Goal: Task Accomplishment & Management: Manage account settings

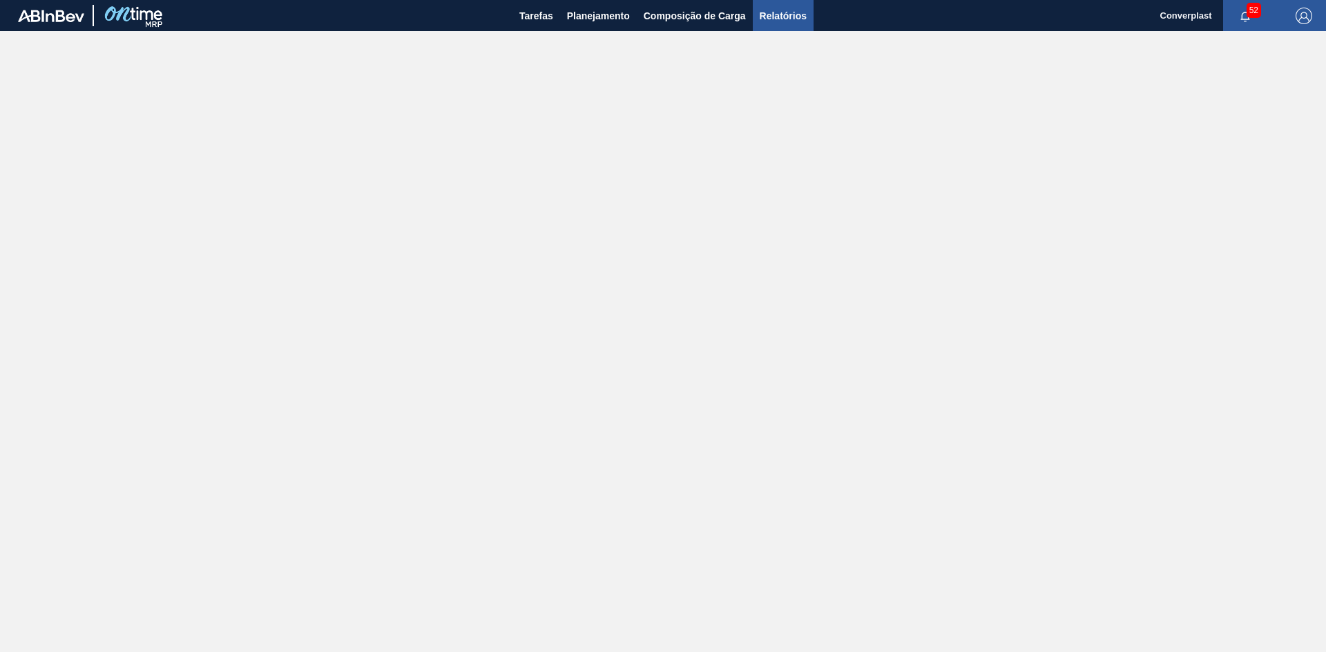
click at [794, 8] on span "Relatórios" at bounding box center [782, 16] width 47 height 17
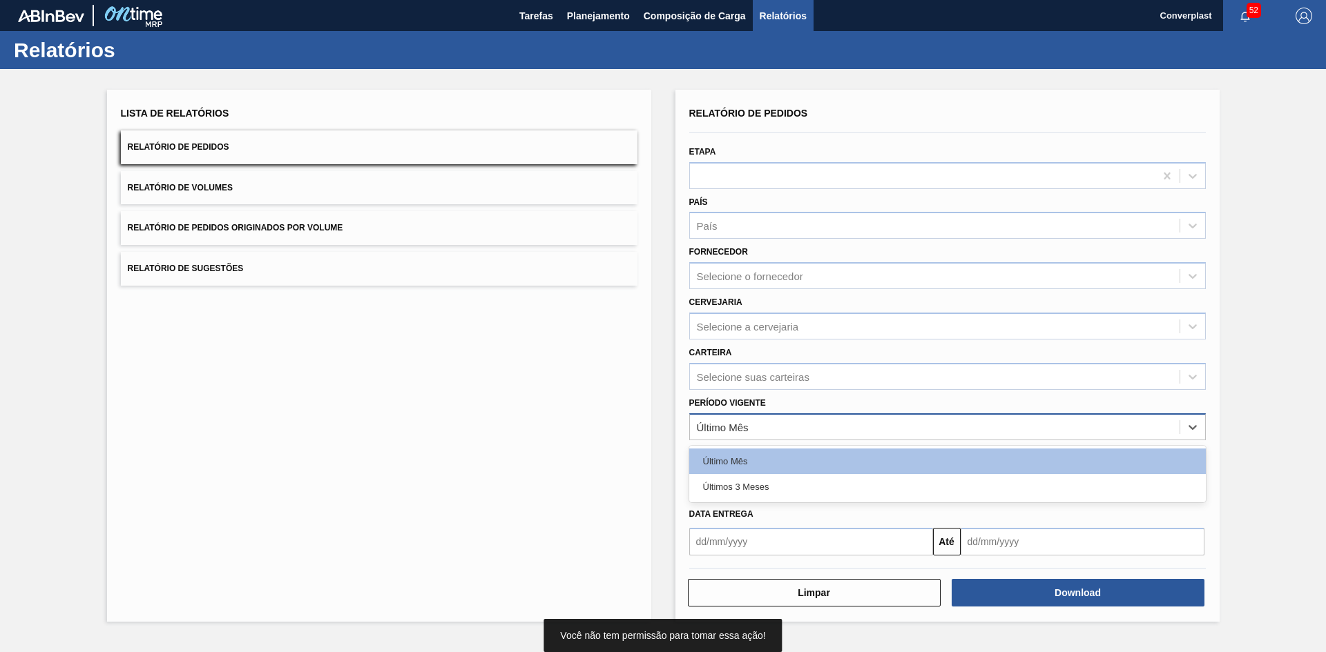
click at [712, 425] on div "Último Mês" at bounding box center [723, 427] width 52 height 12
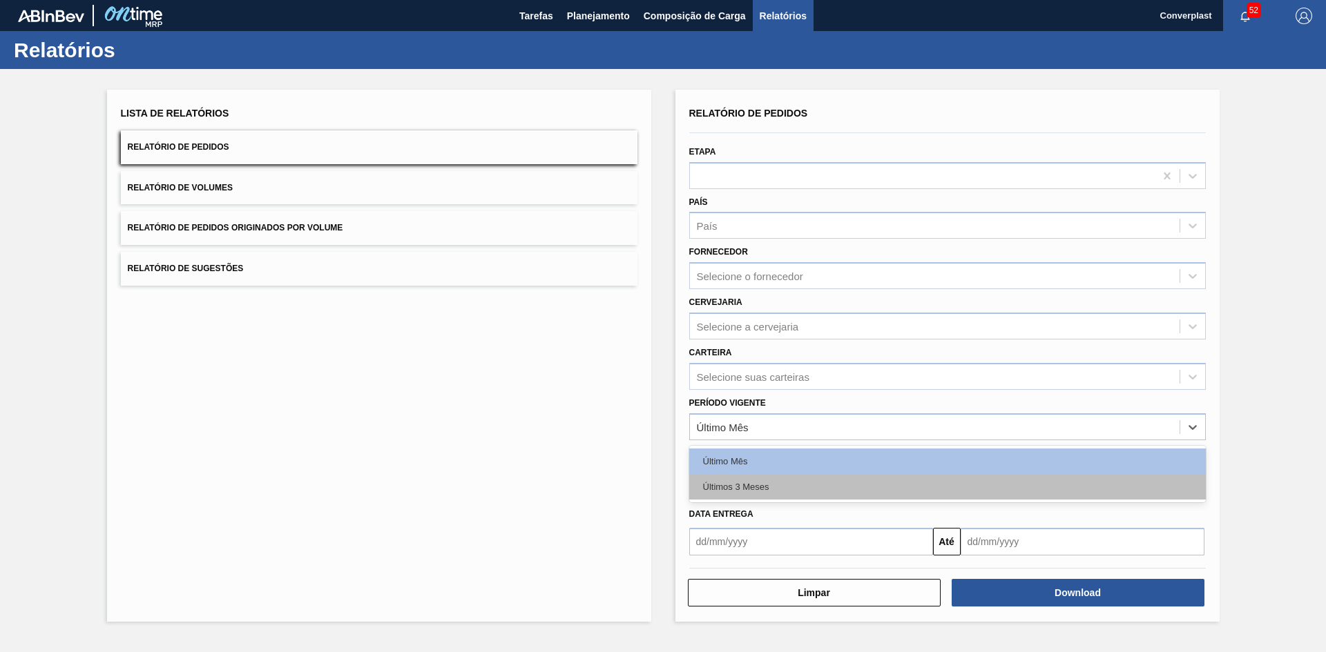
click at [739, 483] on div "Últimos 3 Meses" at bounding box center [947, 487] width 516 height 26
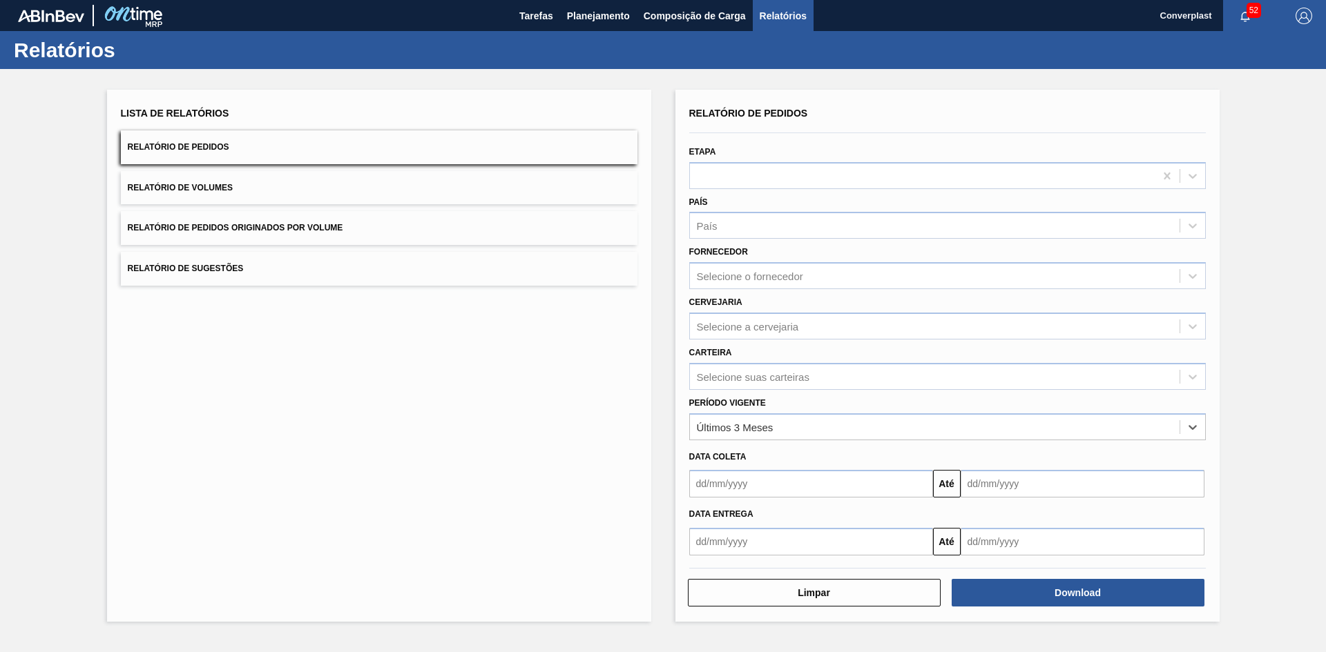
click at [773, 478] on input "text" at bounding box center [811, 484] width 244 height 28
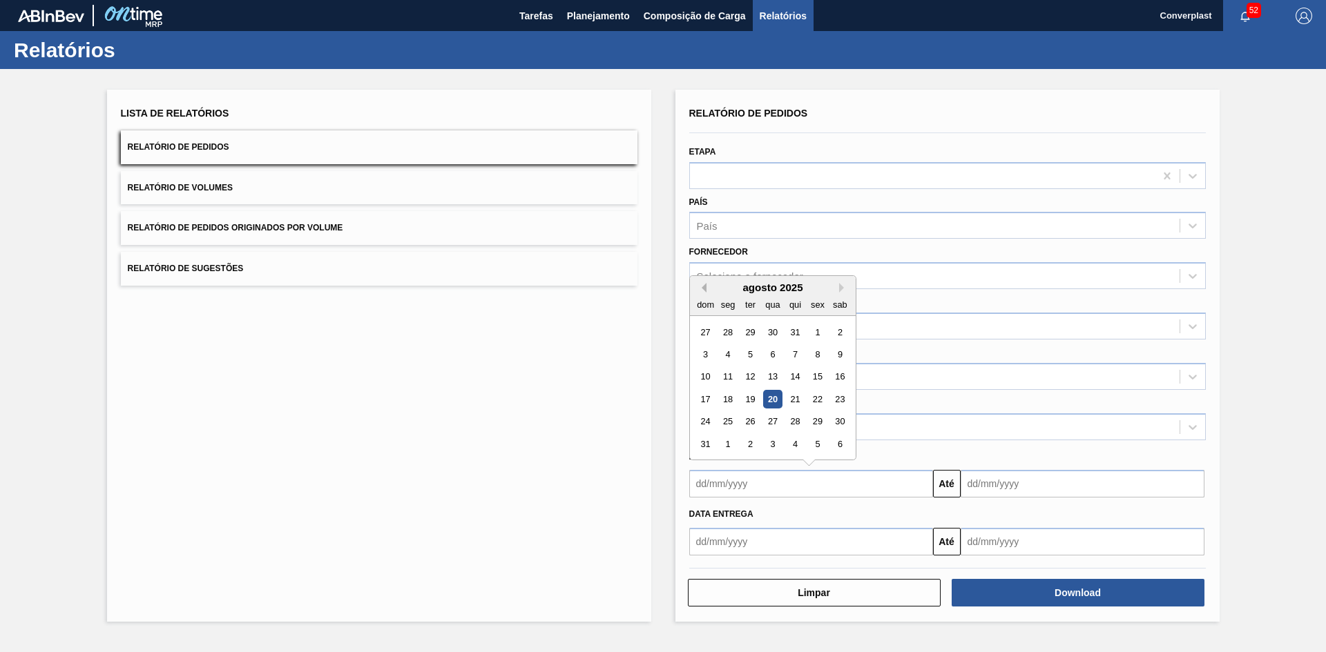
click at [703, 289] on button "Previous Month" at bounding box center [702, 288] width 10 height 10
click at [748, 332] on div "1" at bounding box center [749, 332] width 19 height 19
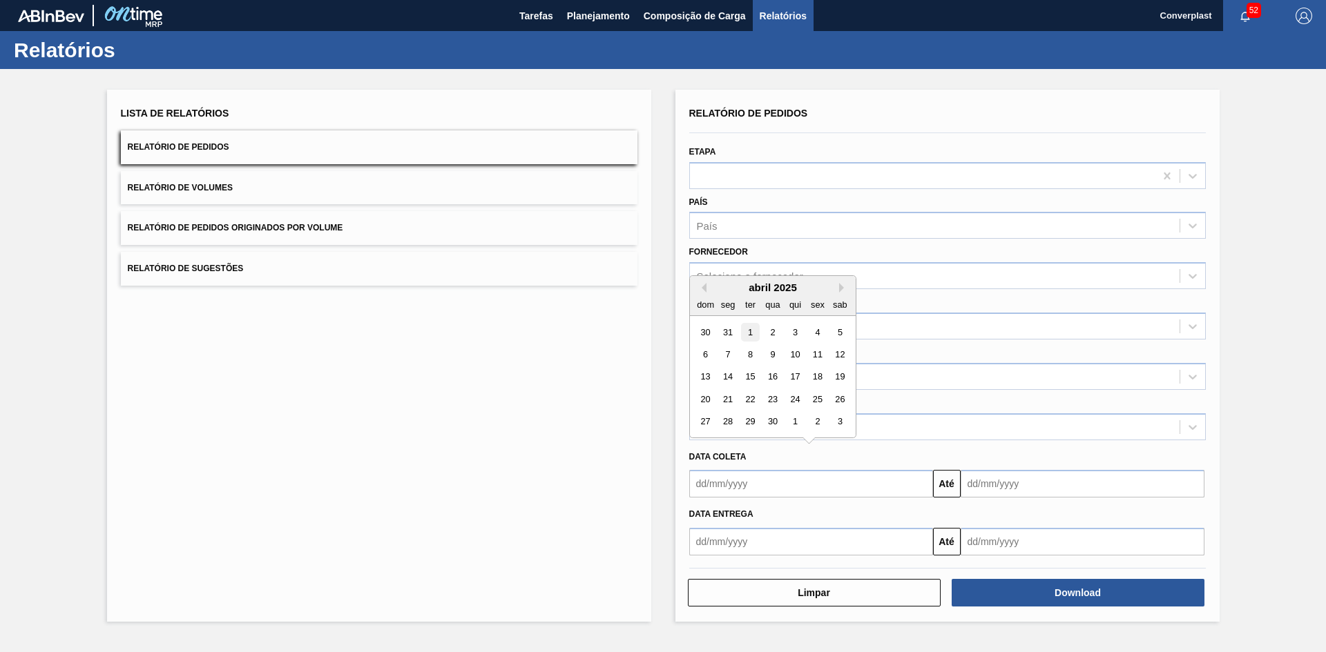
type input "[DATE]"
click at [1034, 481] on input "text" at bounding box center [1082, 484] width 244 height 28
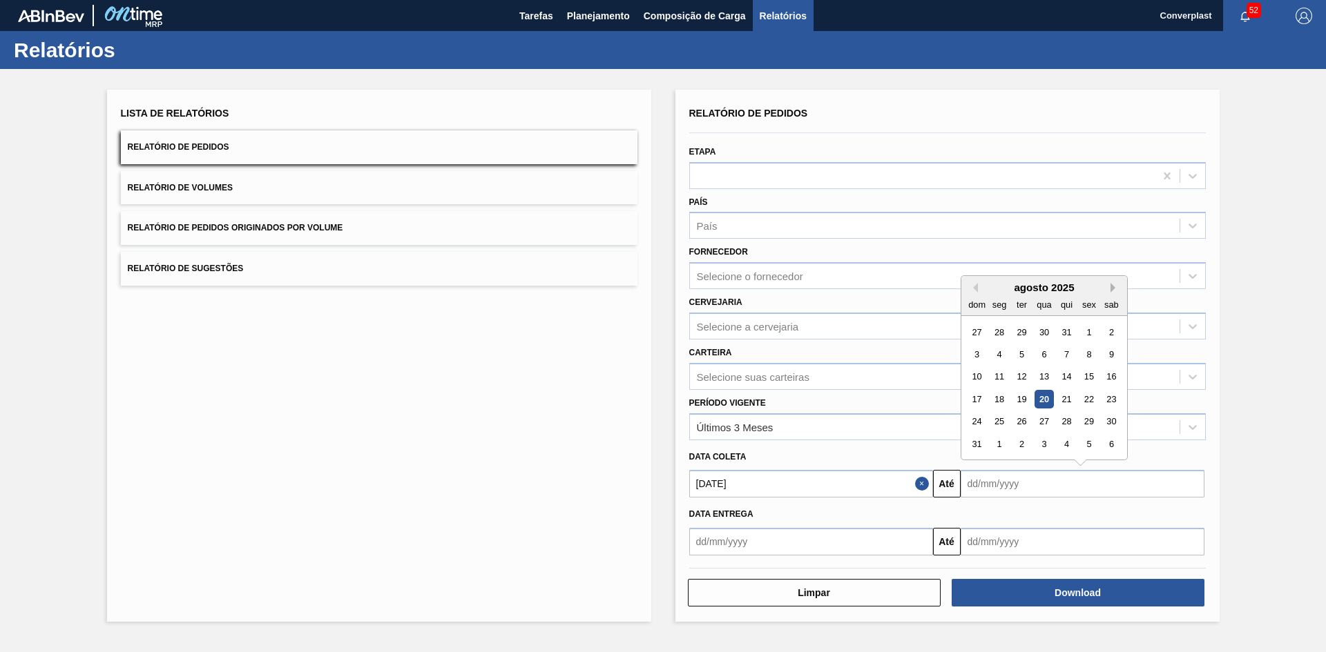
click at [1112, 286] on button "Next Month" at bounding box center [1115, 288] width 10 height 10
click at [1114, 286] on button "Next Month" at bounding box center [1115, 288] width 10 height 10
click at [1111, 289] on button "Next Month" at bounding box center [1115, 288] width 10 height 10
click at [1043, 425] on div "31" at bounding box center [1043, 422] width 19 height 19
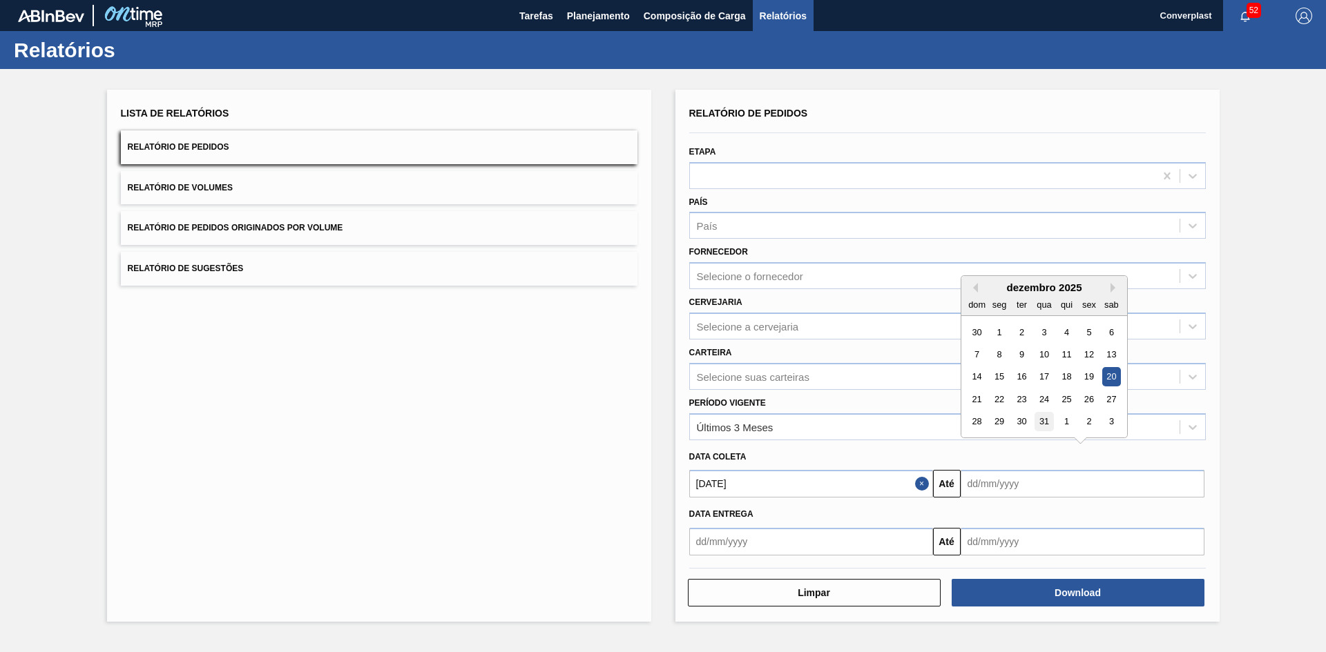
type input "[DATE]"
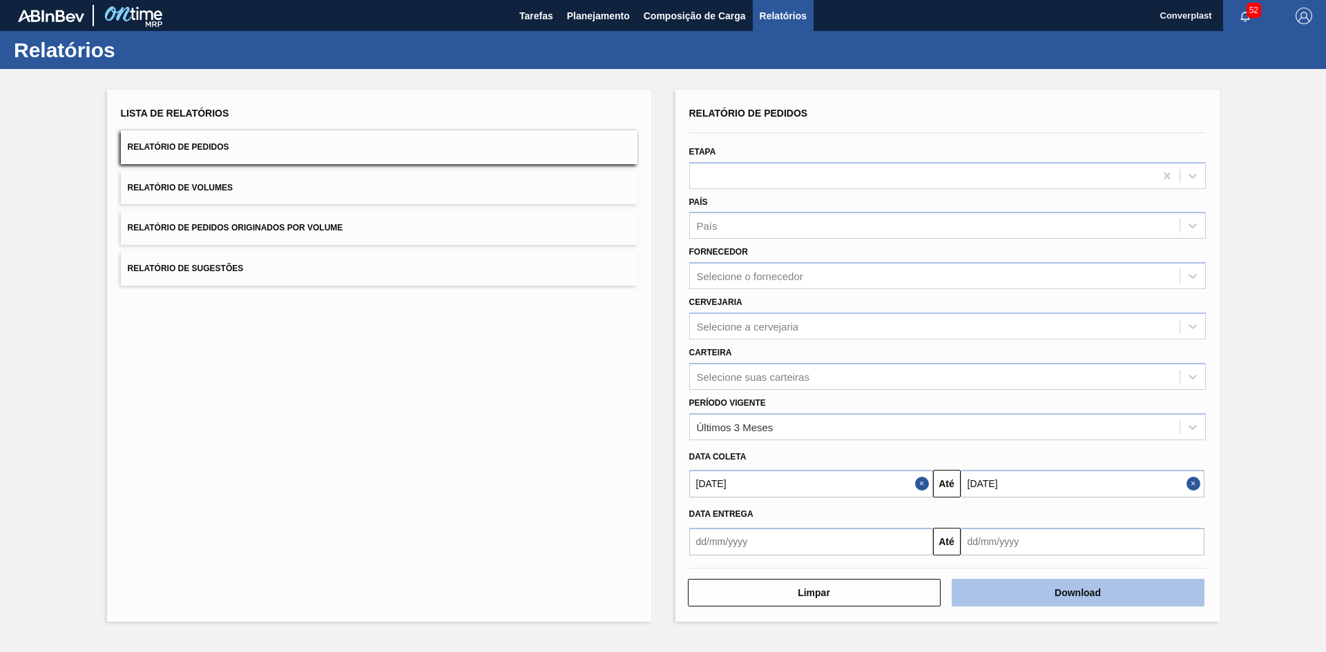
click at [1059, 598] on button "Download" at bounding box center [1077, 593] width 253 height 28
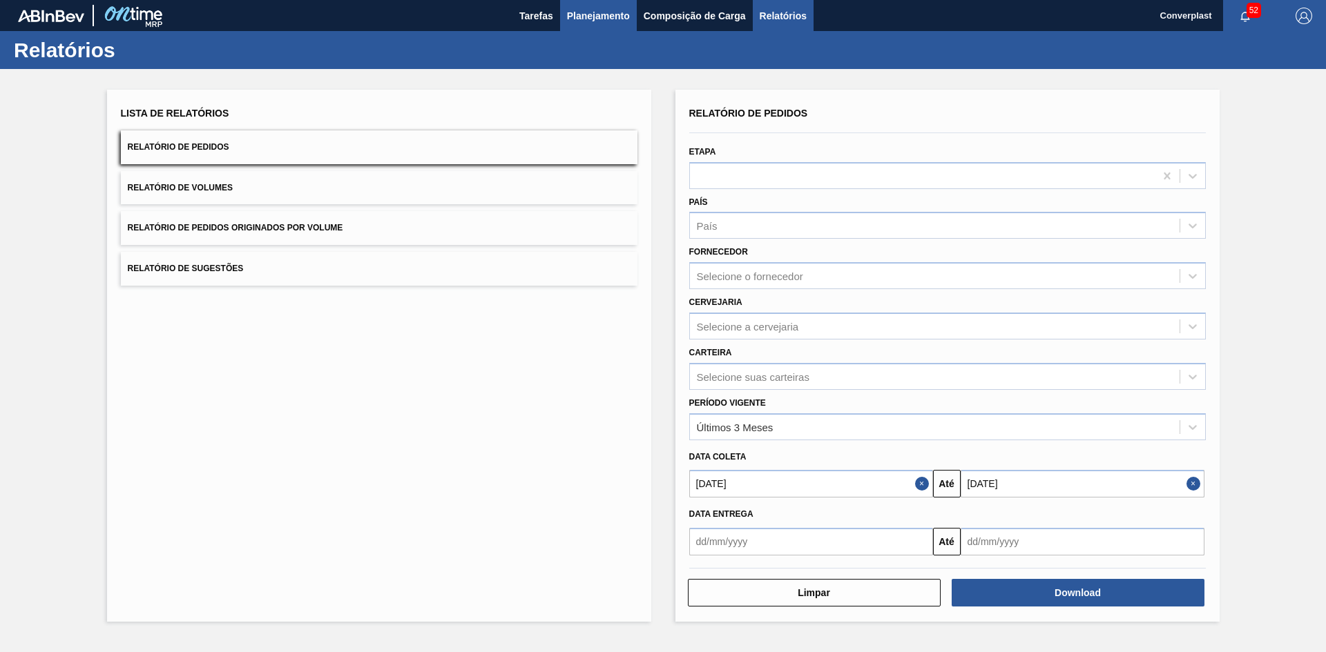
click at [611, 18] on span "Planejamento" at bounding box center [598, 16] width 63 height 17
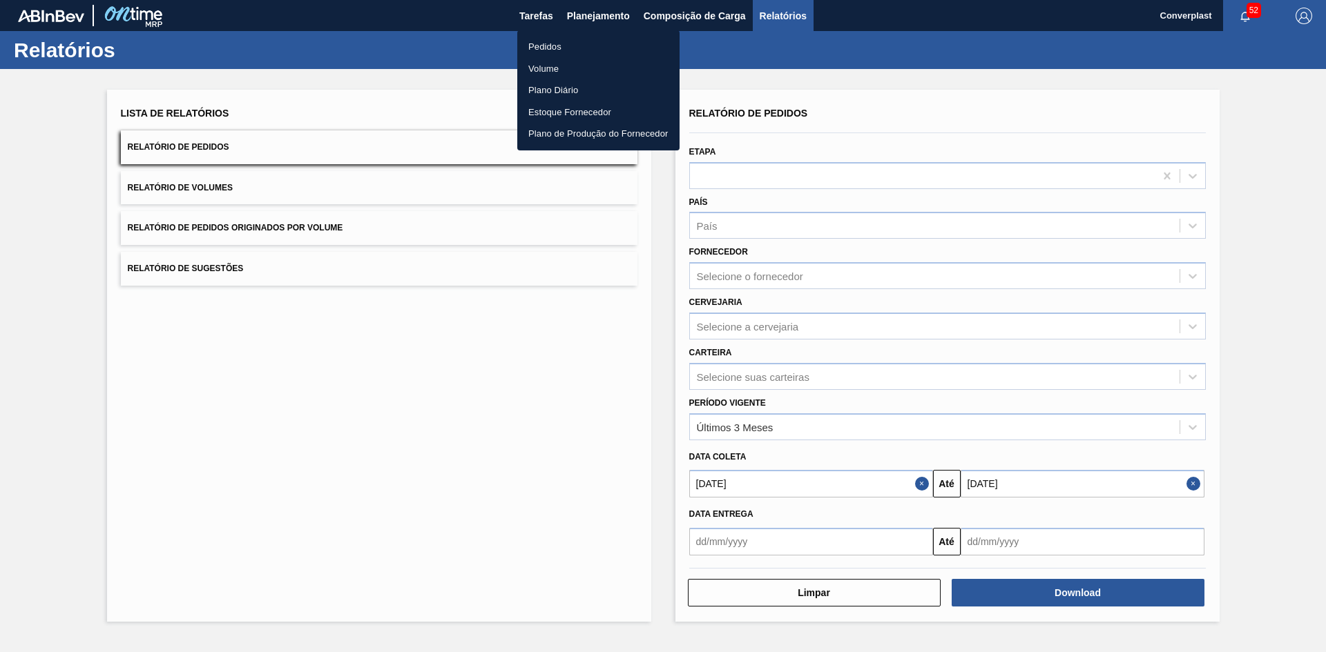
click at [591, 50] on li "Pedidos" at bounding box center [598, 47] width 162 height 22
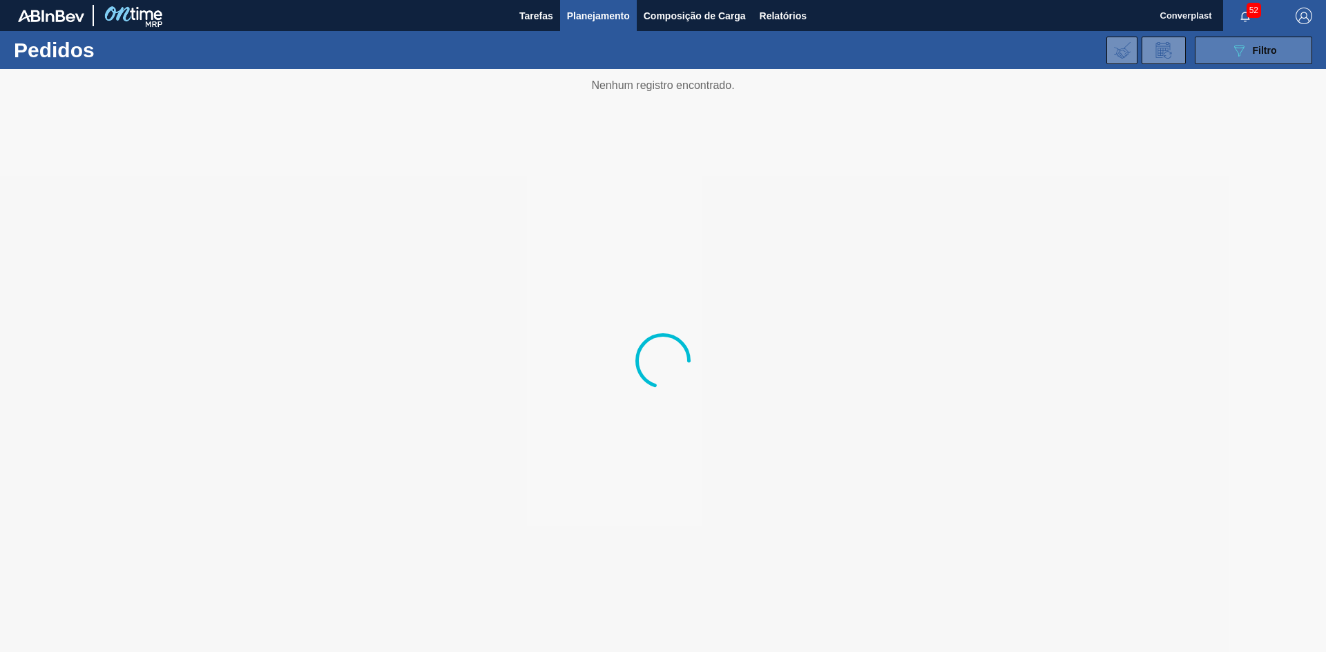
click at [1237, 51] on icon "089F7B8B-B2A5-4AFE-B5C0-19BA573D28AC" at bounding box center [1238, 50] width 17 height 17
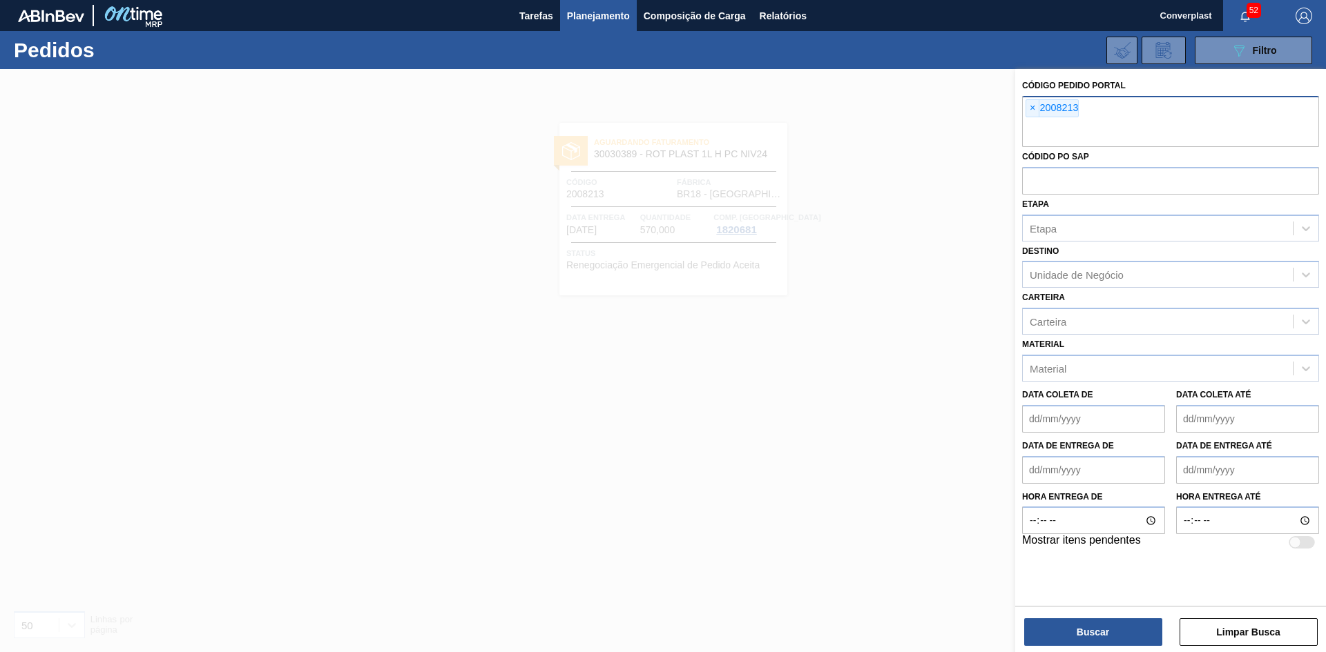
click at [1022, 111] on div "× 2008213" at bounding box center [1170, 121] width 297 height 51
click at [1027, 112] on span "×" at bounding box center [1032, 108] width 13 height 17
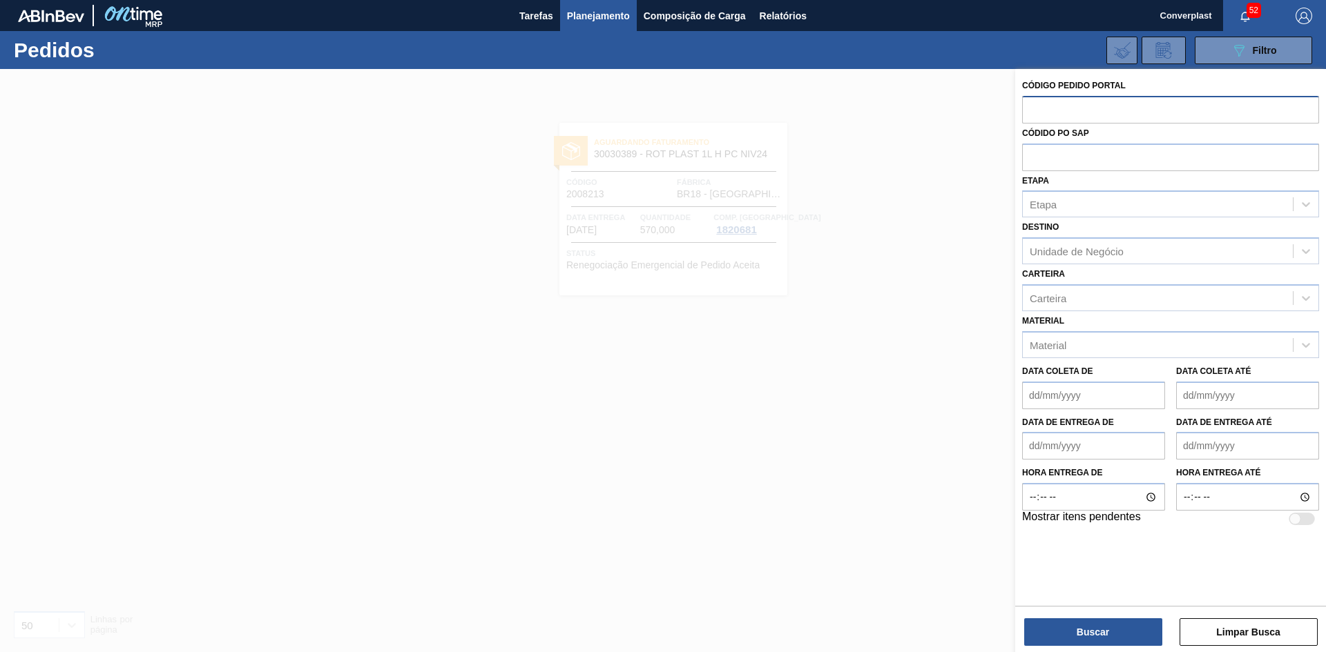
paste input "2008217"
type input "2008217"
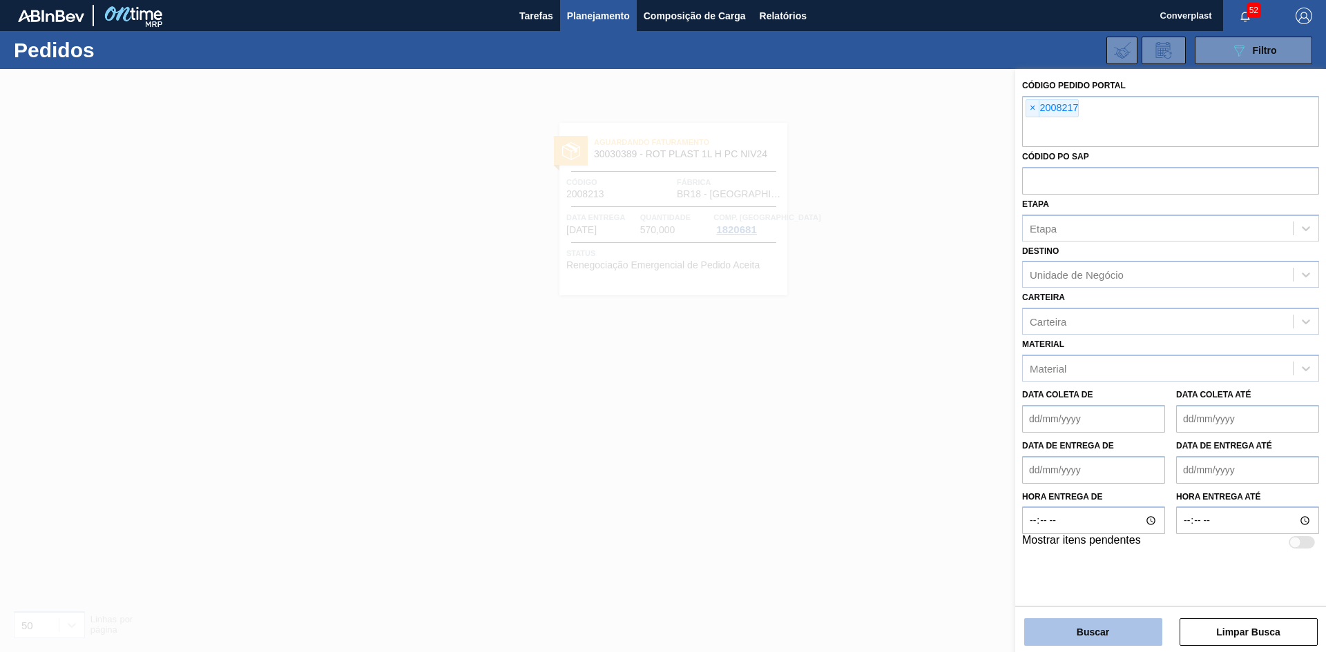
click at [1080, 634] on button "Buscar" at bounding box center [1093, 633] width 138 height 28
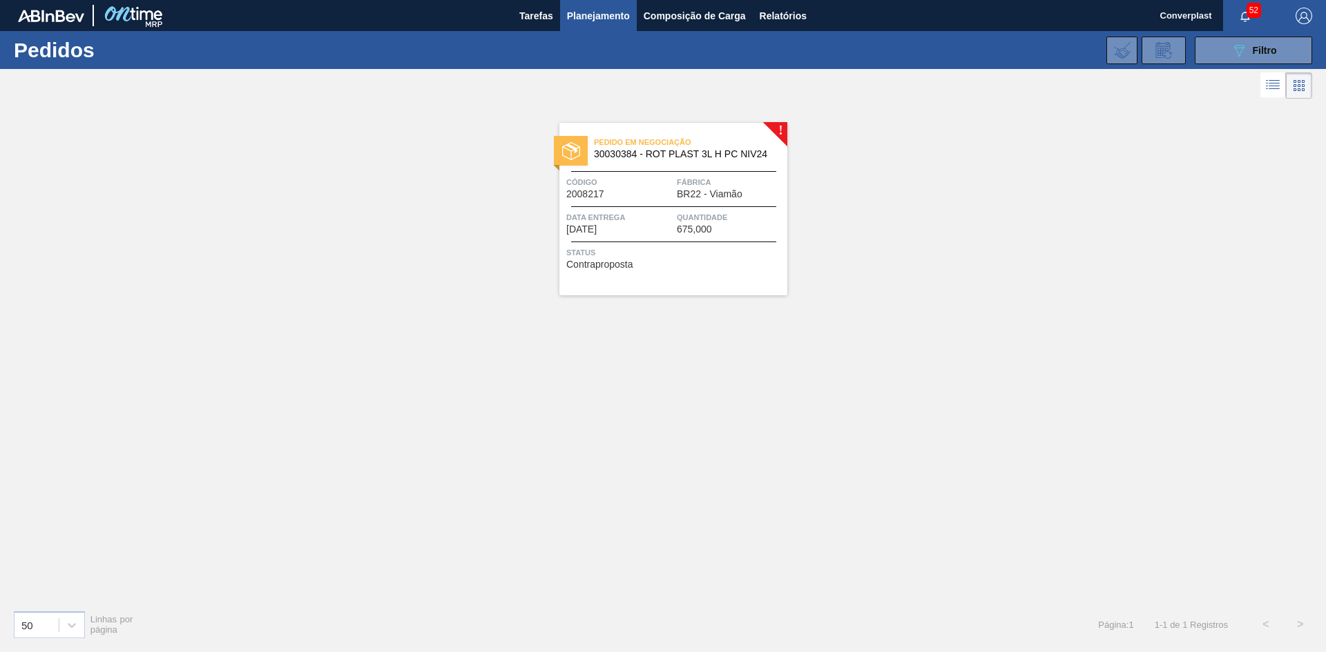
click at [608, 203] on div "Pedido em Negociação 30030384 - ROT PLAST 3L H PC NIV24 Código 2008217 Fábrica …" at bounding box center [673, 209] width 228 height 173
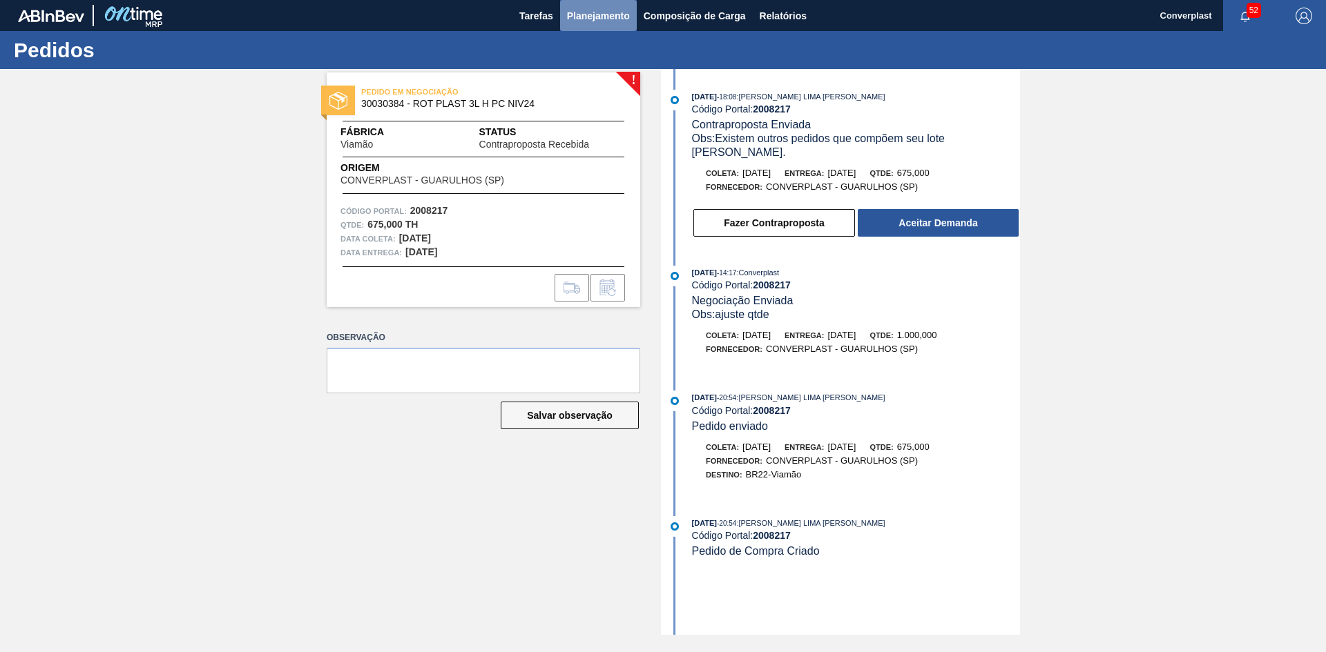
click at [580, 20] on span "Planejamento" at bounding box center [598, 16] width 63 height 17
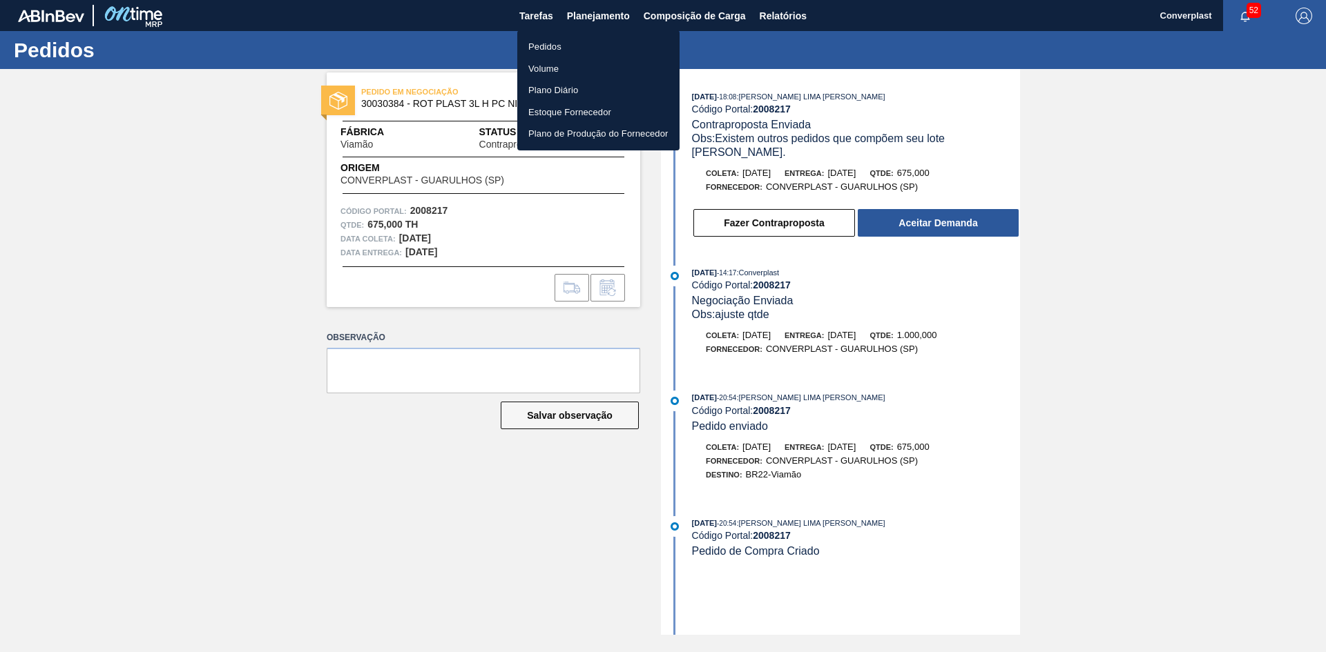
click at [590, 40] on li "Pedidos" at bounding box center [598, 47] width 162 height 22
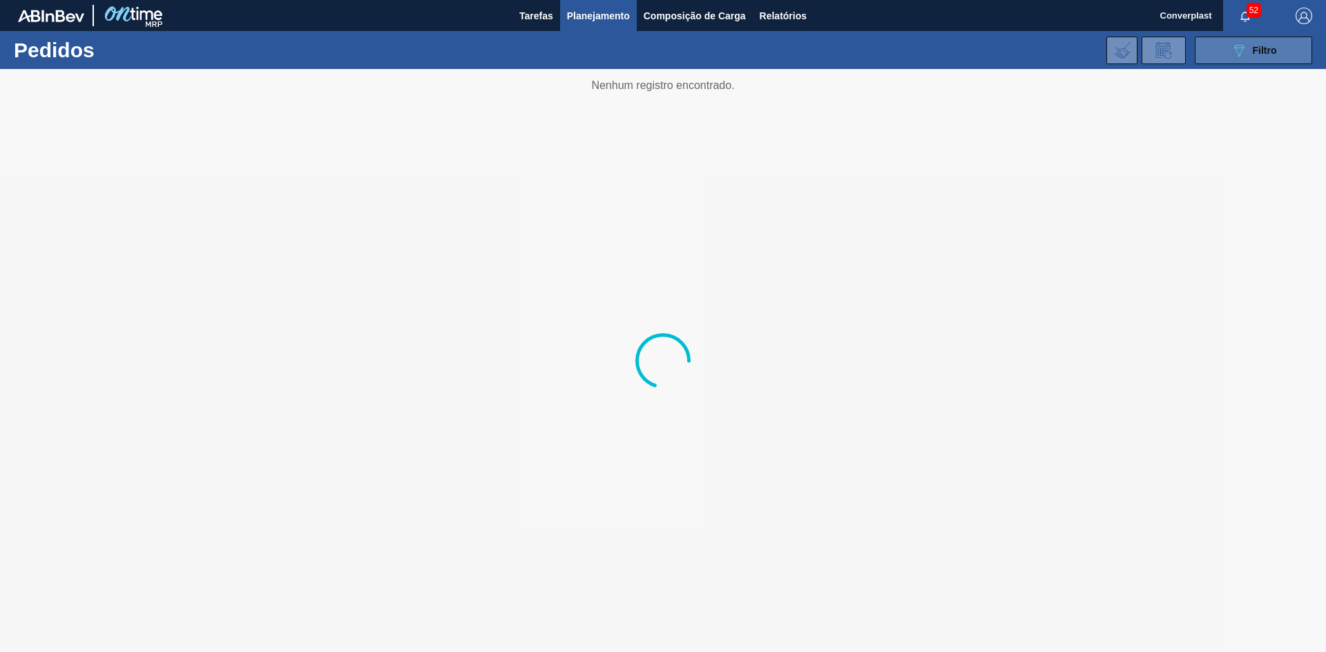
click at [1259, 56] on div "089F7B8B-B2A5-4AFE-B5C0-19BA573D28AC Filtro" at bounding box center [1253, 50] width 46 height 17
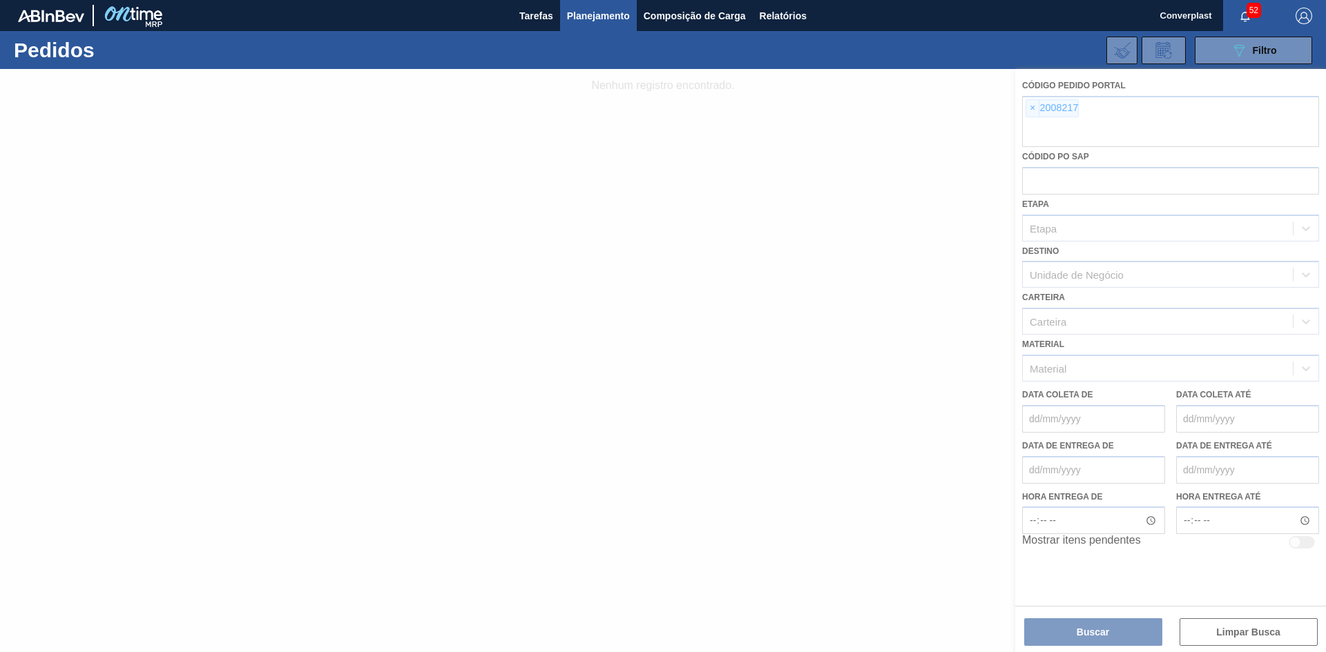
click at [1028, 110] on div at bounding box center [663, 360] width 1326 height 583
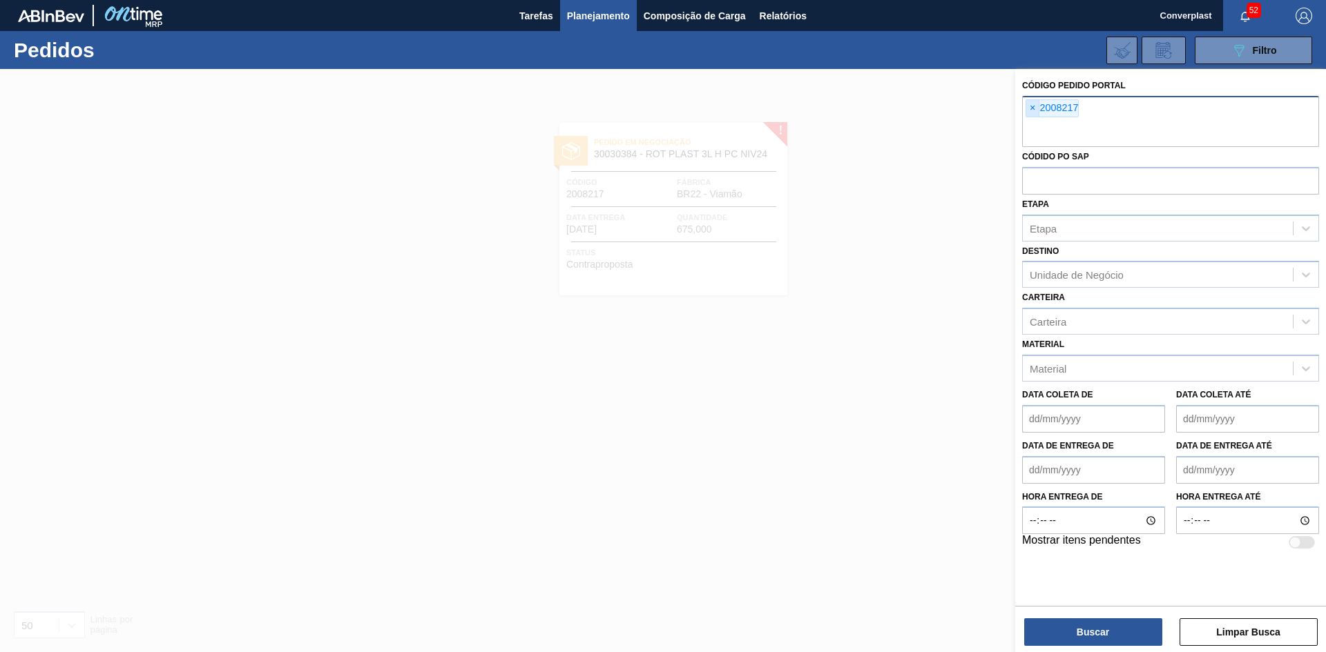
click at [1029, 110] on span "×" at bounding box center [1032, 108] width 13 height 17
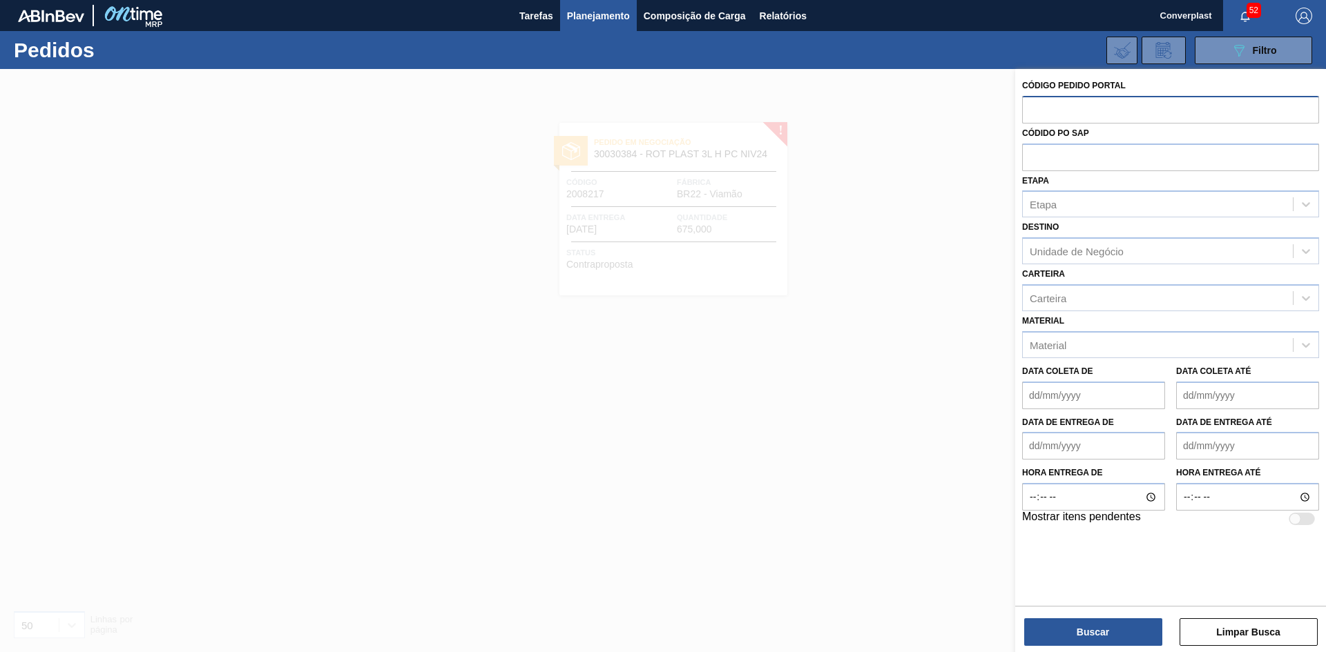
paste input "2007587"
type input "2007587"
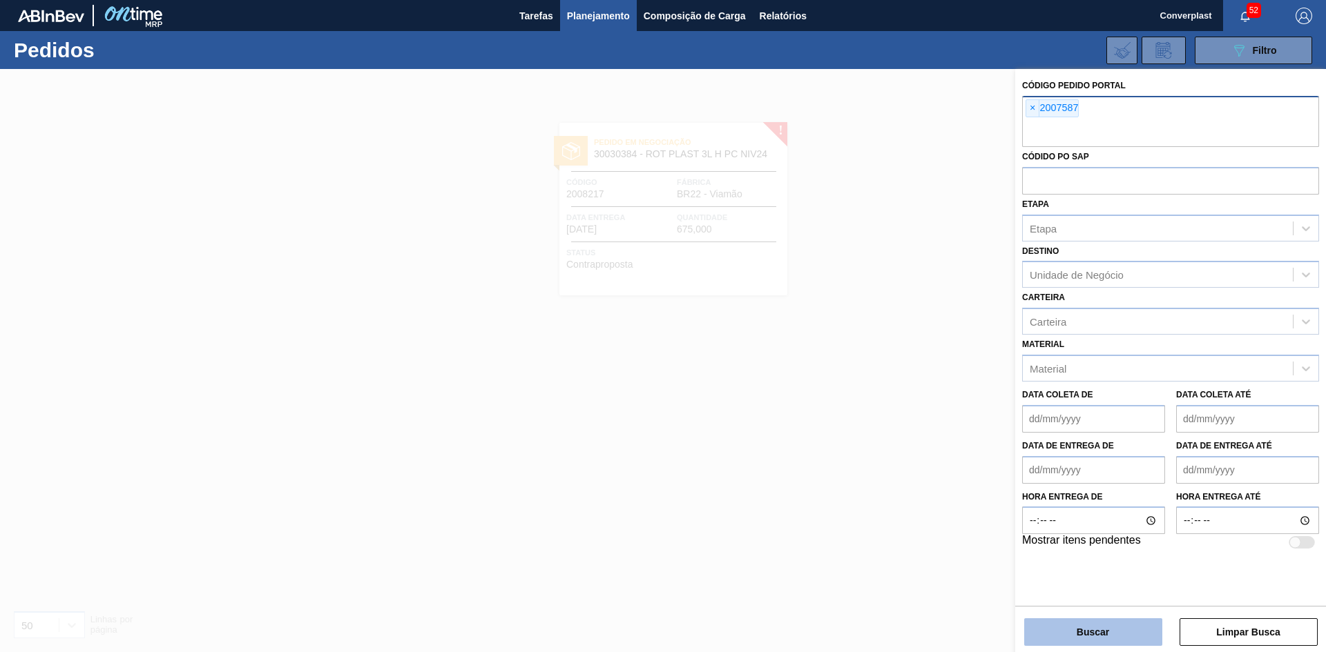
click at [1084, 629] on button "Buscar" at bounding box center [1093, 633] width 138 height 28
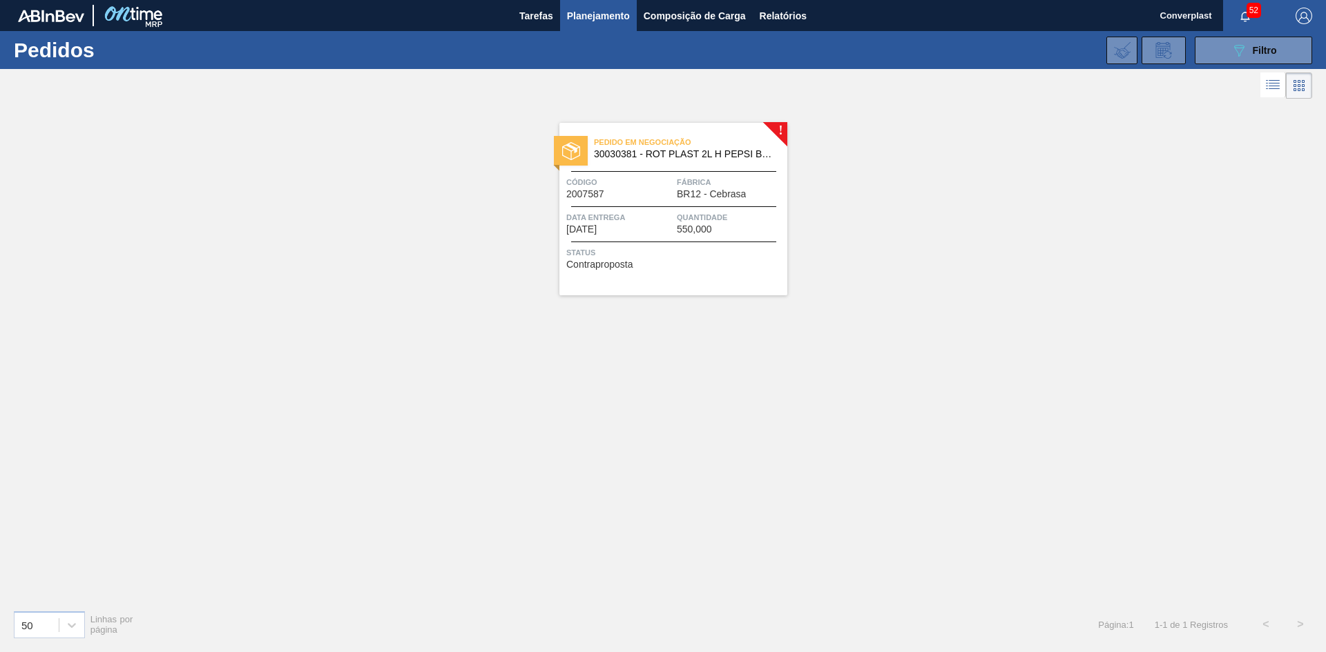
click at [709, 272] on div "Pedido em Negociação 30030381 - ROT PLAST 2L H PEPSI BLACK NIV24 Código 2007587…" at bounding box center [673, 209] width 228 height 173
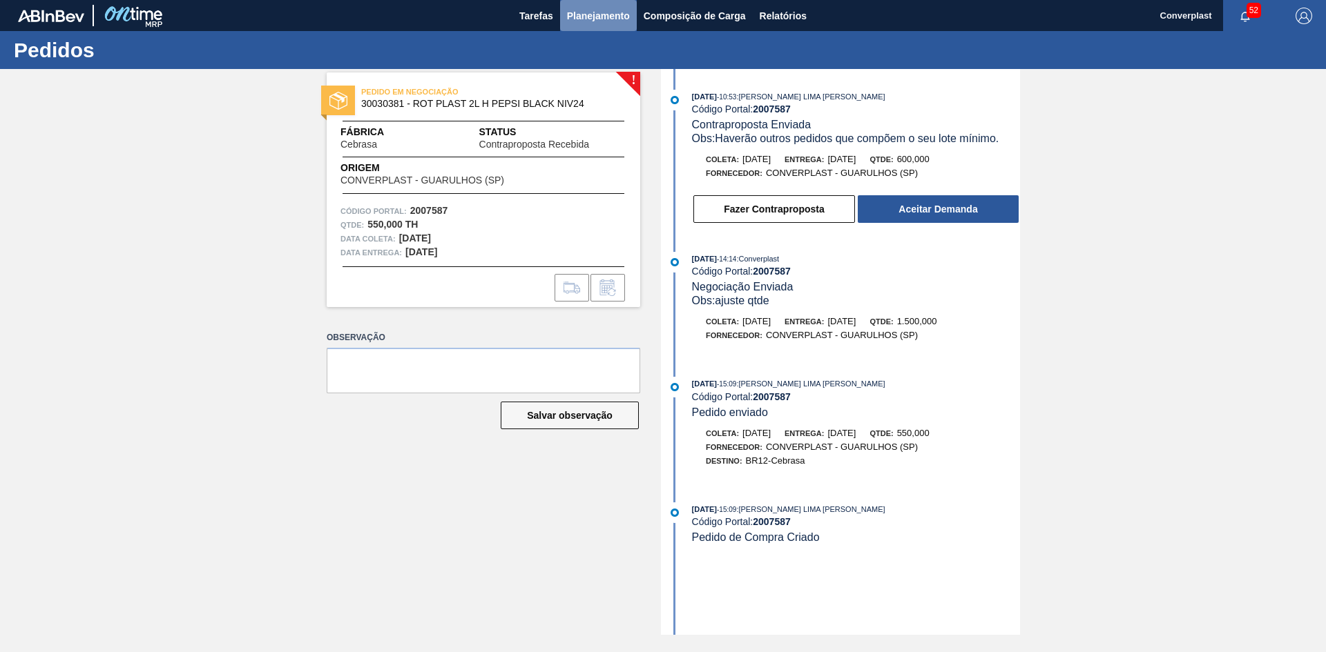
click at [593, 20] on span "Planejamento" at bounding box center [598, 16] width 63 height 17
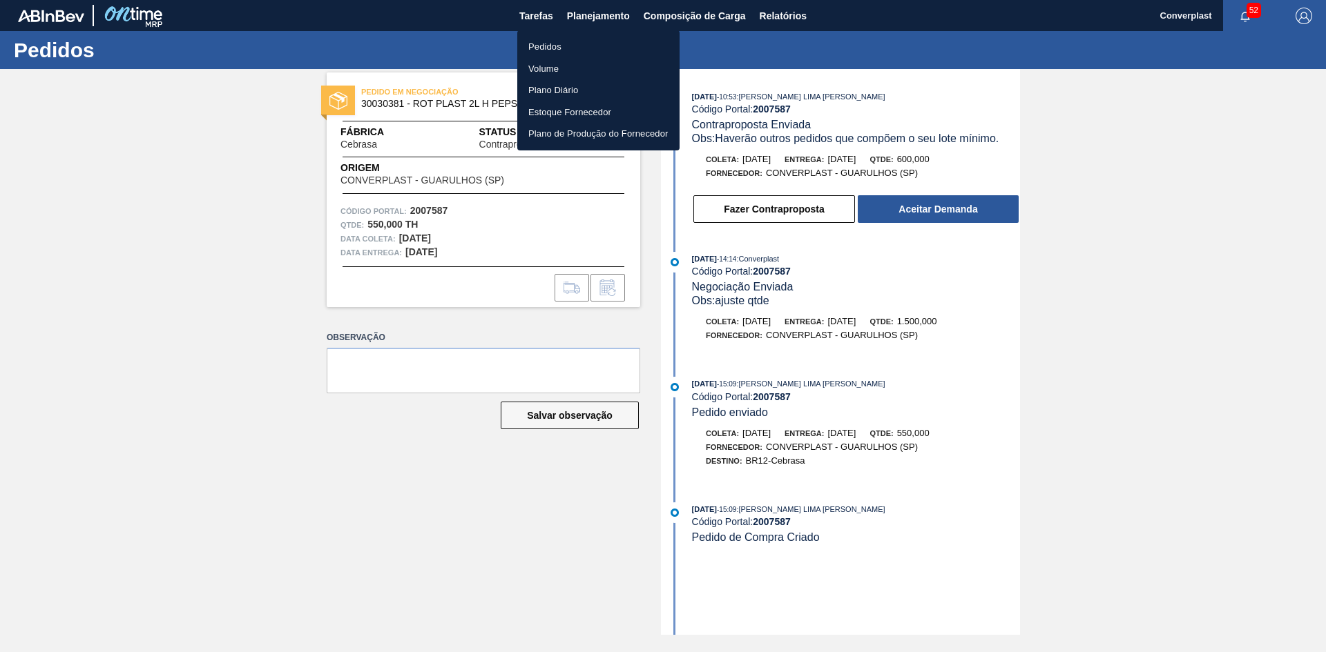
click at [571, 45] on li "Pedidos" at bounding box center [598, 47] width 162 height 22
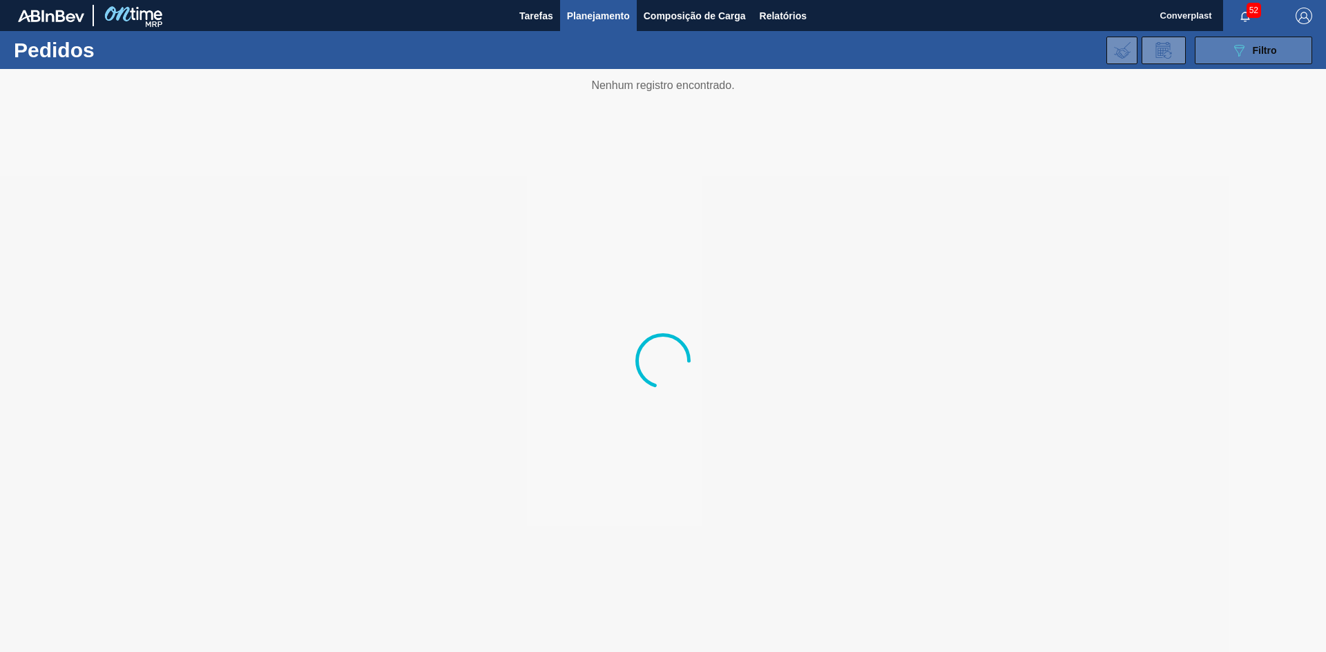
click at [1237, 44] on icon "089F7B8B-B2A5-4AFE-B5C0-19BA573D28AC" at bounding box center [1238, 50] width 17 height 17
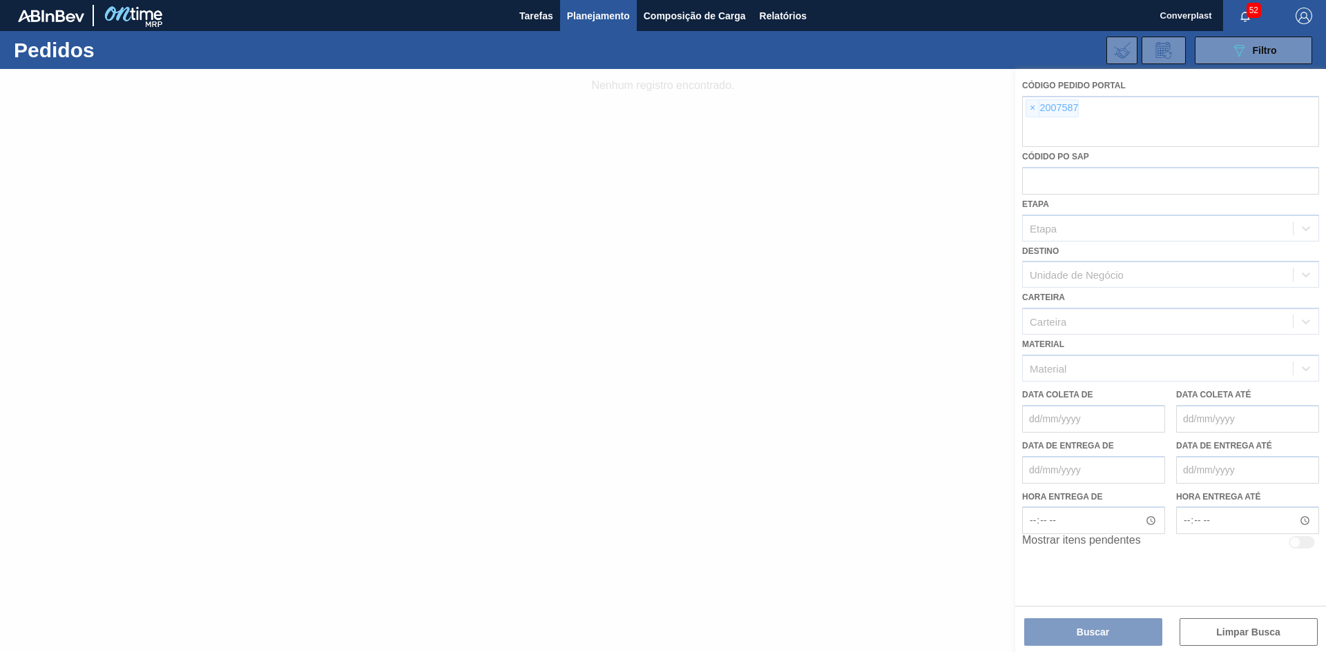
click at [1031, 107] on div at bounding box center [663, 360] width 1326 height 583
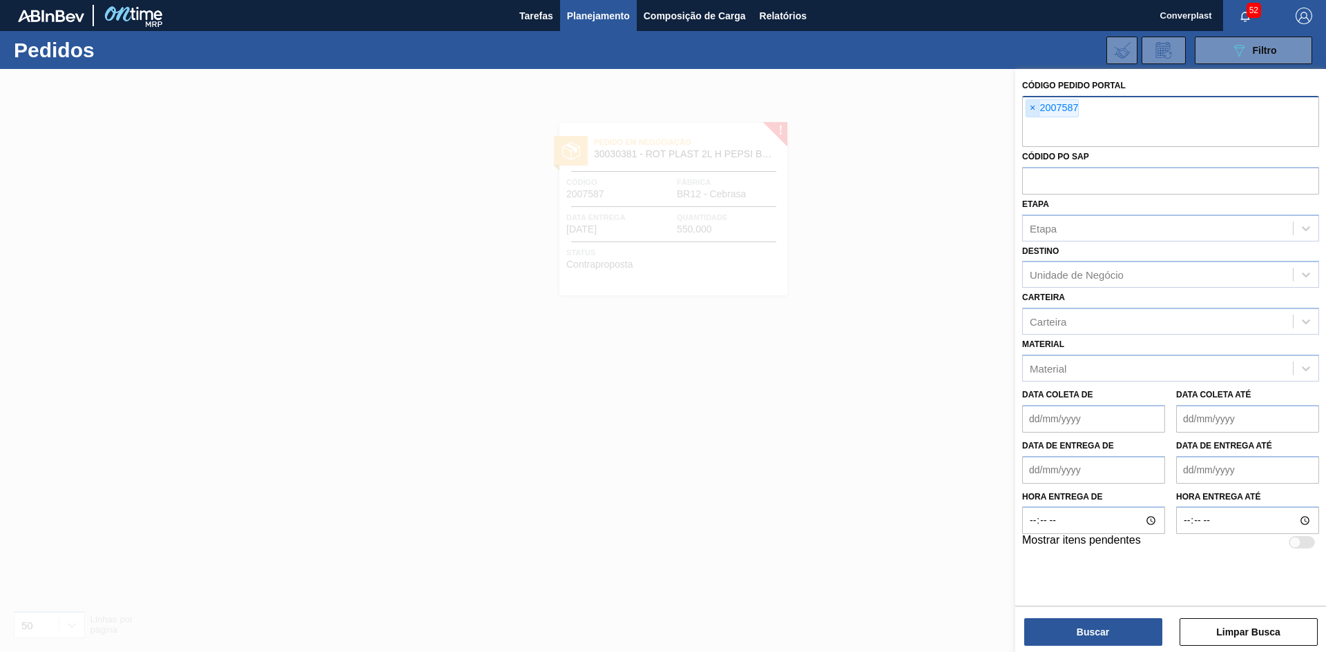
click at [1031, 110] on span "×" at bounding box center [1032, 108] width 13 height 17
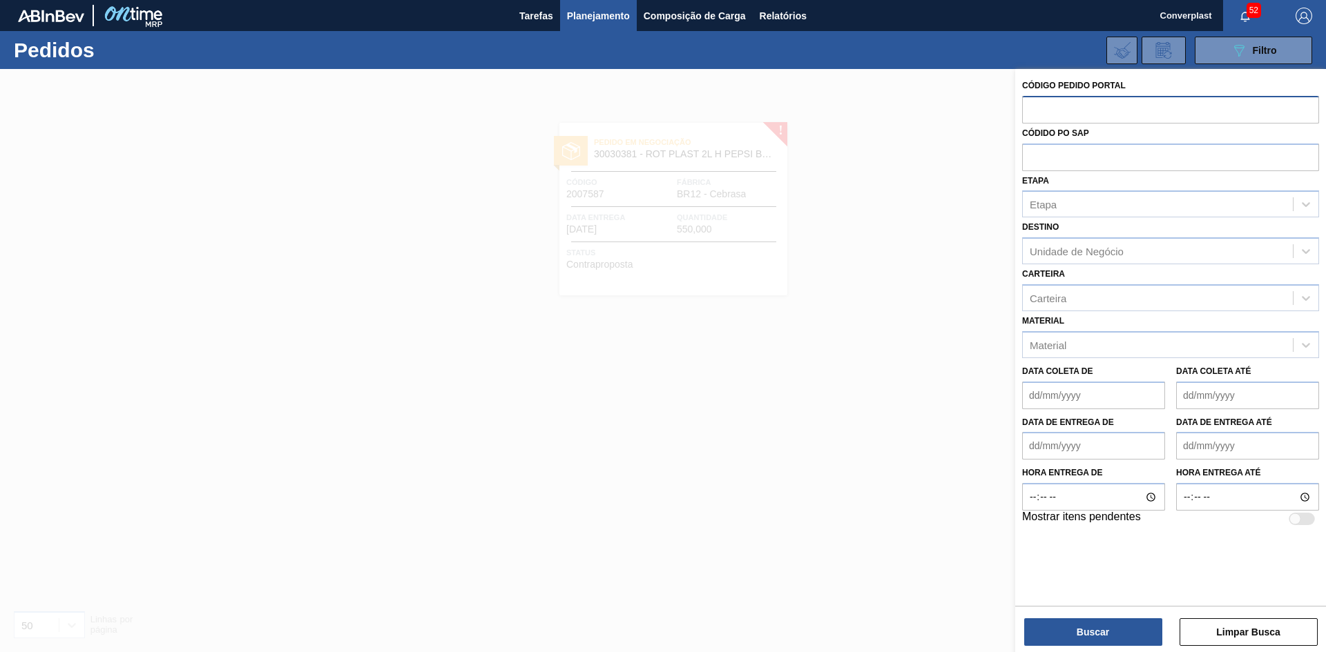
paste input "text"
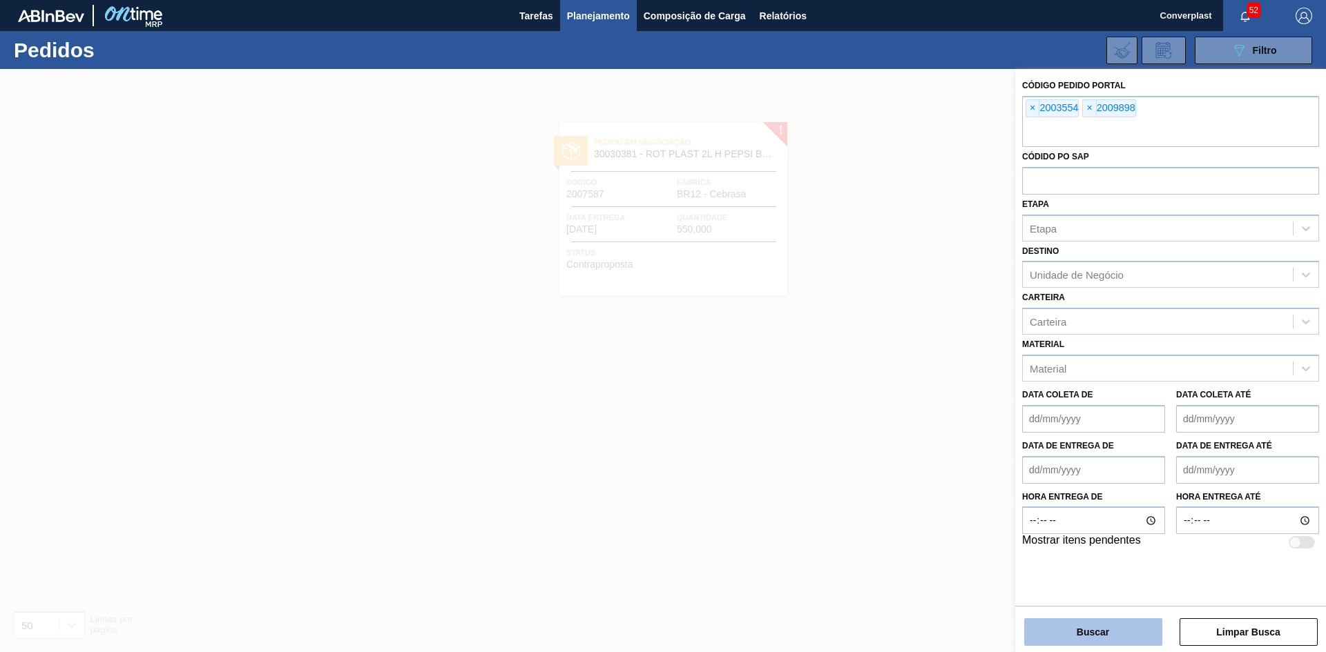
click at [1089, 628] on button "Buscar" at bounding box center [1093, 633] width 138 height 28
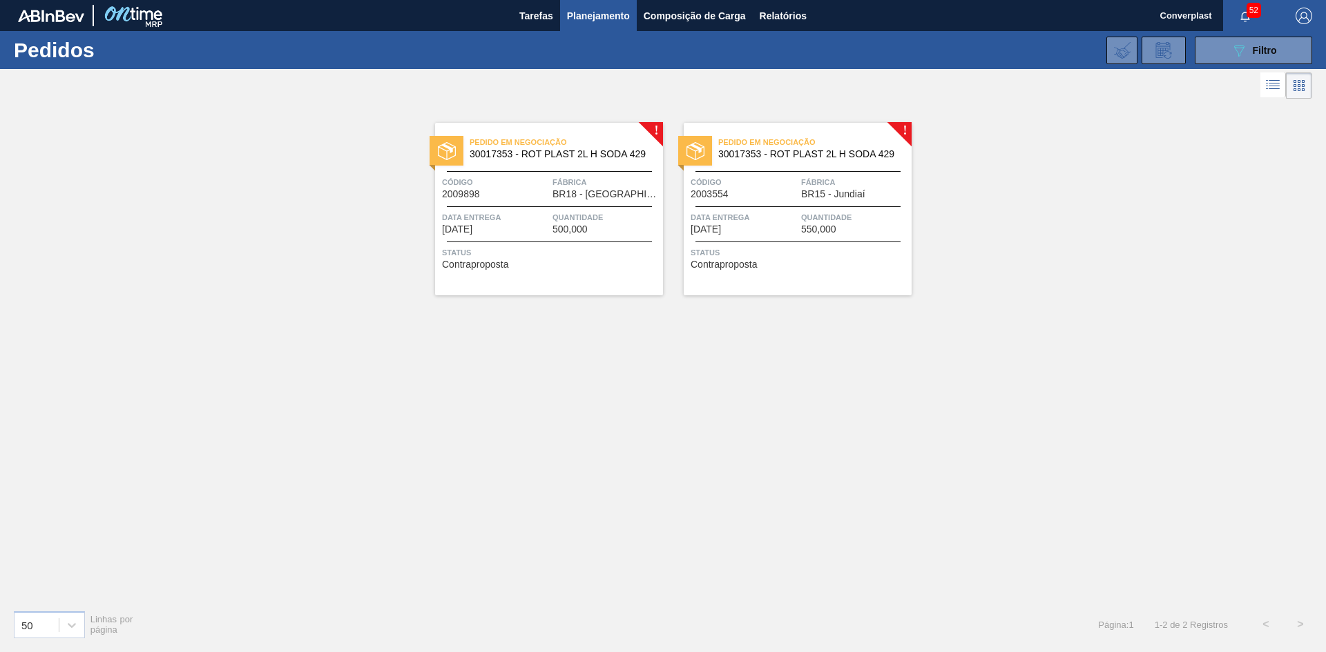
click at [557, 227] on span "500,000" at bounding box center [569, 229] width 35 height 10
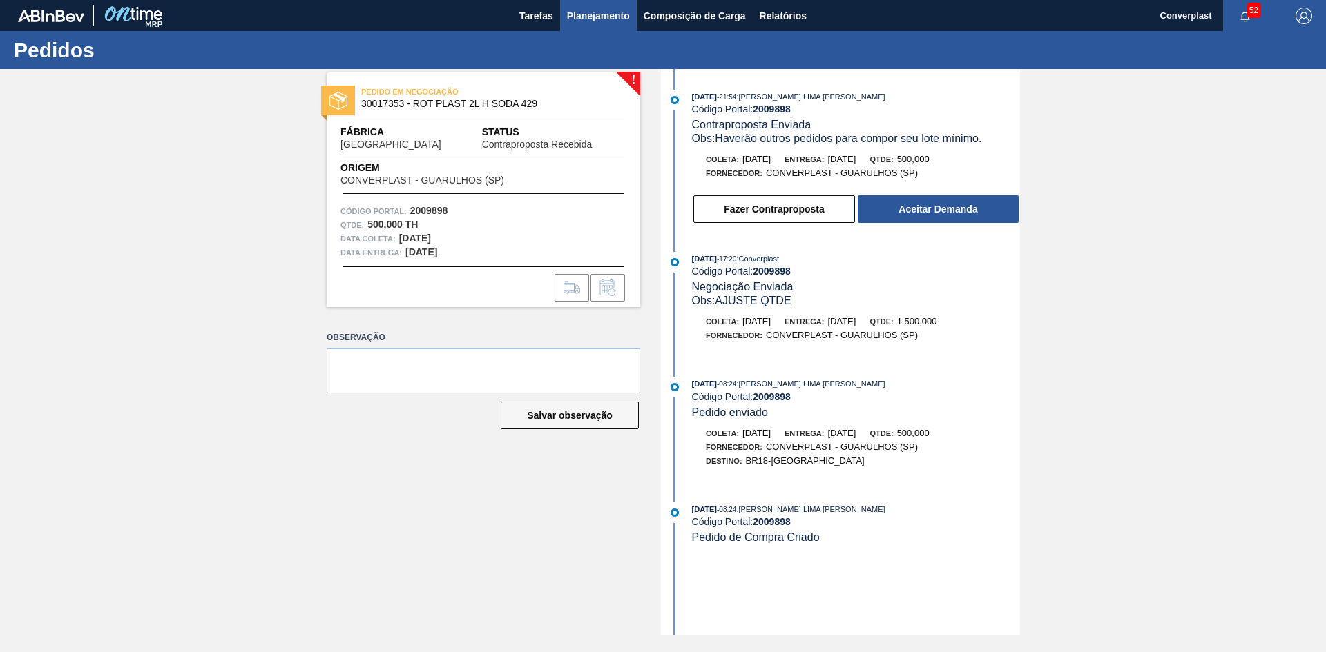
click at [577, 13] on span "Planejamento" at bounding box center [598, 16] width 63 height 17
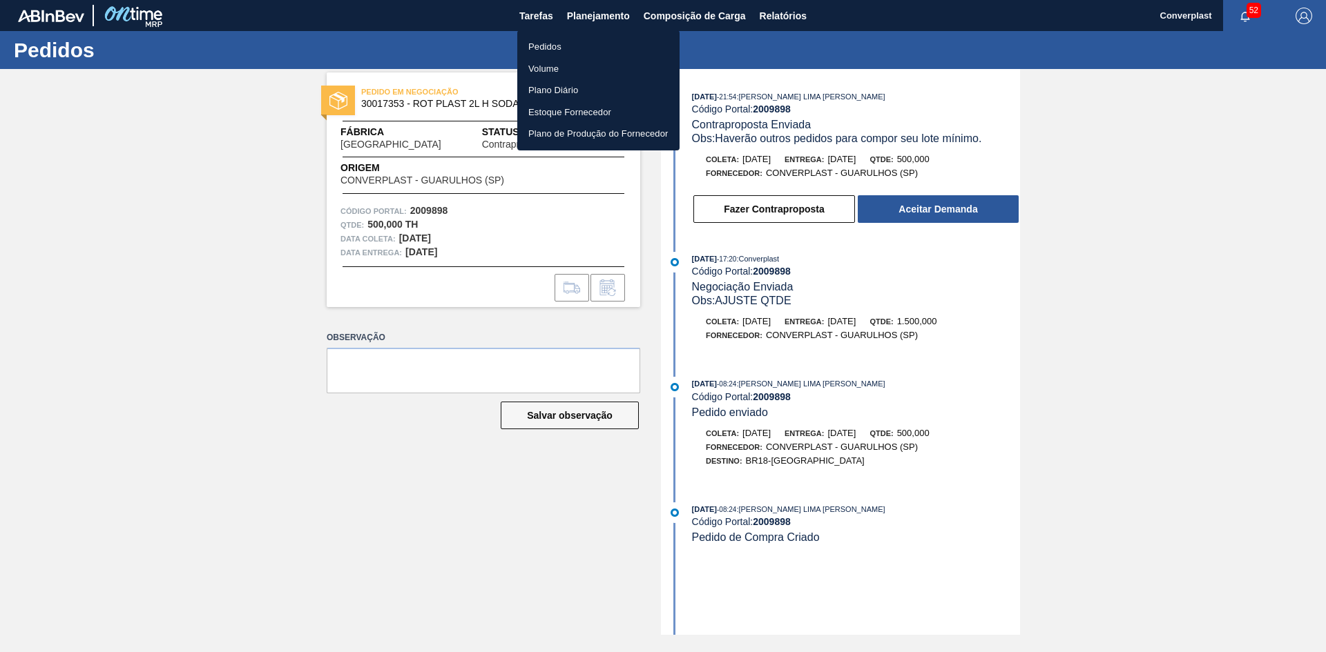
click at [566, 45] on li "Pedidos" at bounding box center [598, 47] width 162 height 22
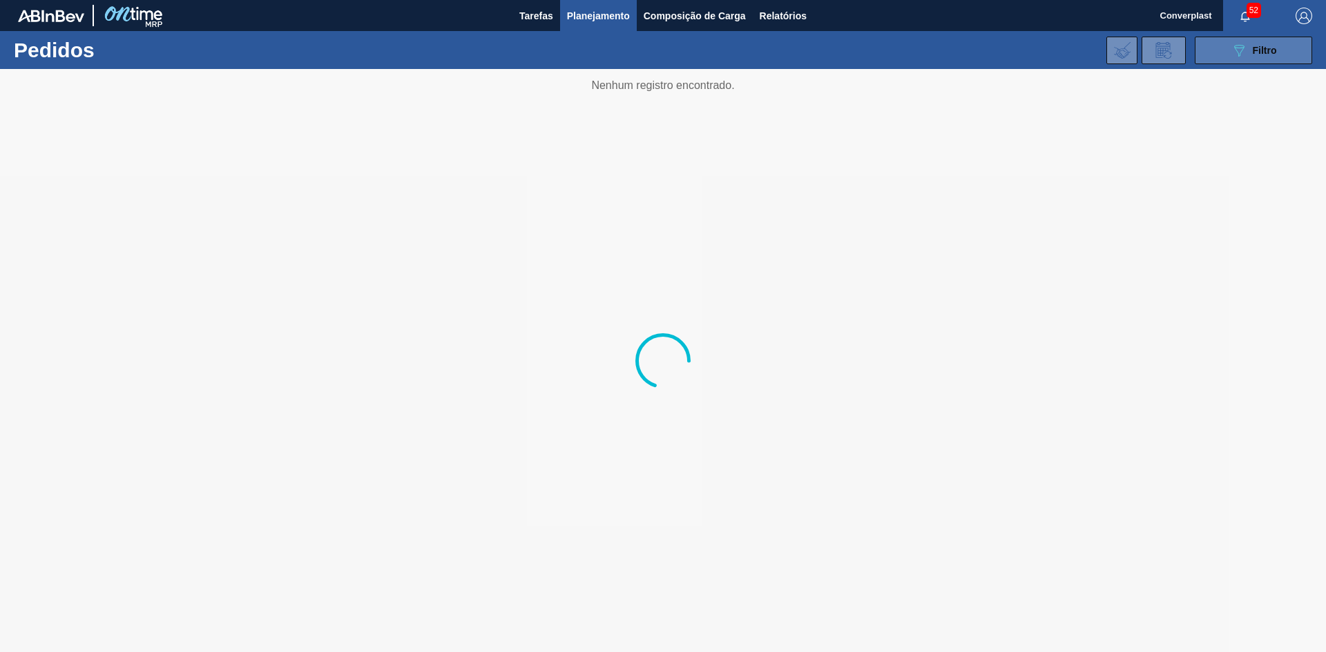
click at [1226, 47] on button "089F7B8B-B2A5-4AFE-B5C0-19BA573D28AC Filtro" at bounding box center [1252, 51] width 117 height 28
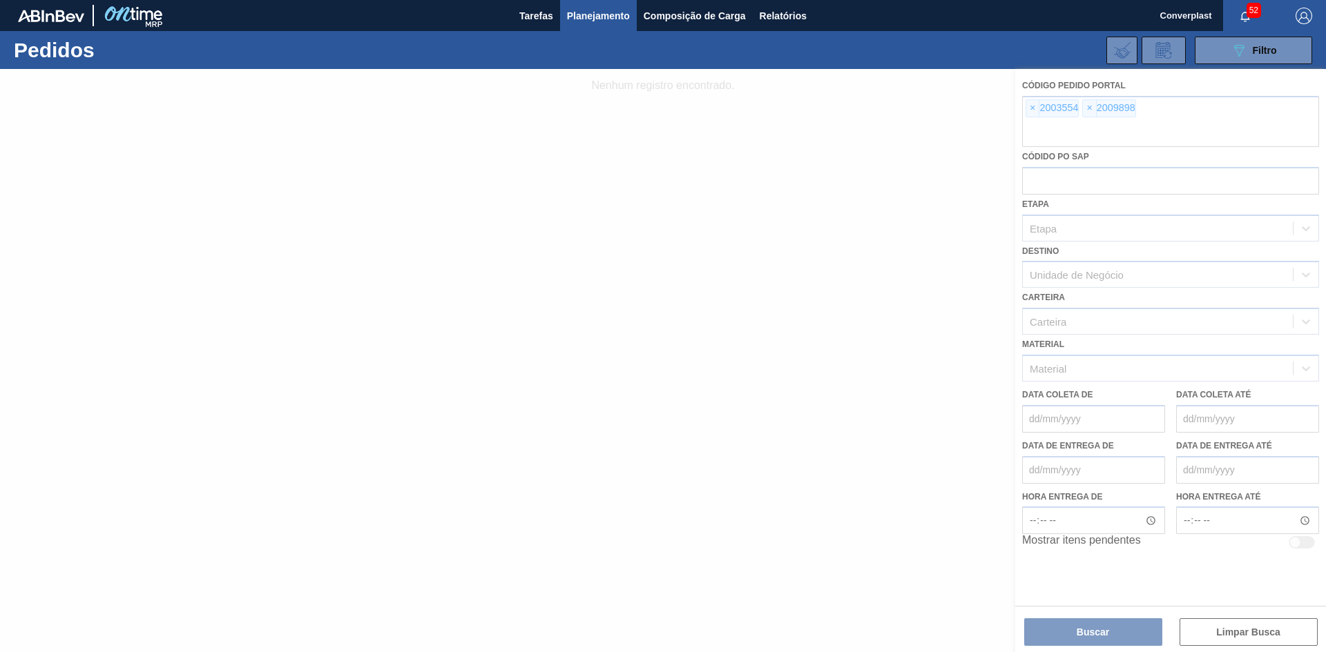
click at [1029, 109] on div at bounding box center [663, 360] width 1326 height 583
click at [1029, 109] on span "×" at bounding box center [1032, 108] width 13 height 17
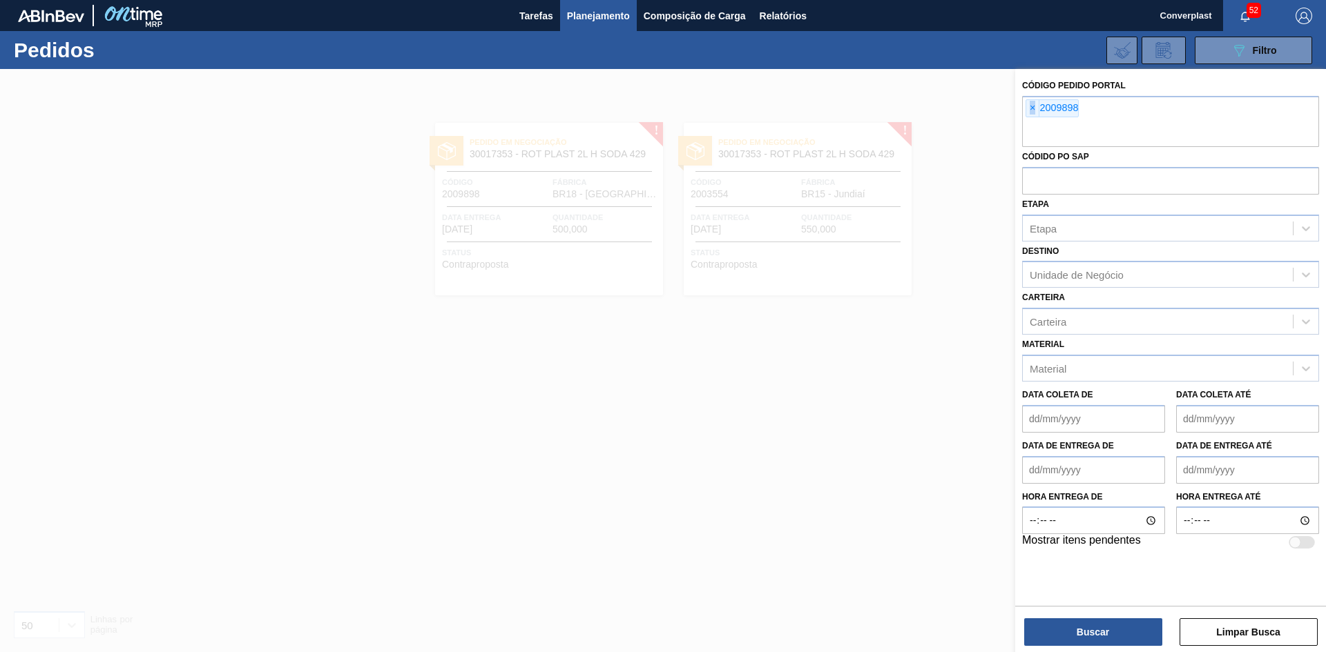
click at [1029, 109] on span "×" at bounding box center [1032, 108] width 13 height 17
click at [1029, 121] on input "text" at bounding box center [1170, 134] width 297 height 26
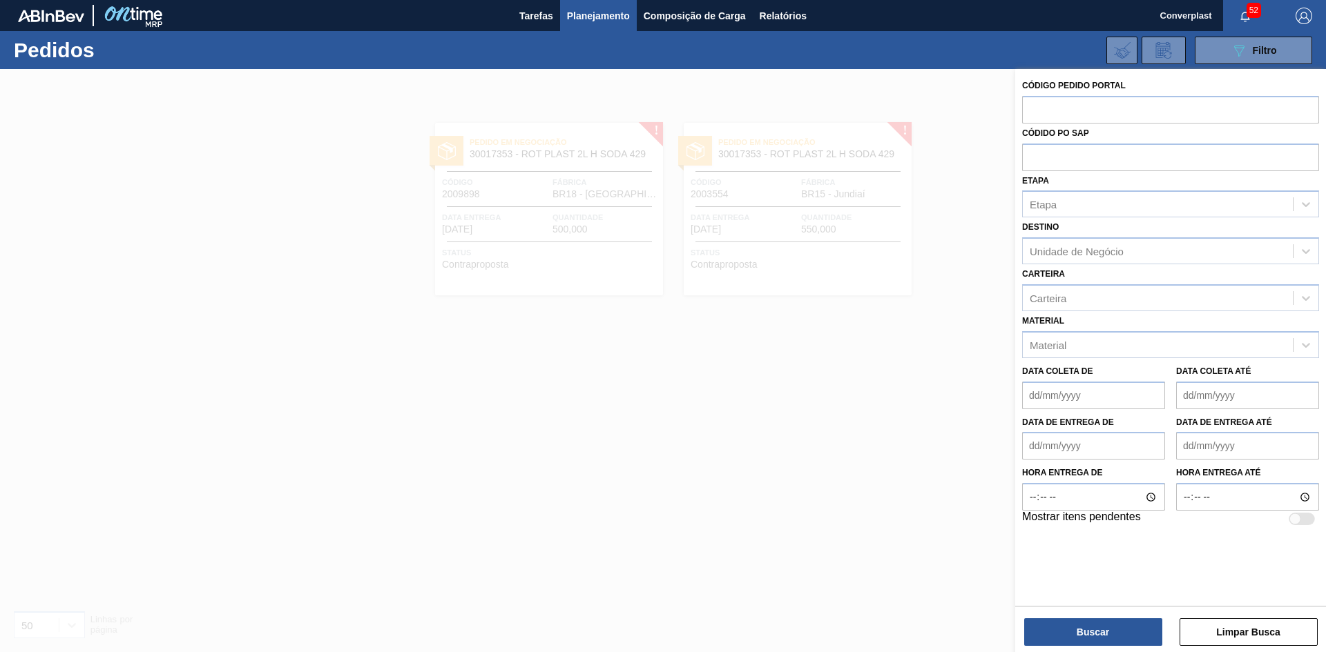
paste input "2010912"
type input "2010912"
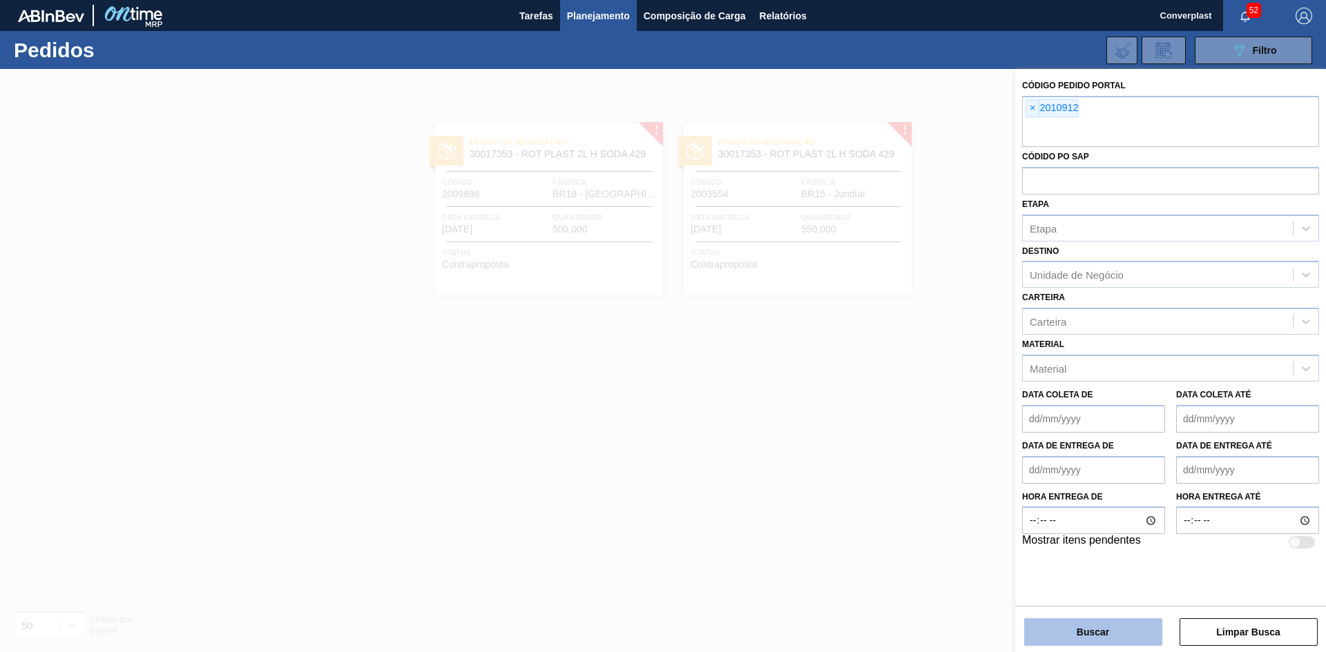
click at [1072, 636] on button "Buscar" at bounding box center [1093, 633] width 138 height 28
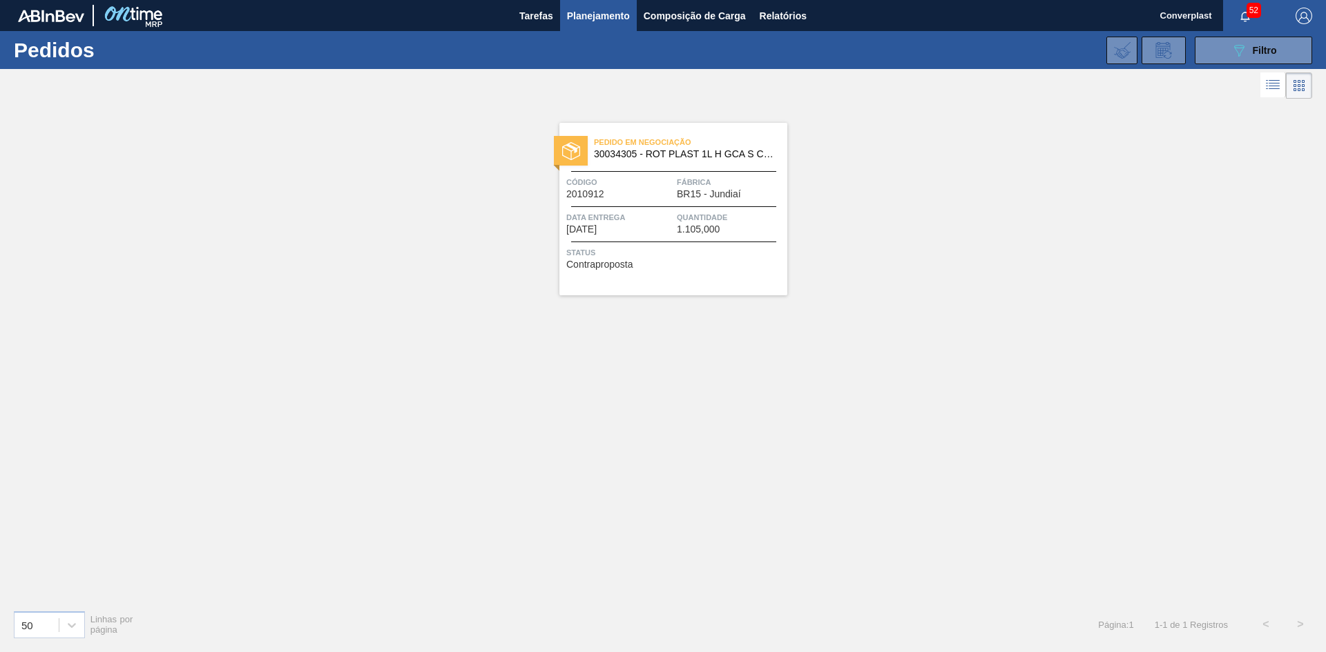
click at [684, 265] on div "Status Contraproposta" at bounding box center [674, 257] width 217 height 22
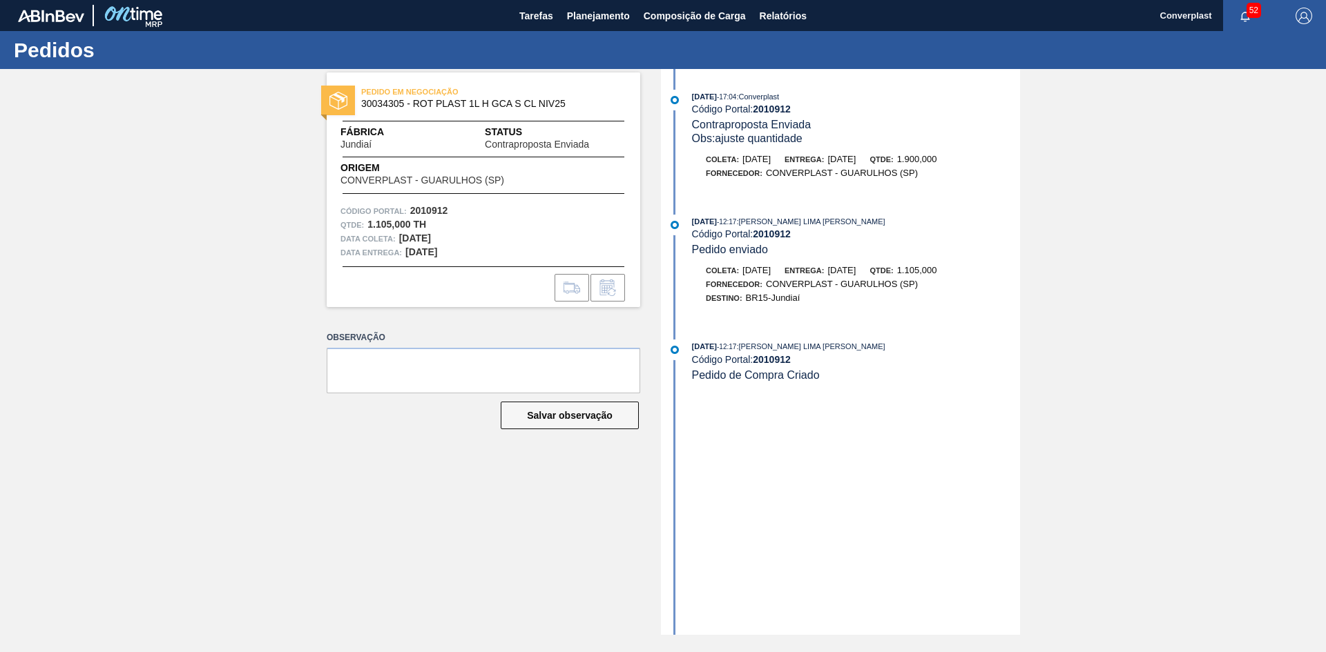
click at [768, 108] on strong "2010912" at bounding box center [772, 109] width 38 height 11
copy strong "2010912"
click at [585, 20] on span "Planejamento" at bounding box center [598, 16] width 63 height 17
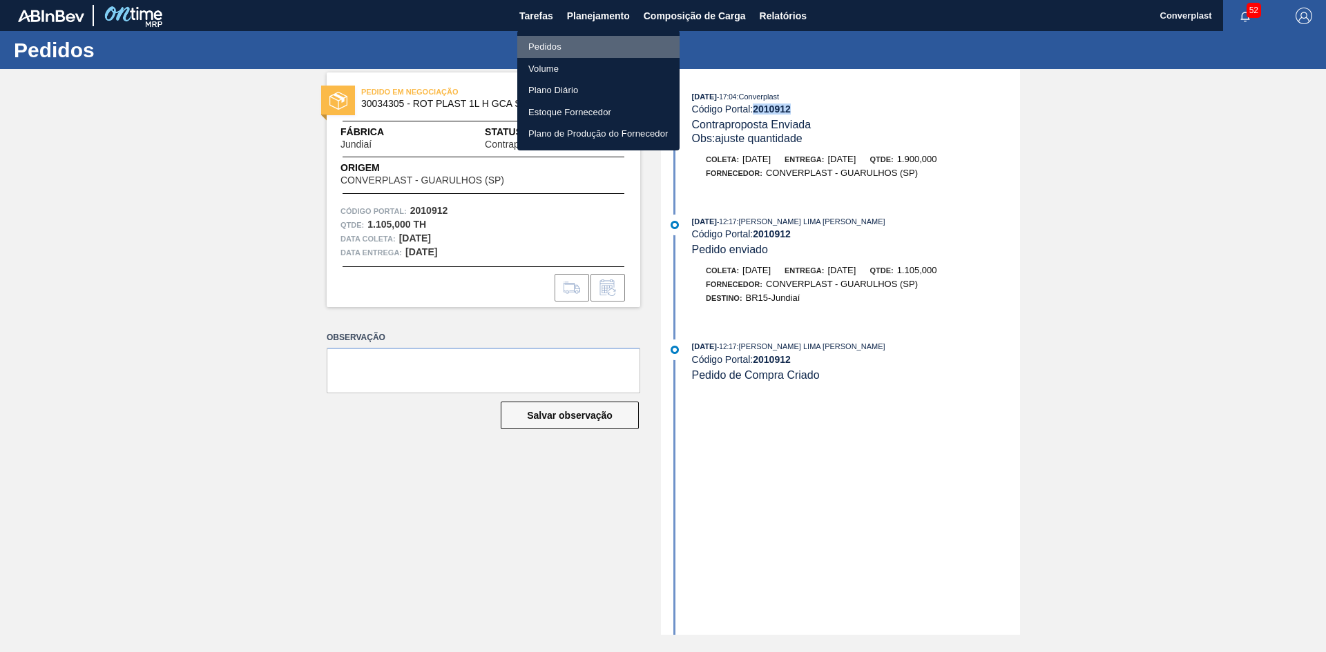
click at [570, 49] on li "Pedidos" at bounding box center [598, 47] width 162 height 22
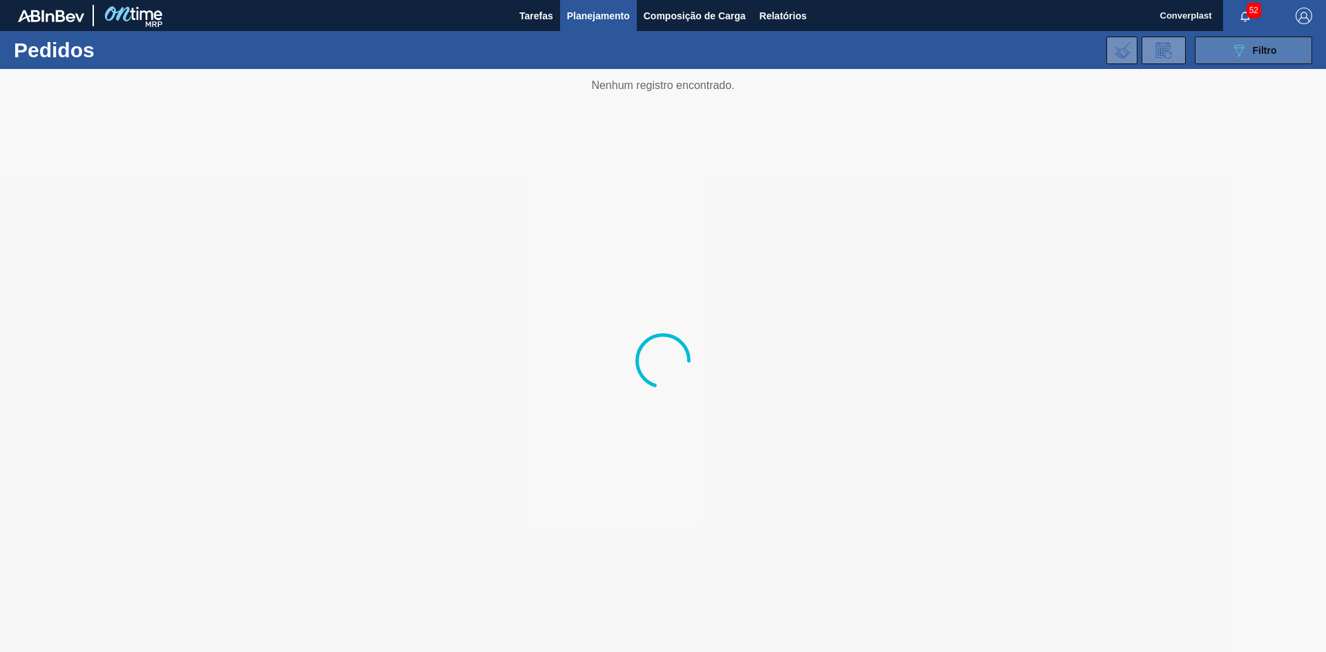
click at [1286, 39] on button "089F7B8B-B2A5-4AFE-B5C0-19BA573D28AC Filtro" at bounding box center [1252, 51] width 117 height 28
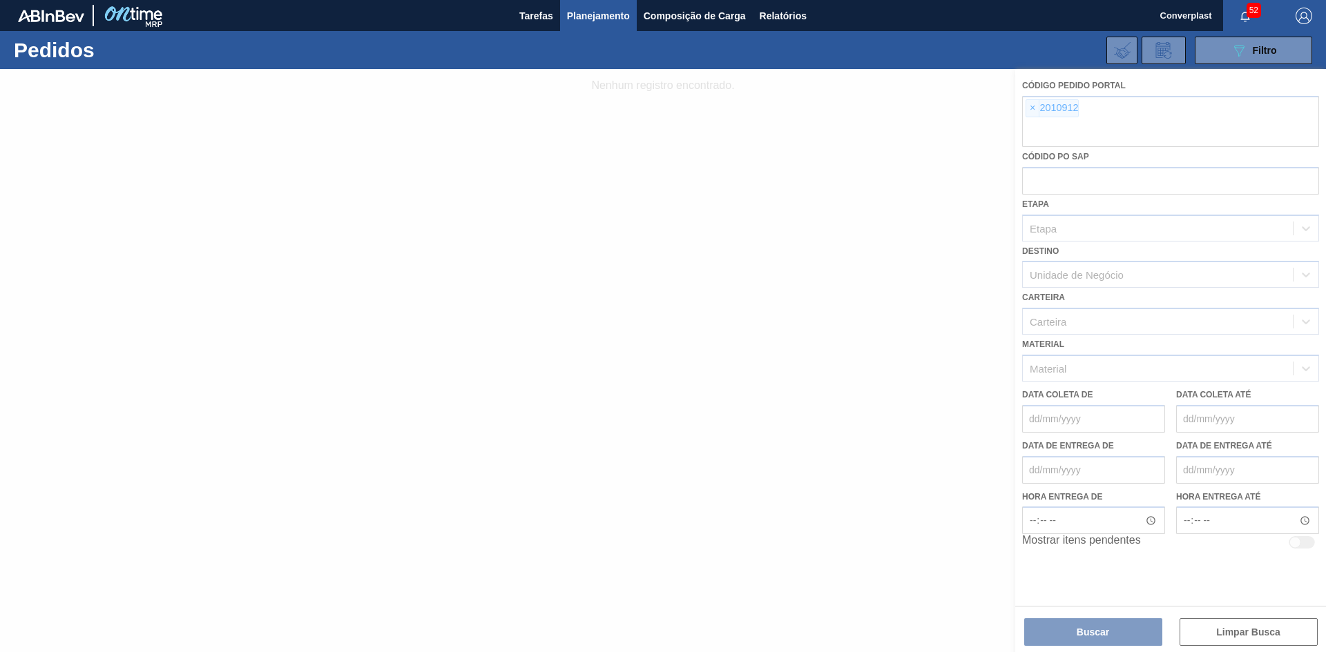
click at [1026, 106] on div at bounding box center [663, 360] width 1326 height 583
click at [1034, 104] on span "×" at bounding box center [1032, 108] width 13 height 17
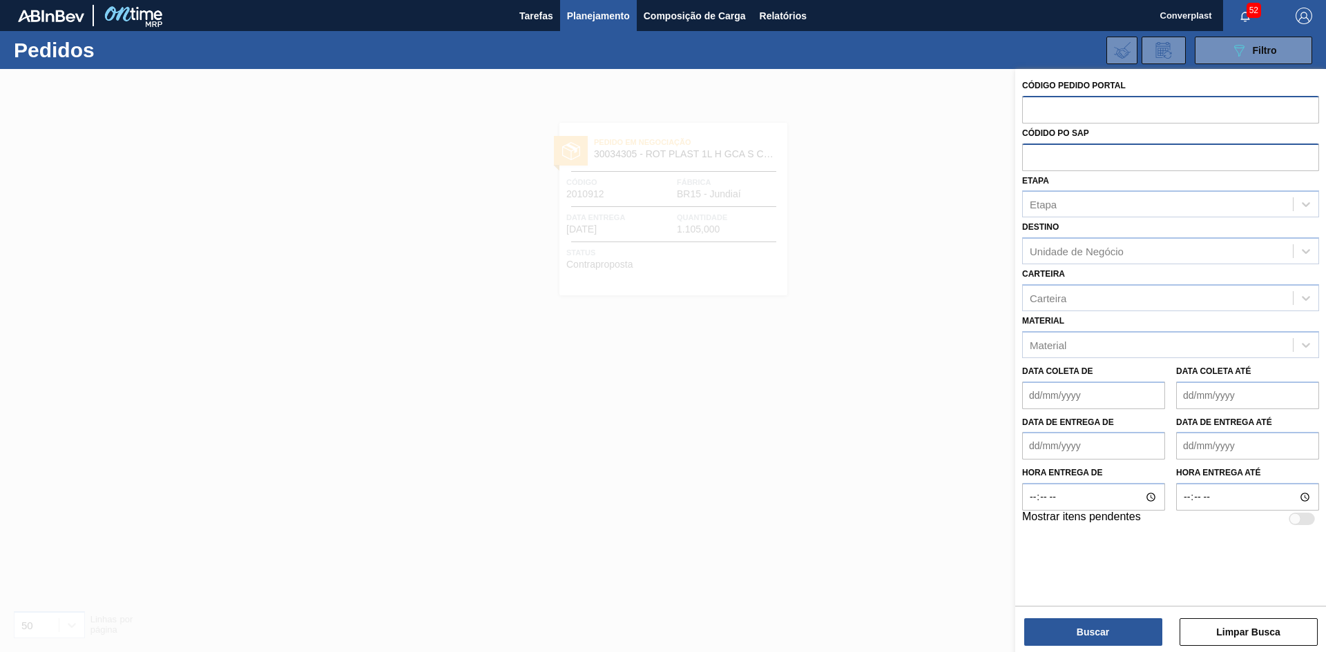
paste input "2011112"
type input "2011112"
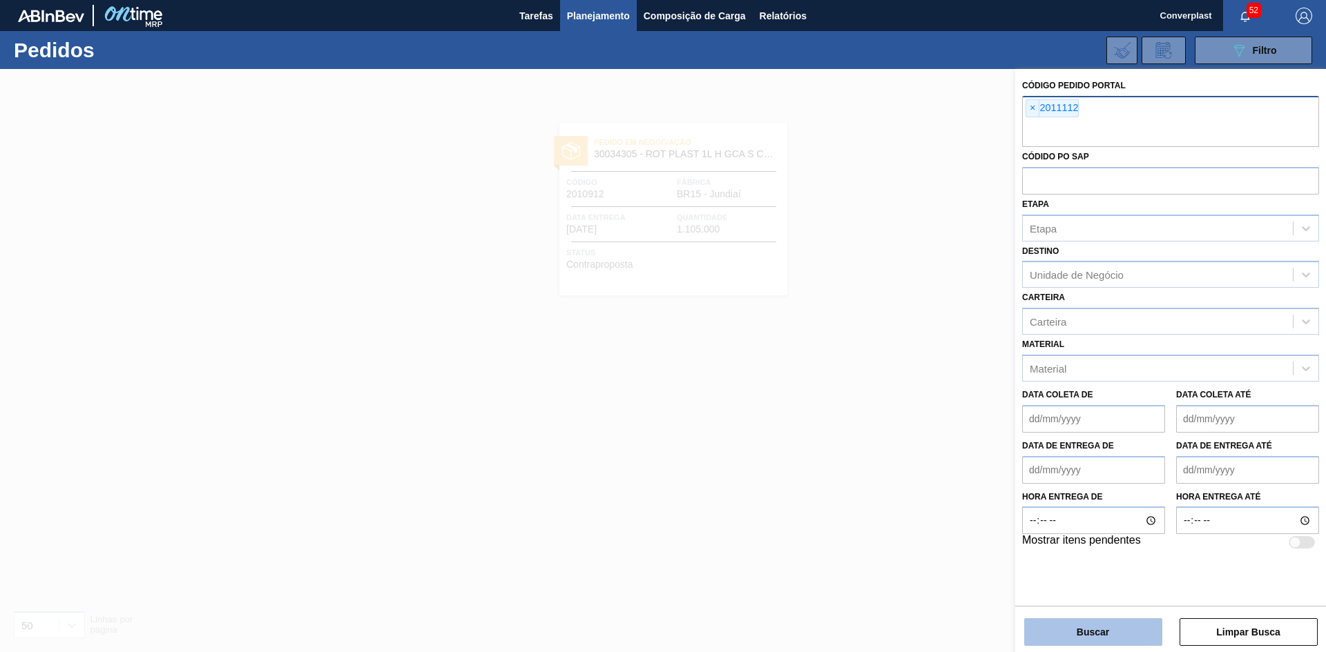
click at [1053, 639] on button "Buscar" at bounding box center [1093, 633] width 138 height 28
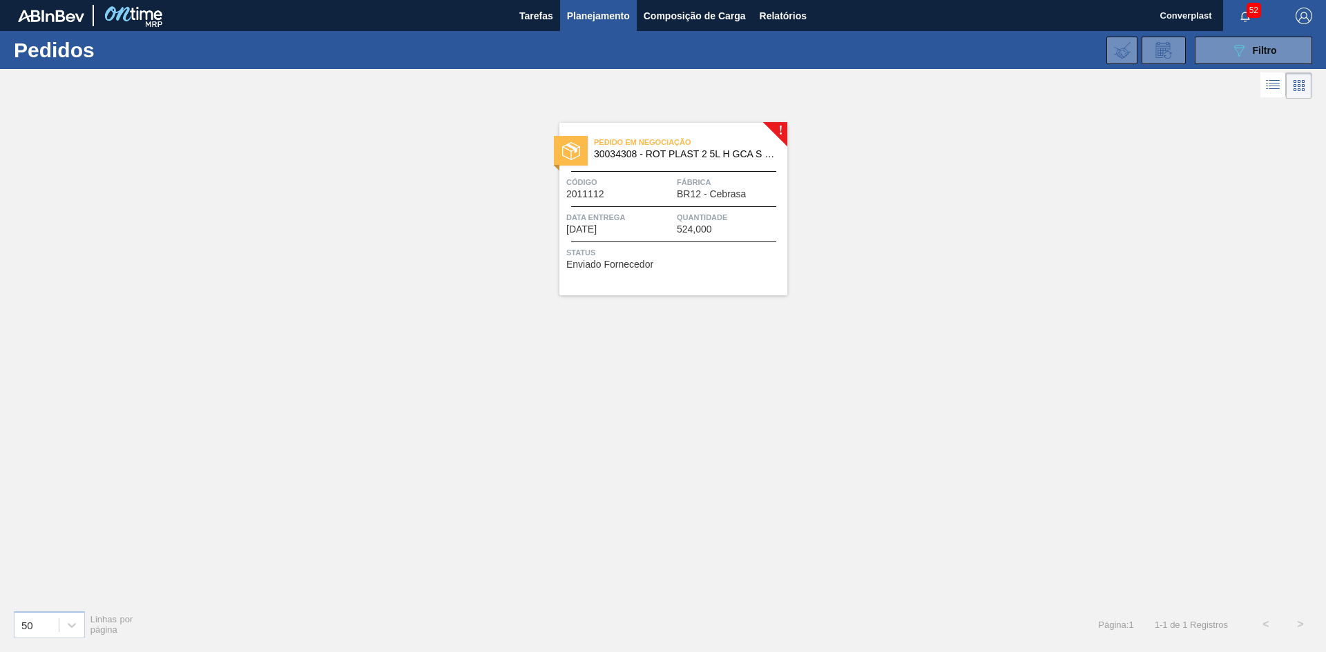
click at [690, 239] on div "Pedido em Negociação 30034308 - ROT PLAST 2 5L H GCA S CL NIV25 Código 2011112 …" at bounding box center [673, 209] width 228 height 173
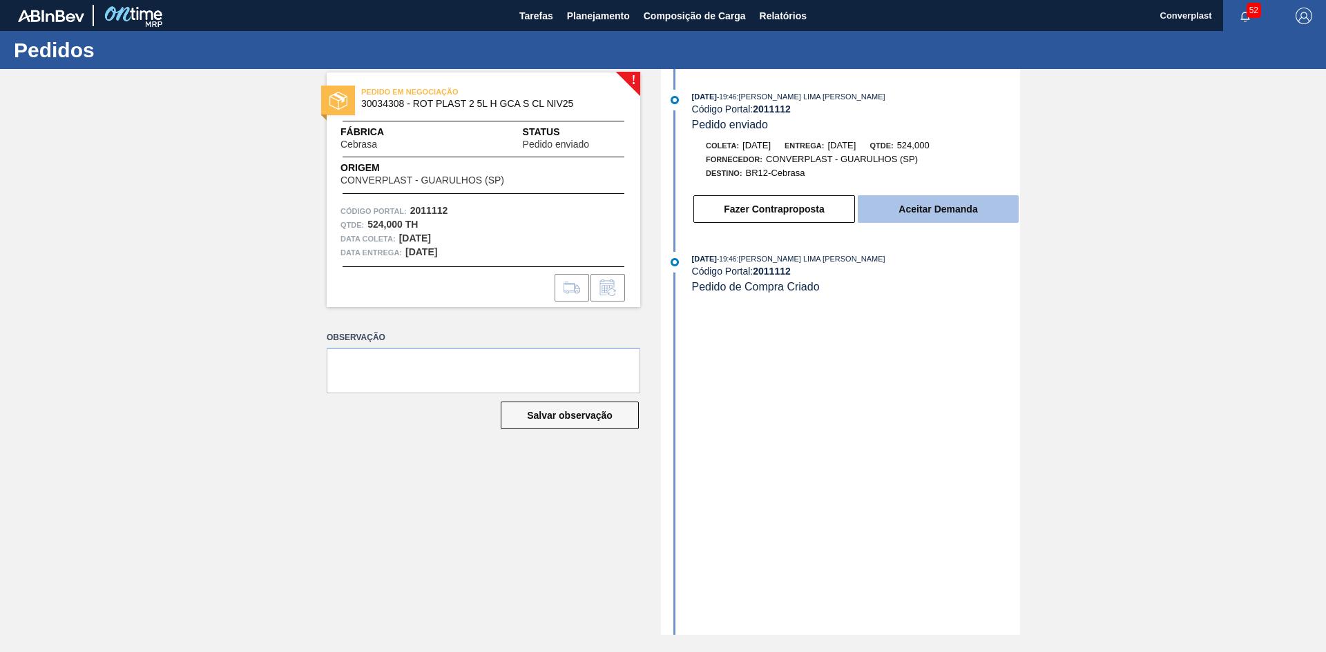
click at [918, 217] on button "Aceitar Demanda" at bounding box center [938, 209] width 161 height 28
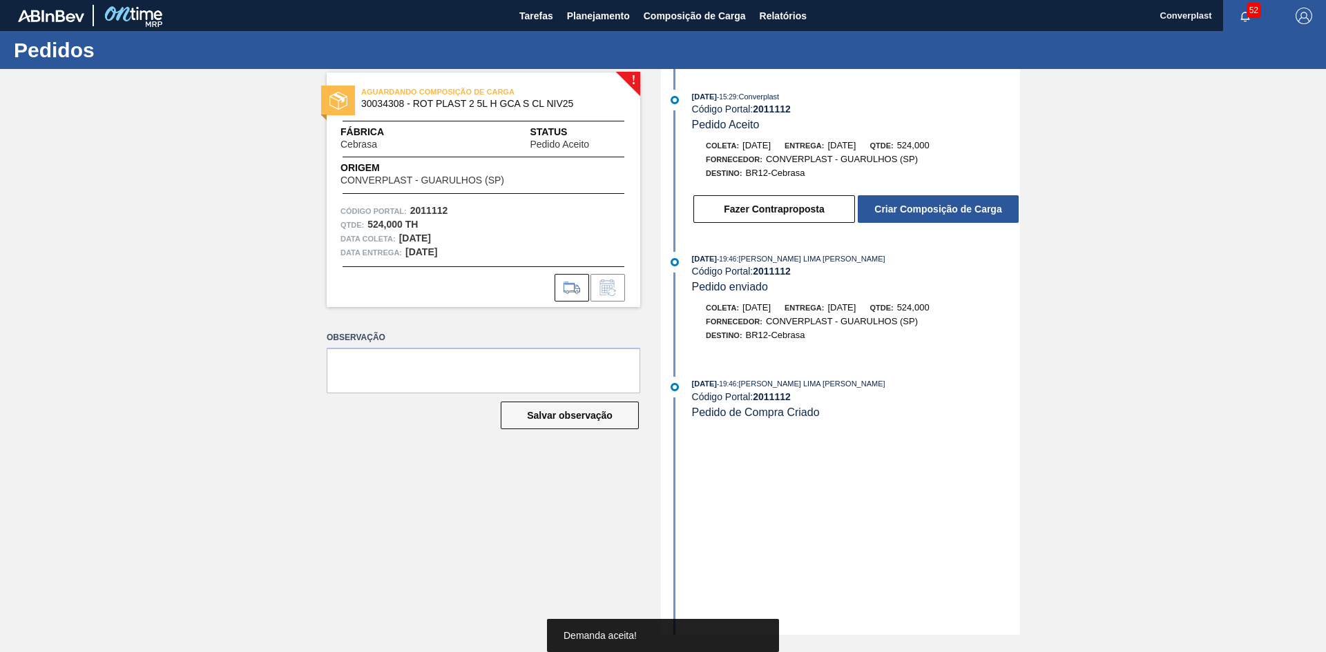
click at [919, 217] on button "Criar Composição de Carga" at bounding box center [938, 209] width 161 height 28
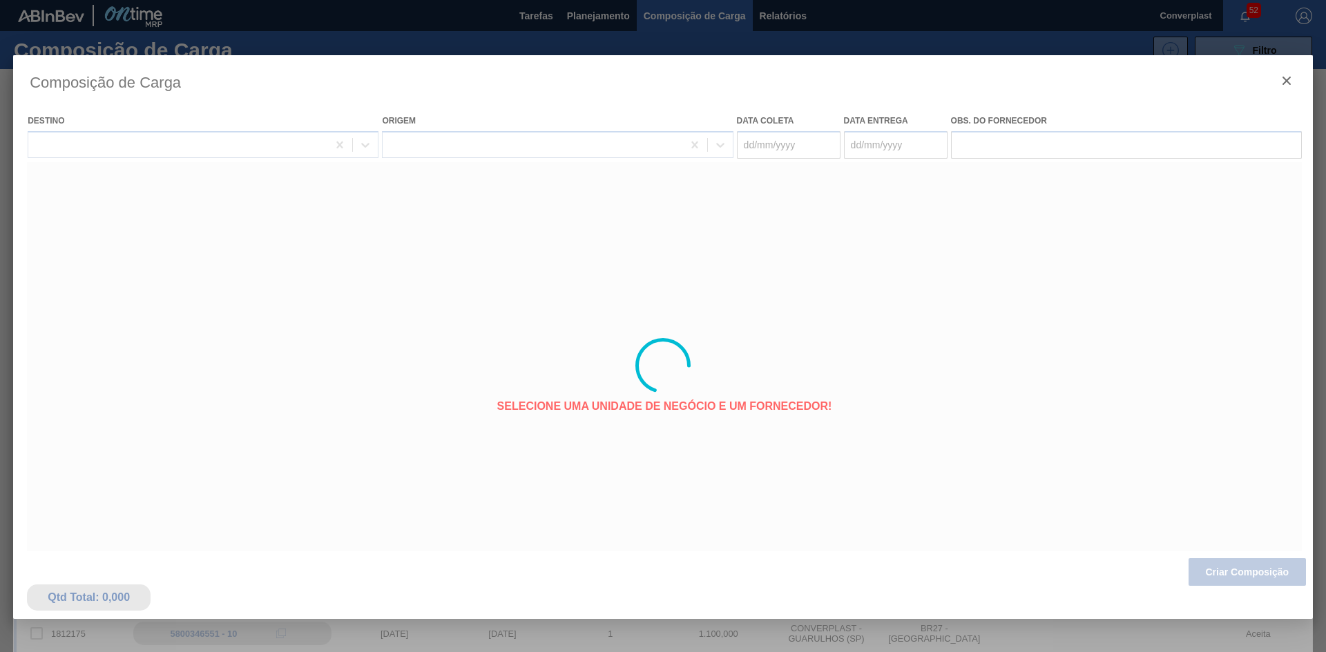
type coleta "[DATE]"
type entrega "[DATE]"
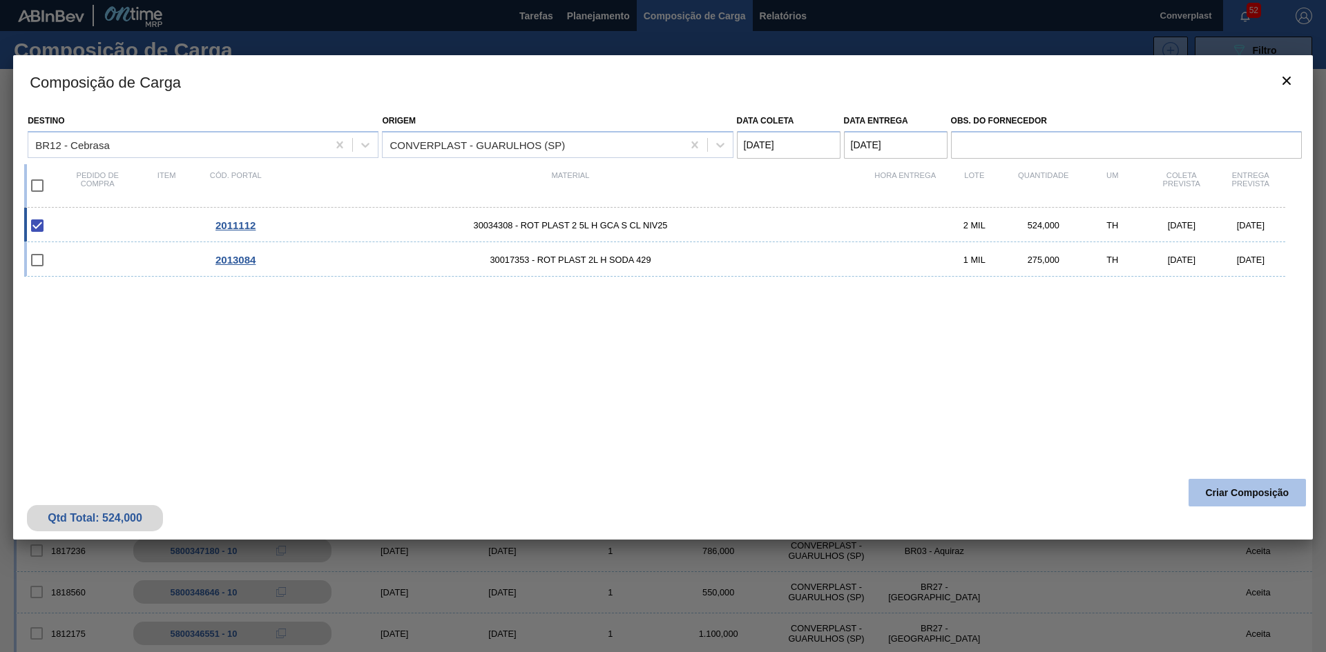
click at [1244, 498] on button "Criar Composição" at bounding box center [1246, 493] width 117 height 28
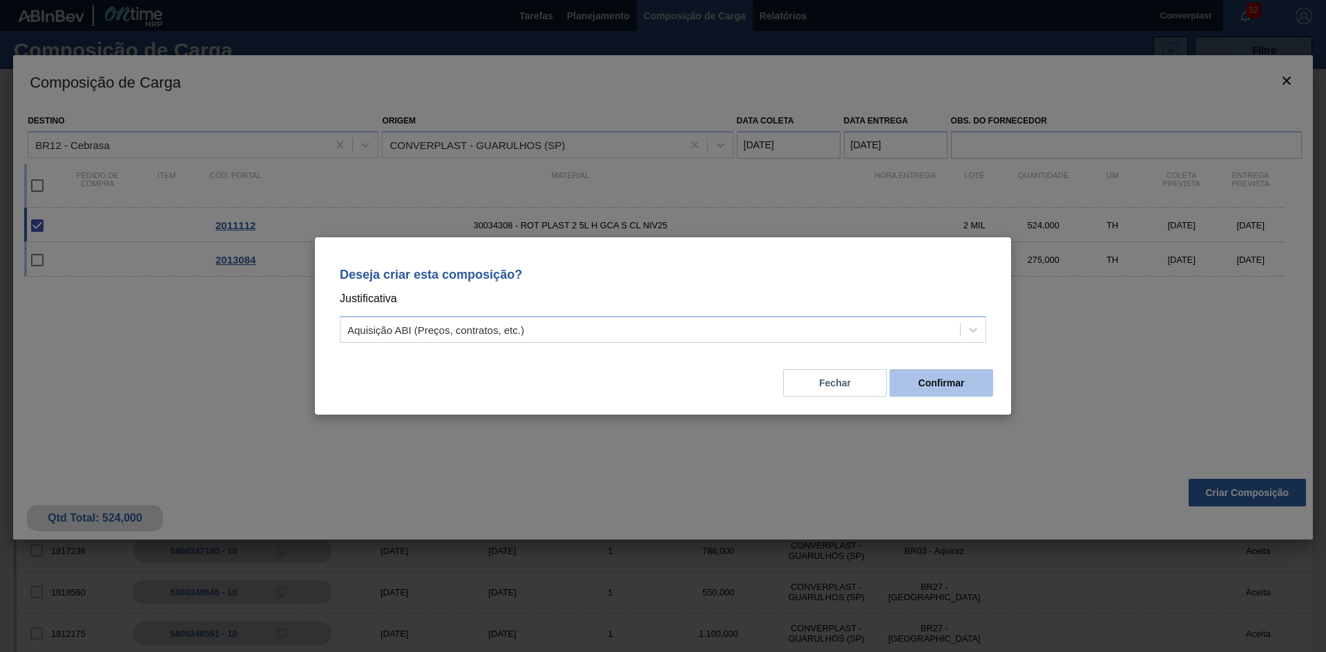
click at [934, 385] on button "Confirmar" at bounding box center [941, 383] width 104 height 28
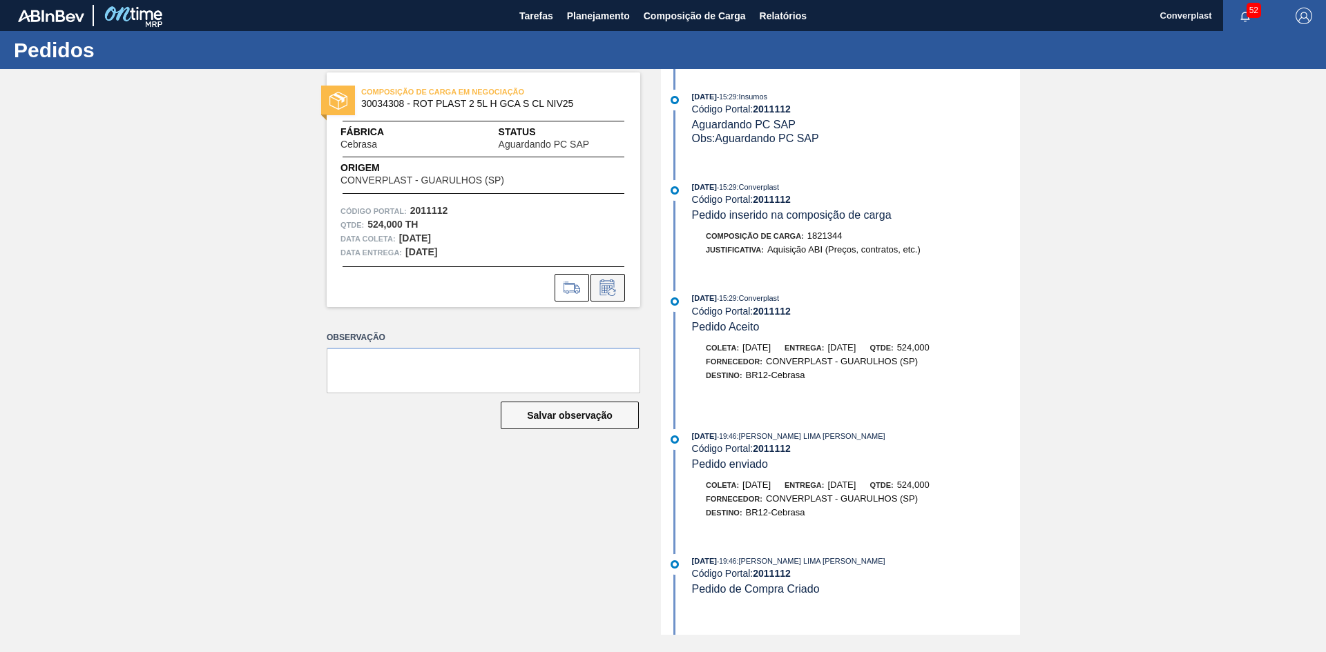
click at [605, 292] on icon at bounding box center [608, 288] width 22 height 17
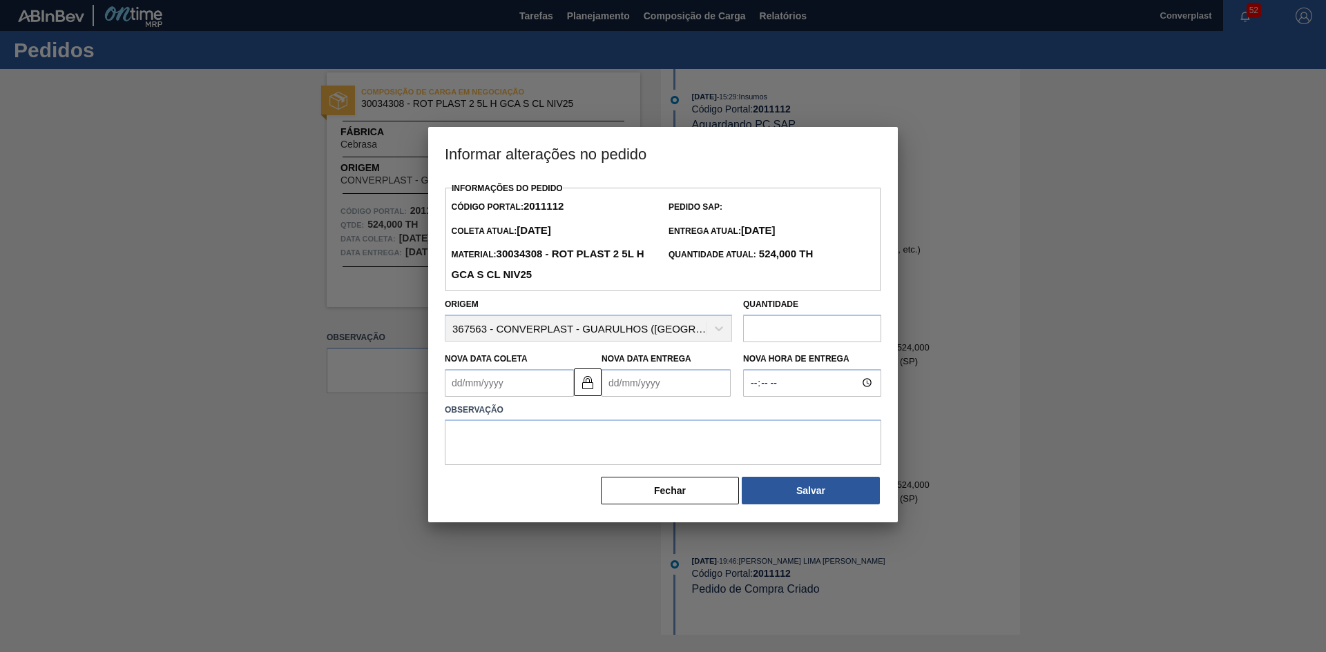
click at [516, 375] on Coleta2011112 "Nova Data Coleta" at bounding box center [509, 383] width 129 height 28
type Coleta2011112 "2"
type Entrega2011112 "[DATE]"
type Coleta2011112 "20"
type Entrega2011112 "[DATE]"
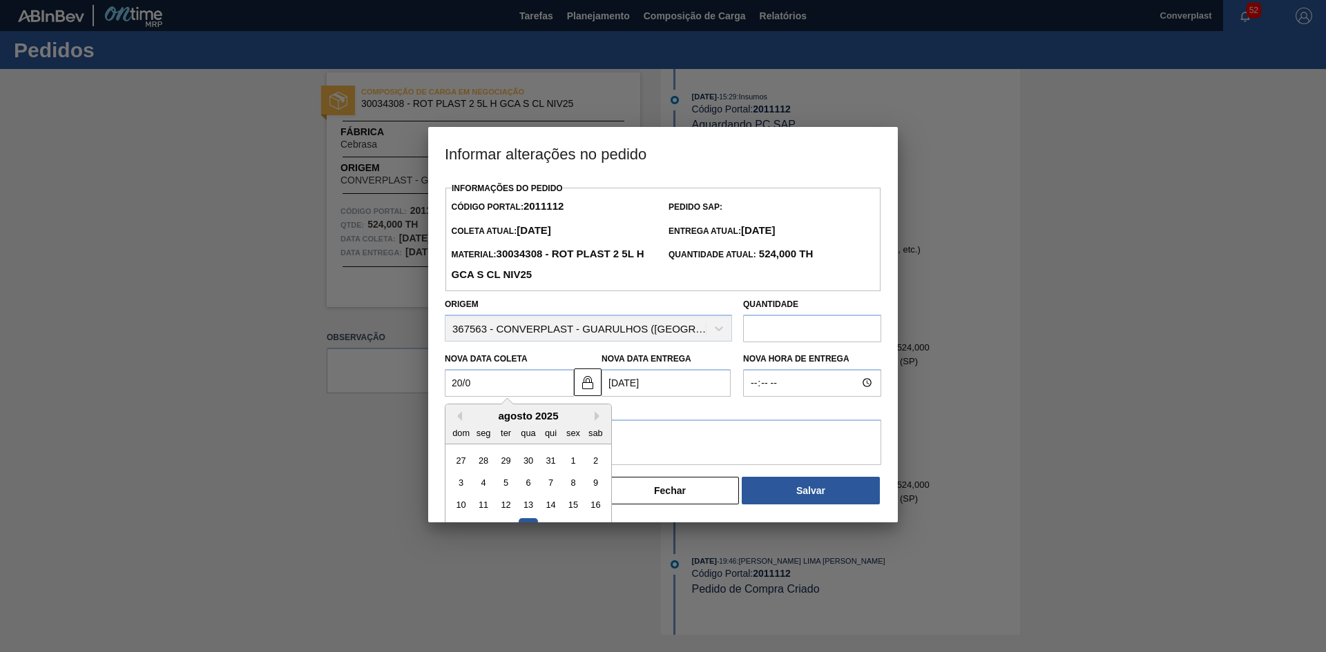
type Coleta2011112 "20/09"
type Entrega2011112 "[DATE]"
type Coleta2011112 "[DATE]"
type Entrega2011112 "[DATE]"
type Coleta2011112 "[DATE]"
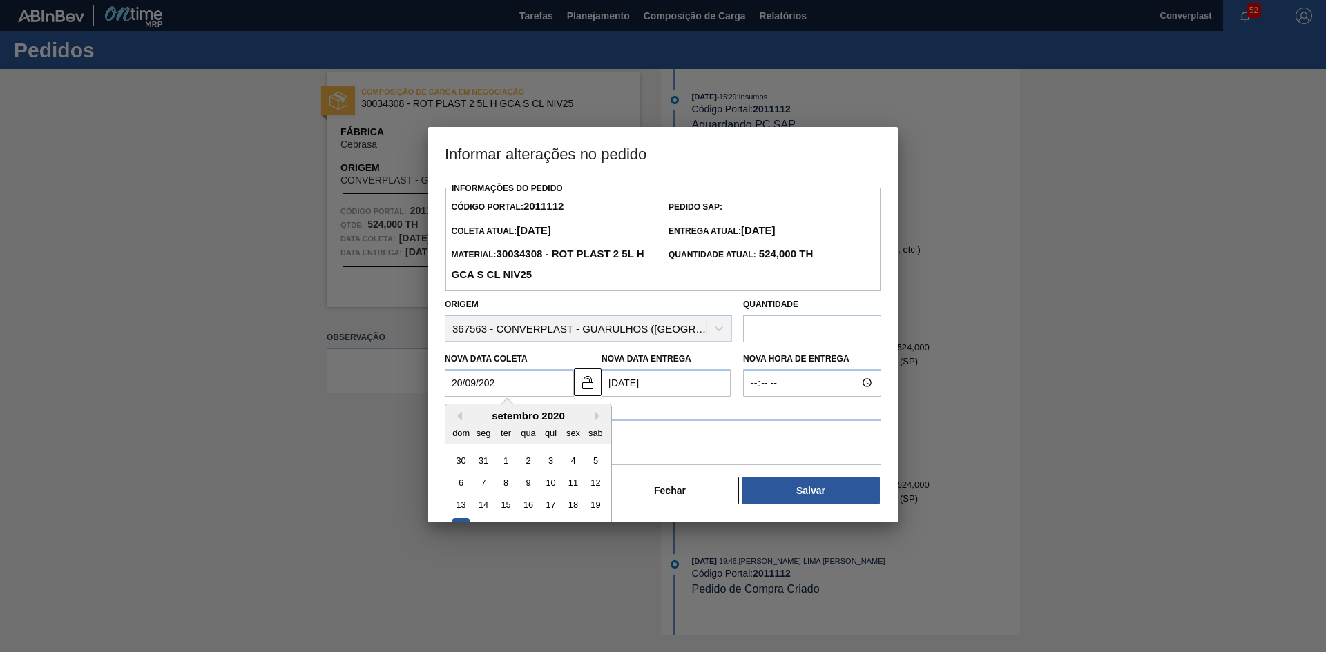
type Entrega2011112 "[DATE]"
drag, startPoint x: 460, startPoint y: 389, endPoint x: 447, endPoint y: 387, distance: 12.7
click at [447, 387] on Coleta2011112 "[DATE]" at bounding box center [509, 383] width 129 height 28
type Coleta2011112 "[DATE]"
type Entrega2011112 "[DATE]"
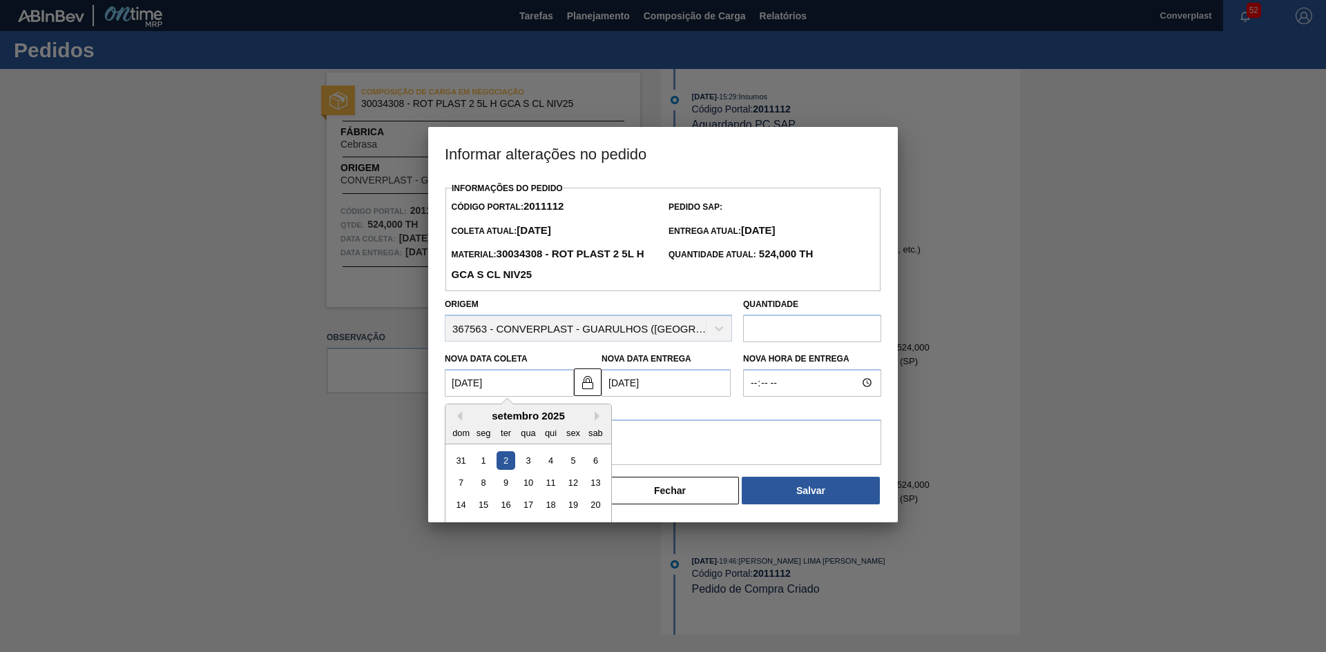
type Coleta2011112 "[DATE]"
type Entrega2011112 "[DATE]"
type Coleta2011112 "[DATE]"
click at [507, 522] on div "23" at bounding box center [505, 528] width 19 height 19
click at [672, 445] on textarea at bounding box center [663, 443] width 436 height 46
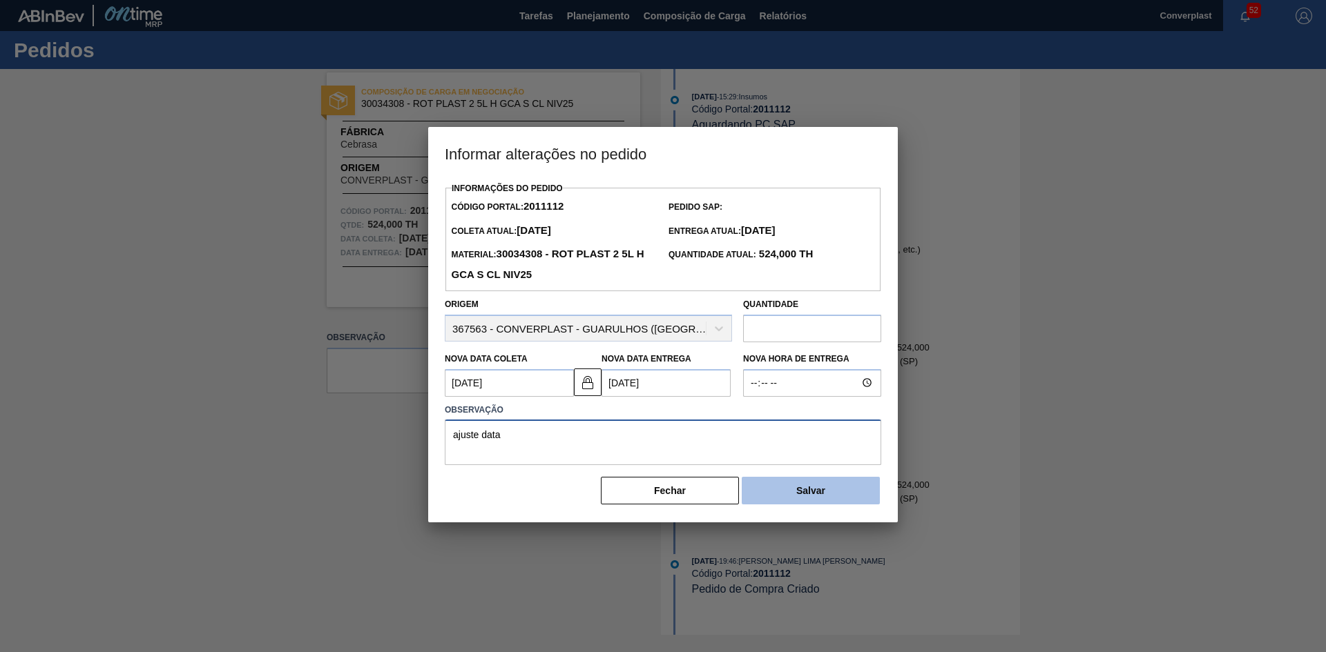
type textarea "ajuste data"
click at [793, 492] on button "Salvar" at bounding box center [811, 491] width 138 height 28
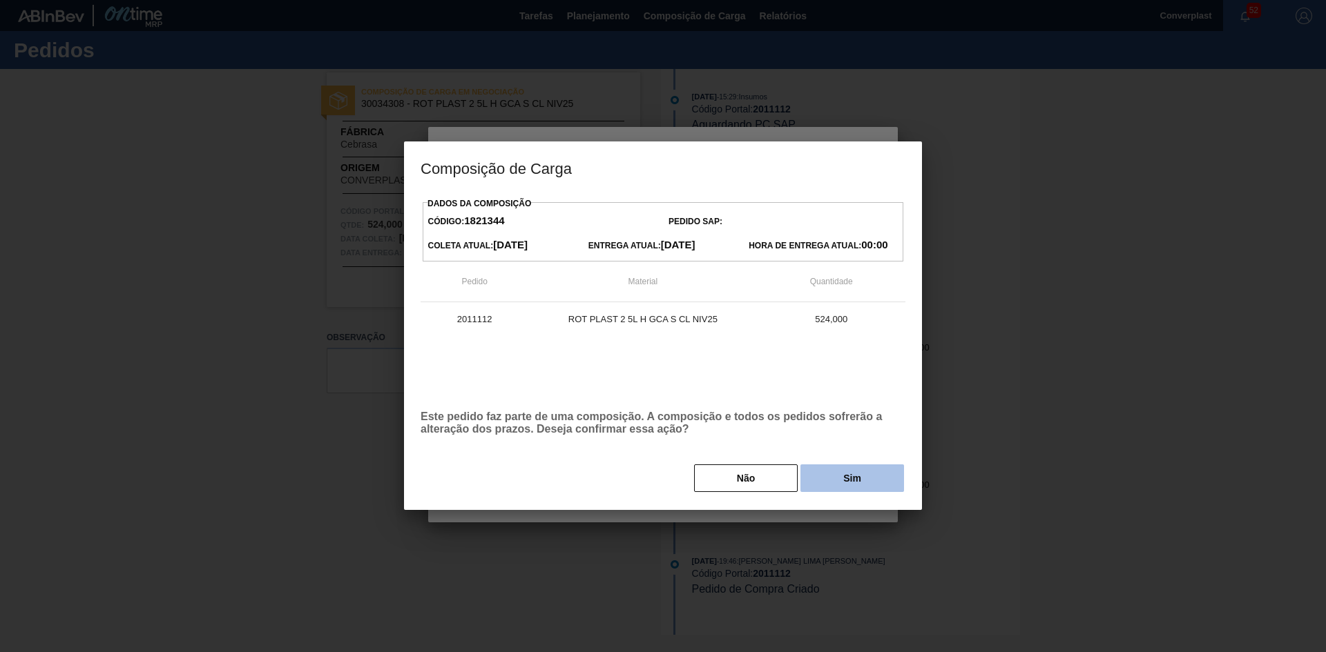
click at [850, 481] on button "Sim" at bounding box center [852, 479] width 104 height 28
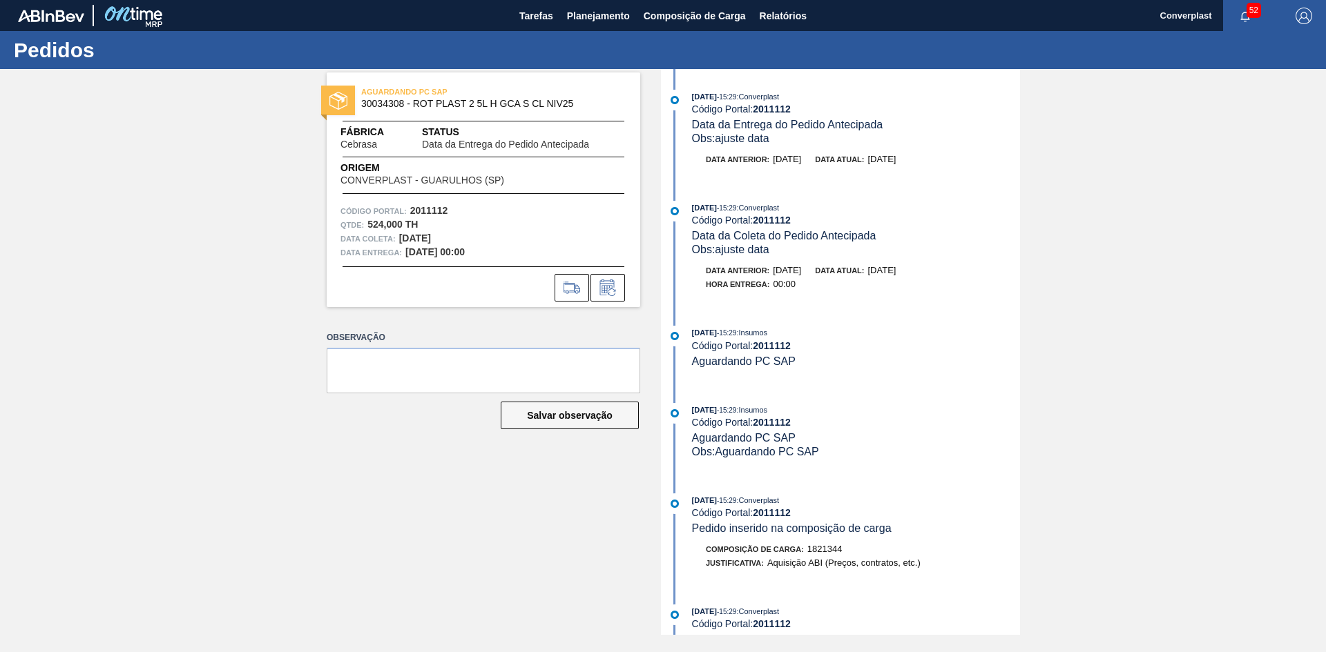
click at [599, 316] on div "AGUARDANDO PC SAP 30034308 - ROT PLAST 2 5L H GCA S CL NIV25 Fábrica Cebrasa St…" at bounding box center [473, 352] width 334 height 566
click at [586, 16] on span "Planejamento" at bounding box center [598, 16] width 63 height 17
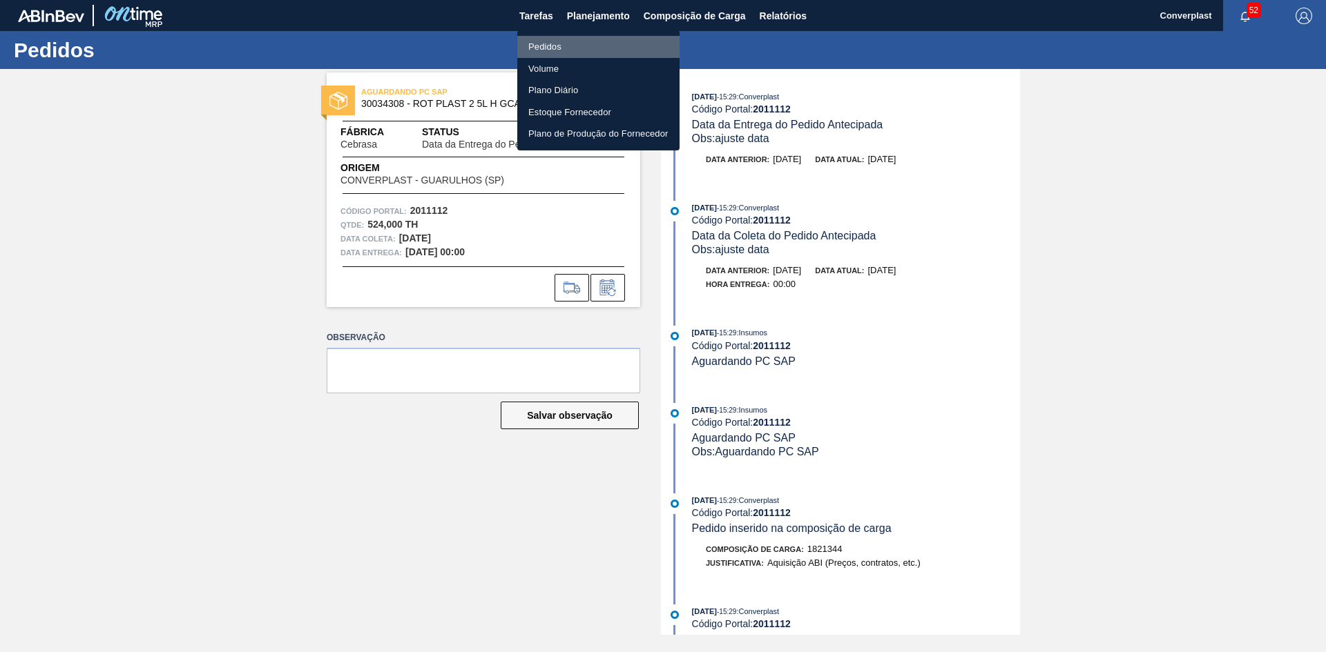
click at [568, 46] on li "Pedidos" at bounding box center [598, 47] width 162 height 22
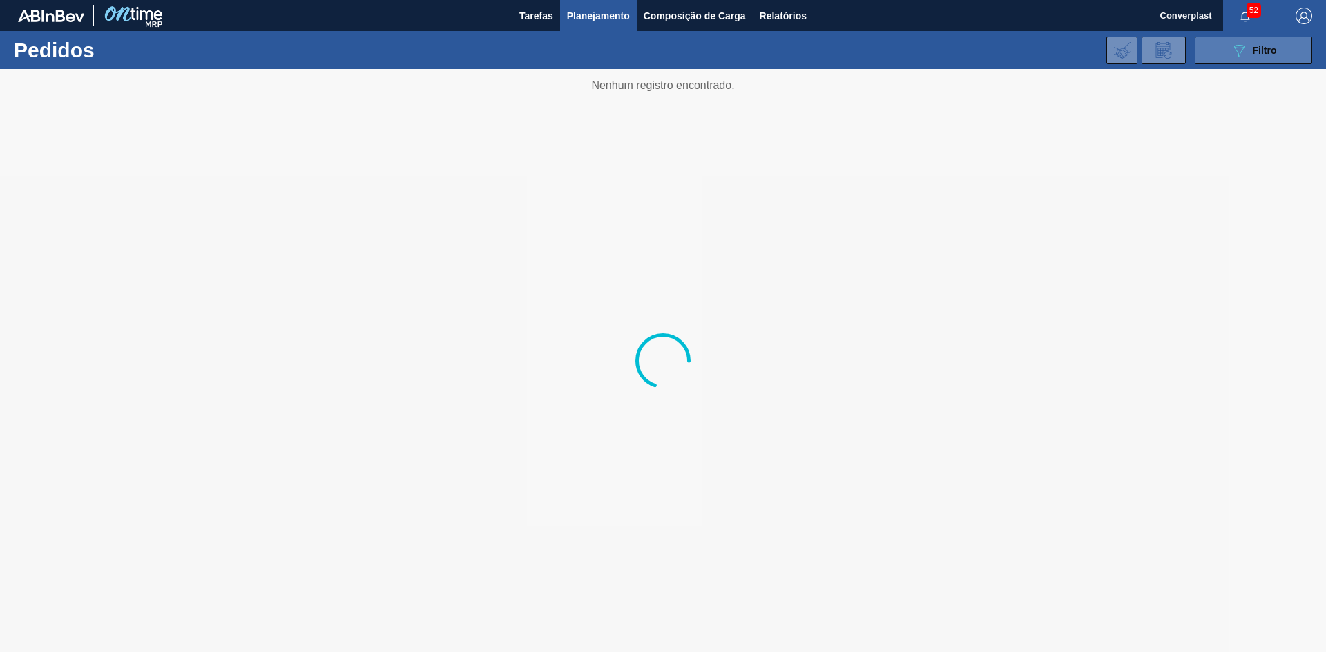
click at [1215, 58] on button "089F7B8B-B2A5-4AFE-B5C0-19BA573D28AC Filtro" at bounding box center [1252, 51] width 117 height 28
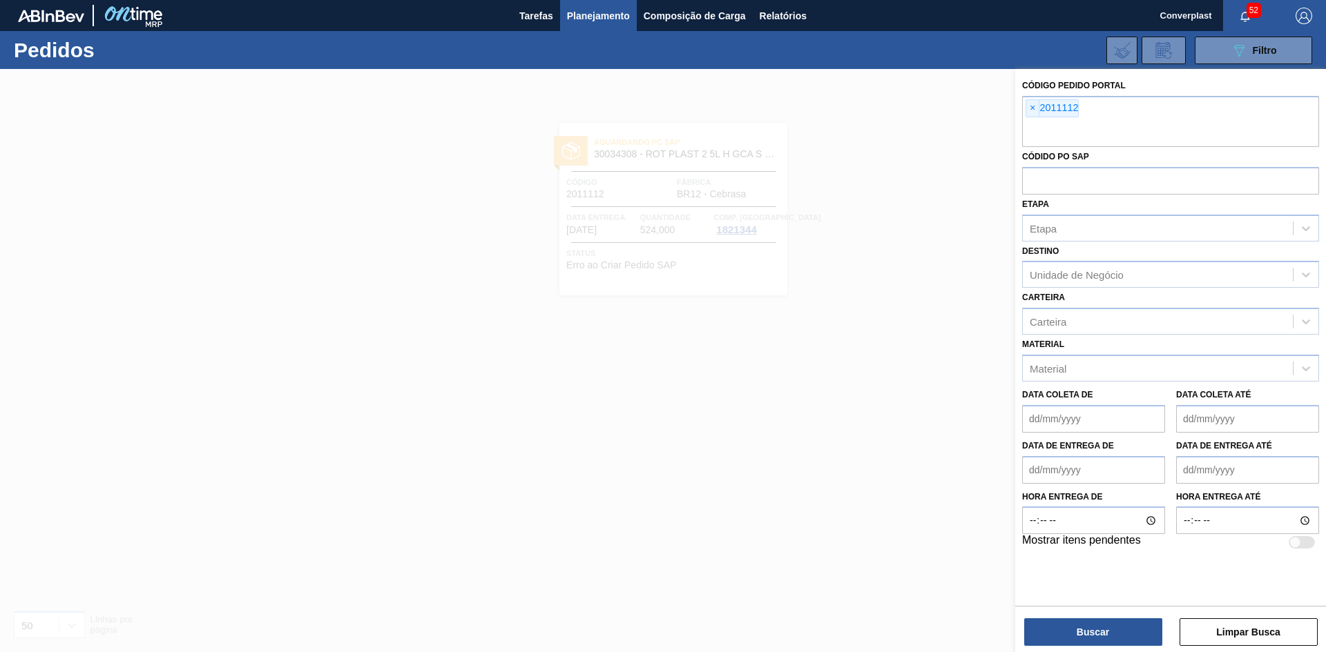
click at [1031, 109] on span "×" at bounding box center [1032, 108] width 13 height 17
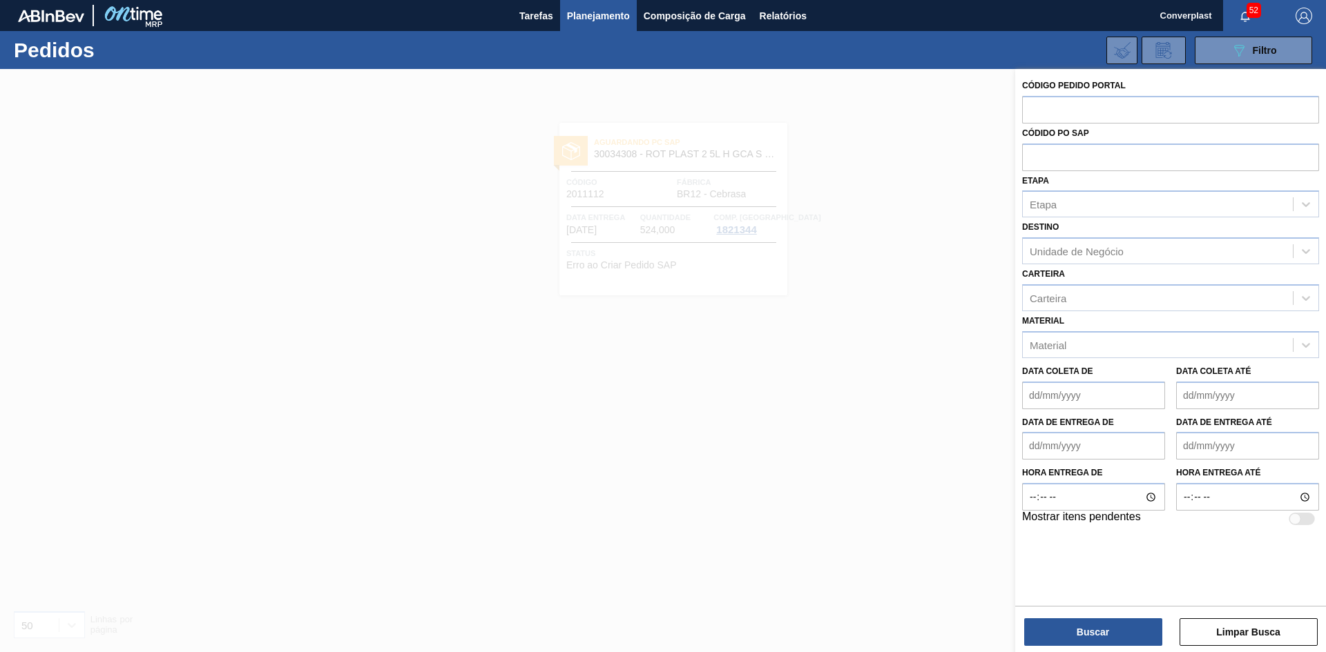
paste input "2001776"
type input "2001776"
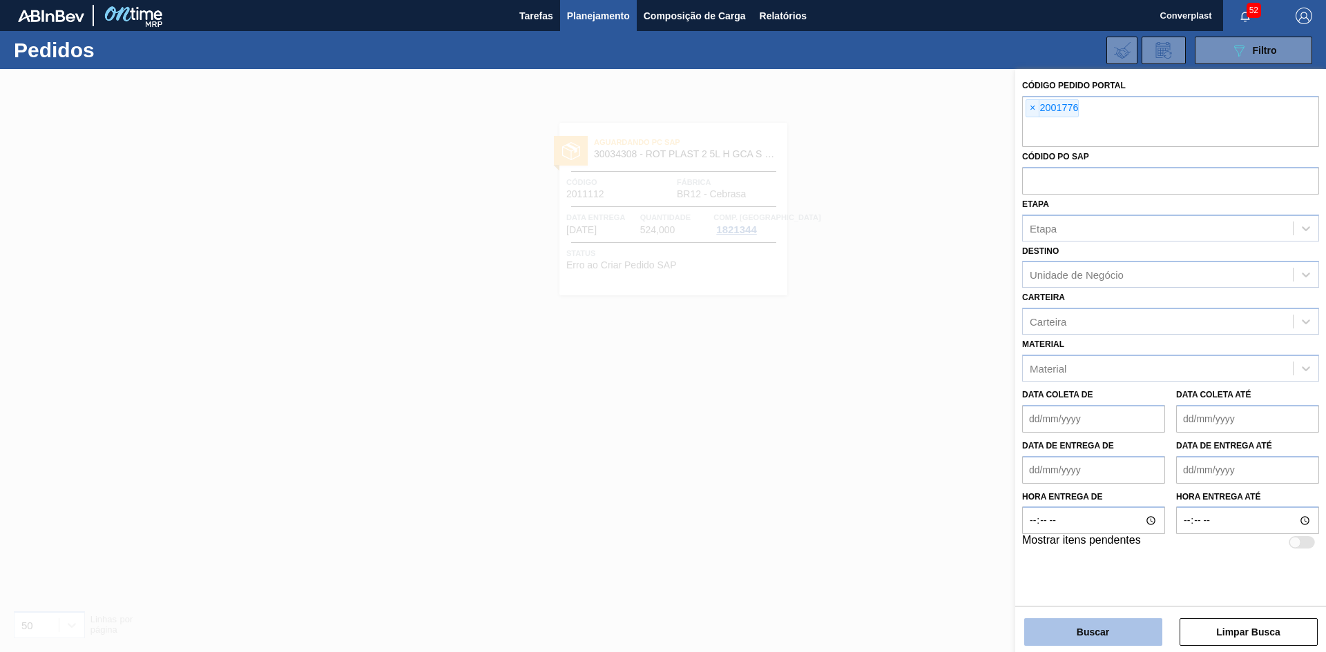
click at [1097, 632] on button "Buscar" at bounding box center [1093, 633] width 138 height 28
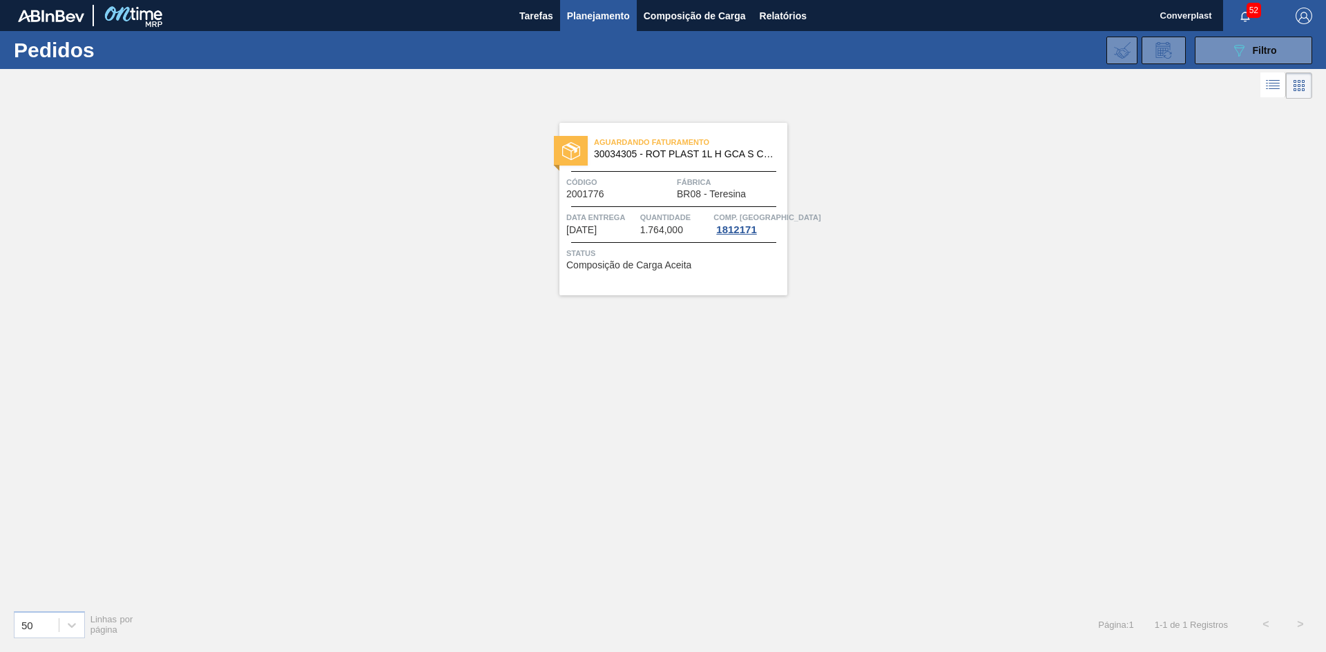
click at [717, 267] on div "Status Composição de Carga Aceita" at bounding box center [674, 257] width 217 height 22
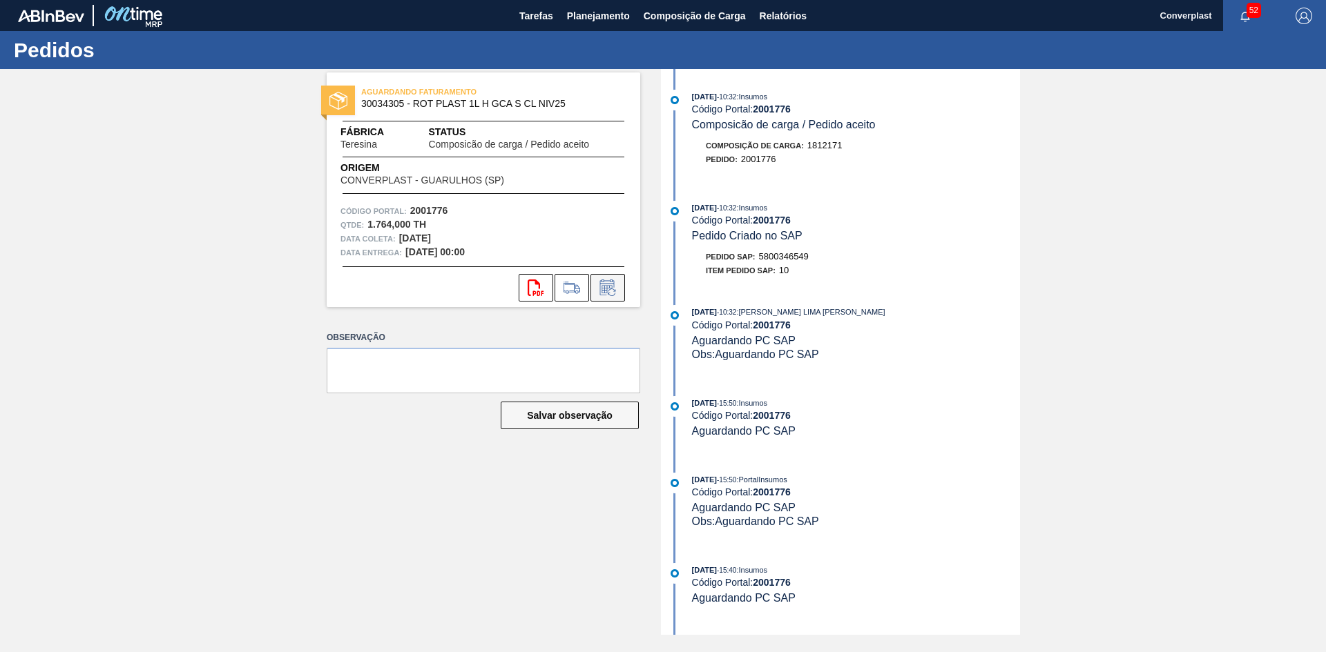
click at [602, 287] on icon at bounding box center [606, 289] width 10 height 8
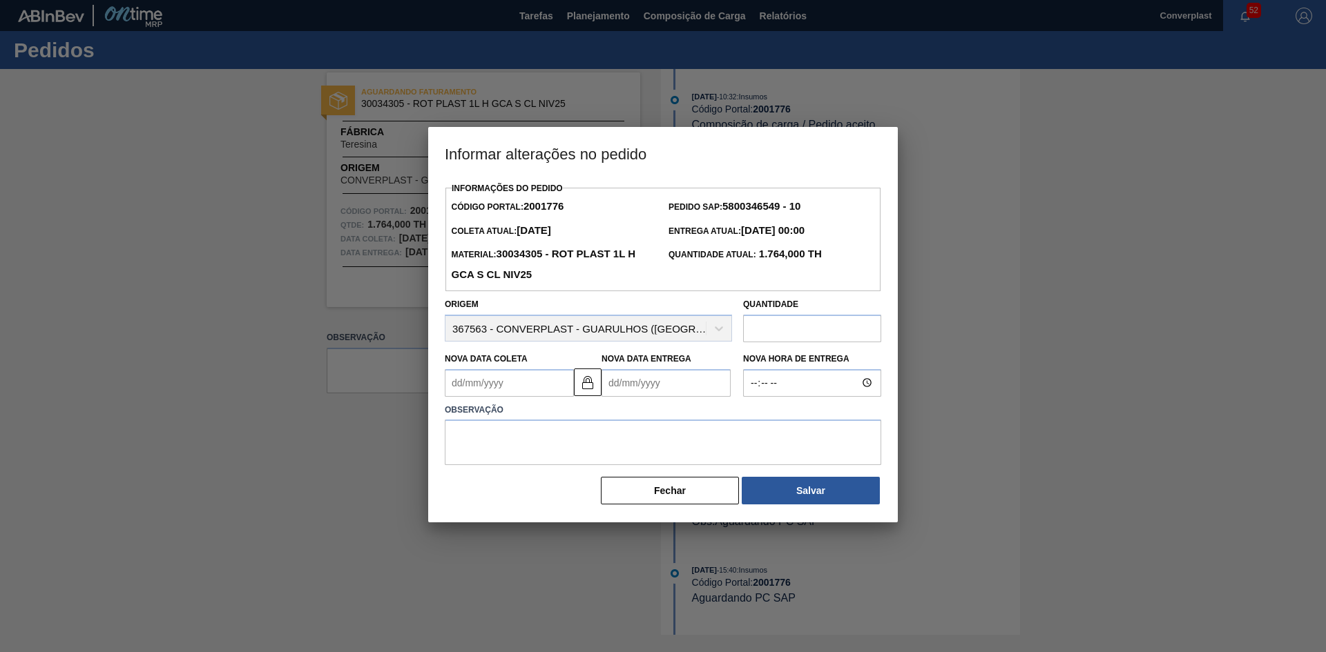
click at [526, 377] on Coleta2001776 "Nova Data Coleta" at bounding box center [509, 383] width 129 height 28
type Coleta2001776 "2"
type Entrega2001776 "[DATE]"
type Coleta2001776 "26"
type Entrega2001776 "[DATE]"
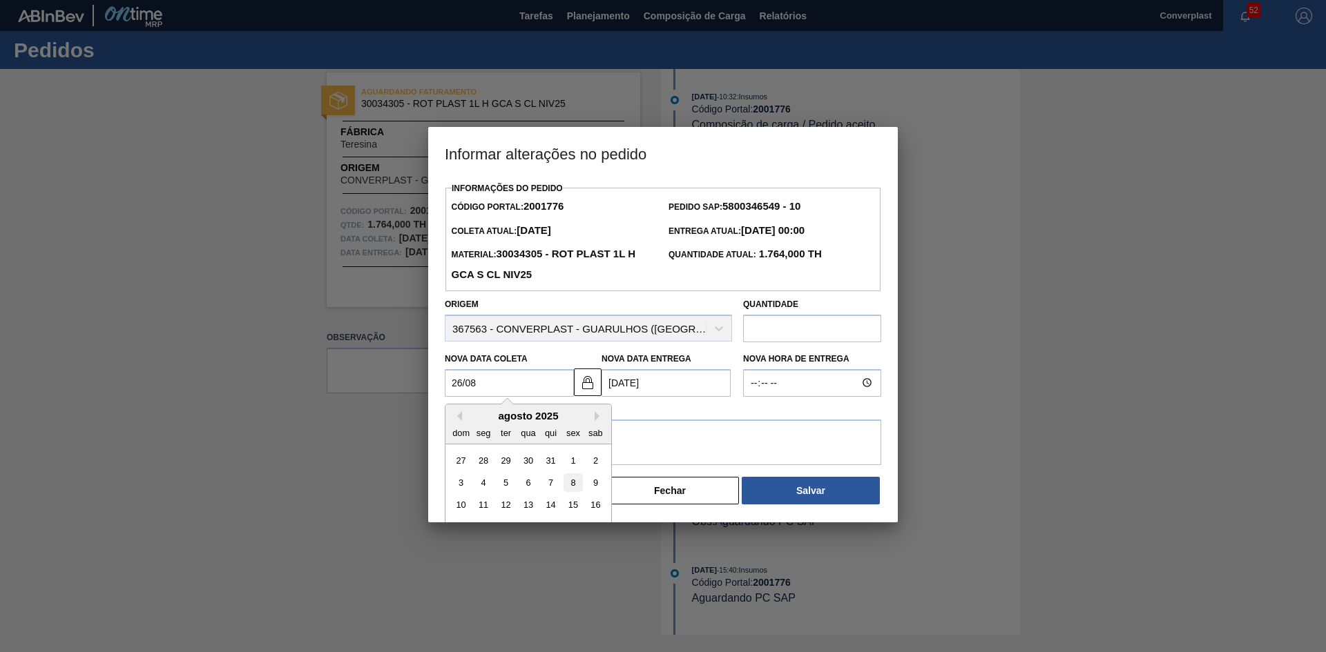
scroll to position [69, 0]
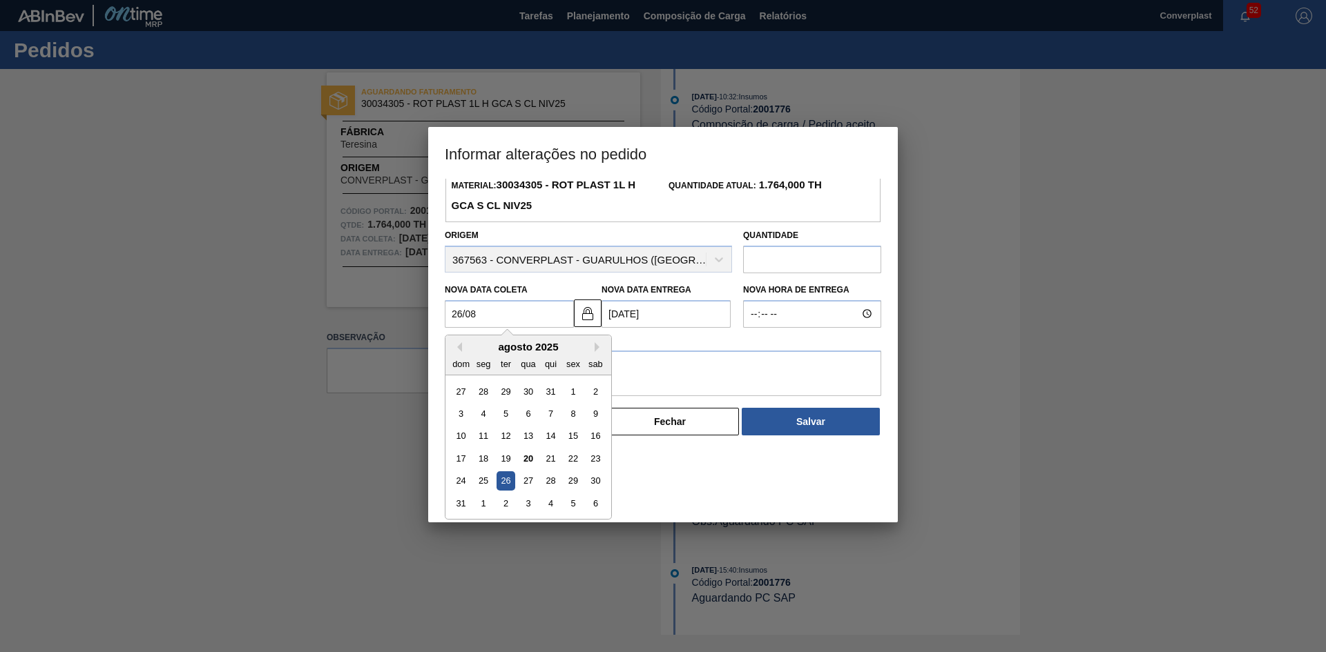
click at [503, 481] on div "26" at bounding box center [505, 481] width 19 height 19
type Coleta2001776 "[DATE]"
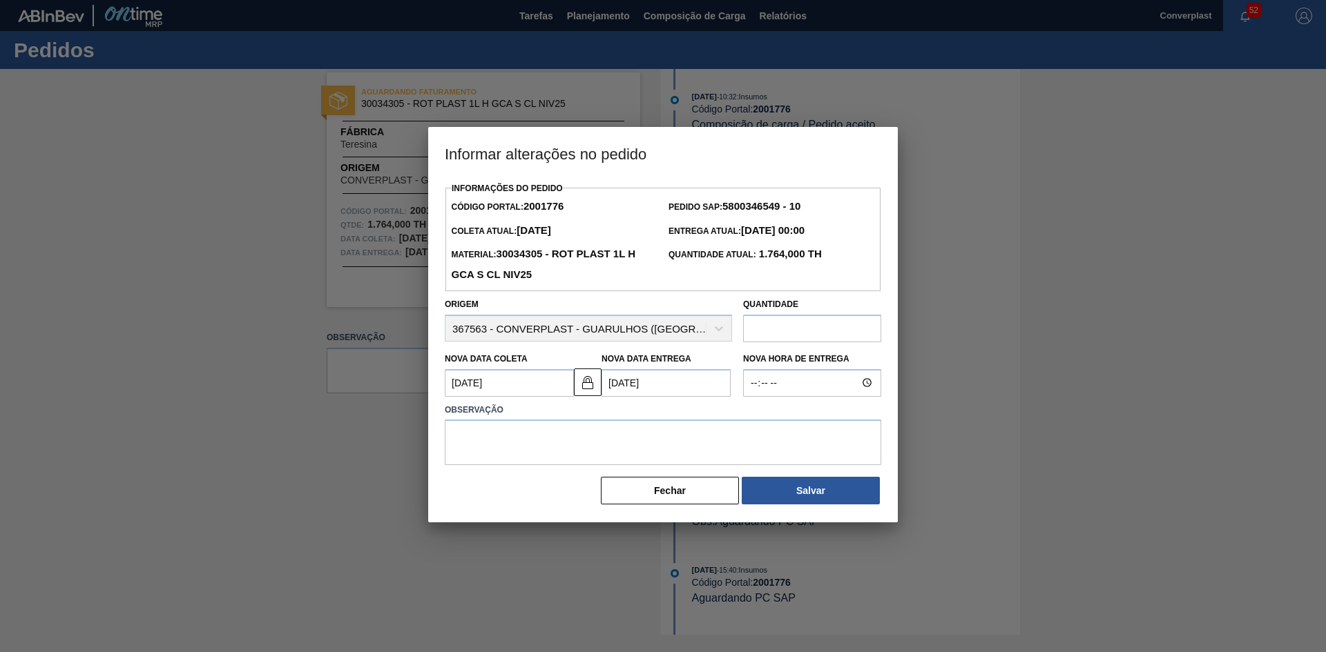
drag, startPoint x: 564, startPoint y: 409, endPoint x: 545, endPoint y: 429, distance: 27.8
click at [563, 409] on label "Observação" at bounding box center [663, 410] width 436 height 20
click at [542, 432] on textarea at bounding box center [663, 443] width 436 height 46
type textarea "AJUSTE DATA"
click at [889, 492] on div "Informações do Pedido Código Portal: 2001776 Pedido SAP: 5800346549 - 10 [PERSO…" at bounding box center [662, 351] width 469 height 344
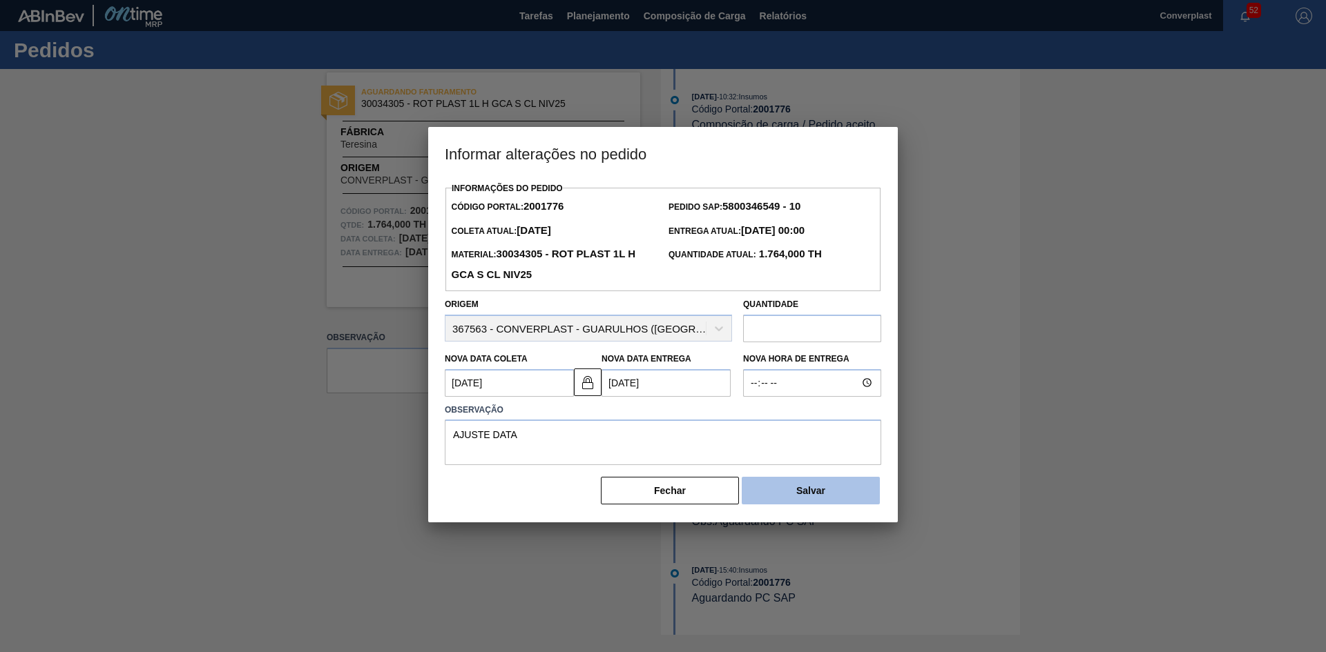
click at [849, 495] on button "Salvar" at bounding box center [811, 491] width 138 height 28
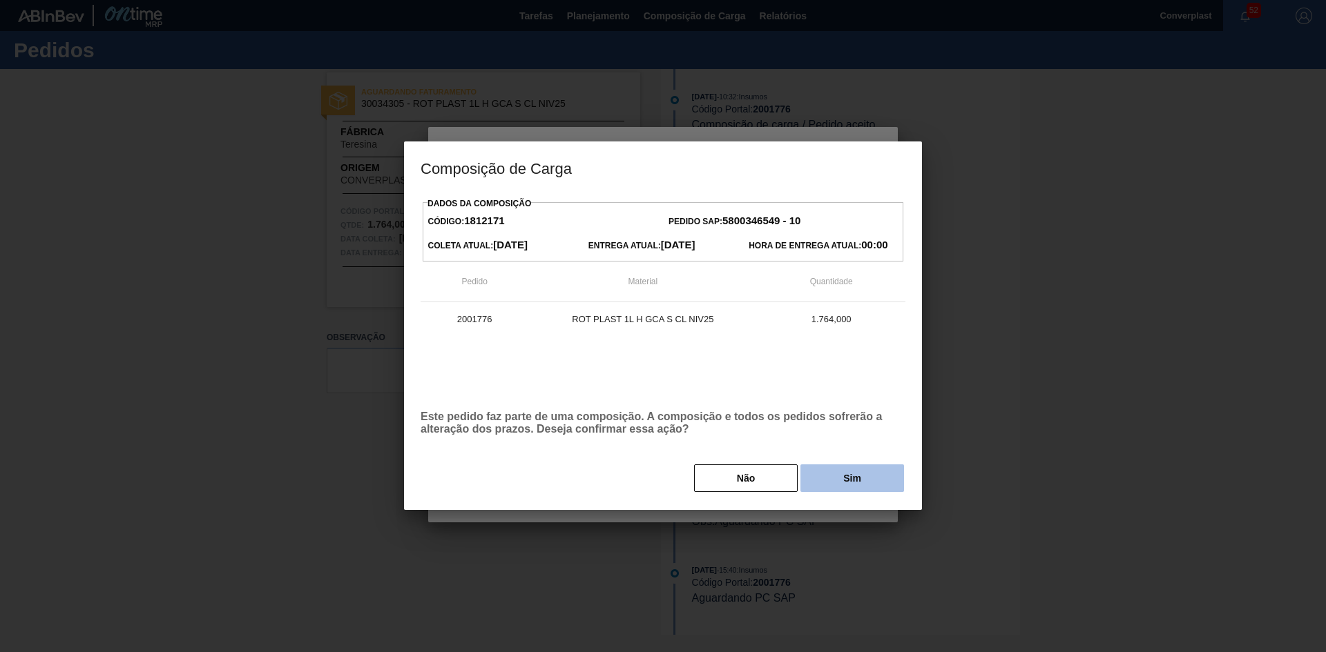
click at [864, 478] on button "Sim" at bounding box center [852, 479] width 104 height 28
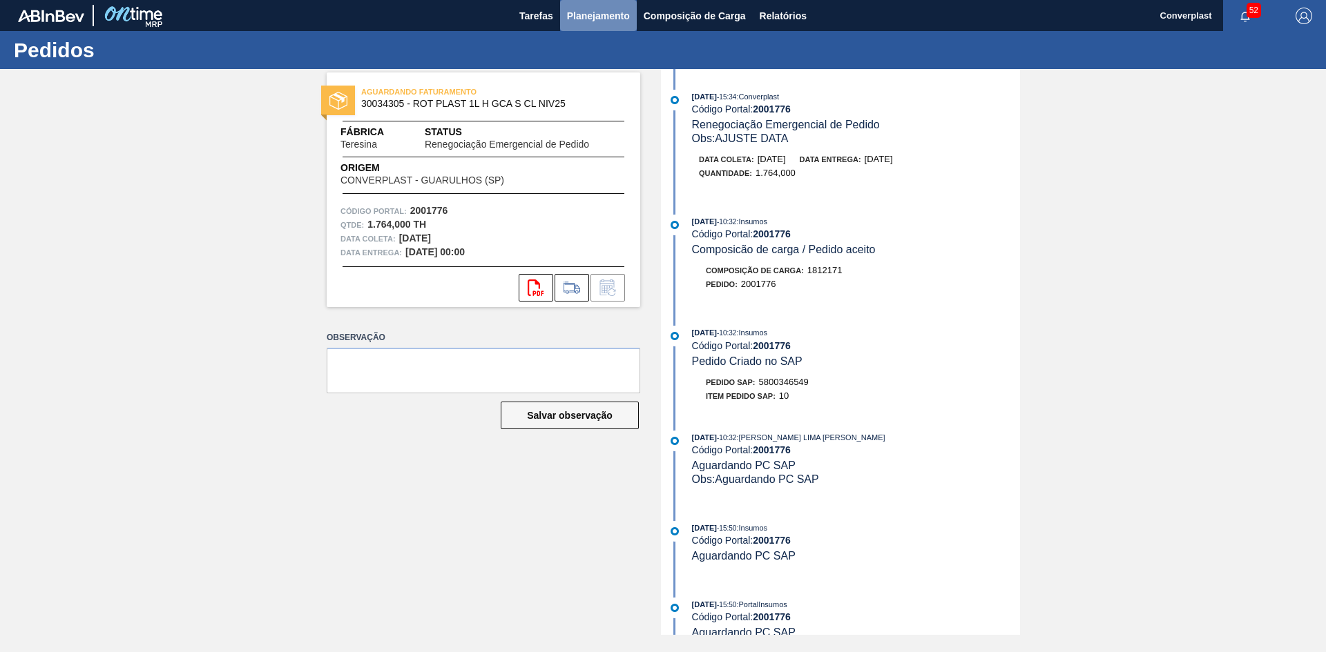
click at [612, 17] on span "Planejamento" at bounding box center [598, 16] width 63 height 17
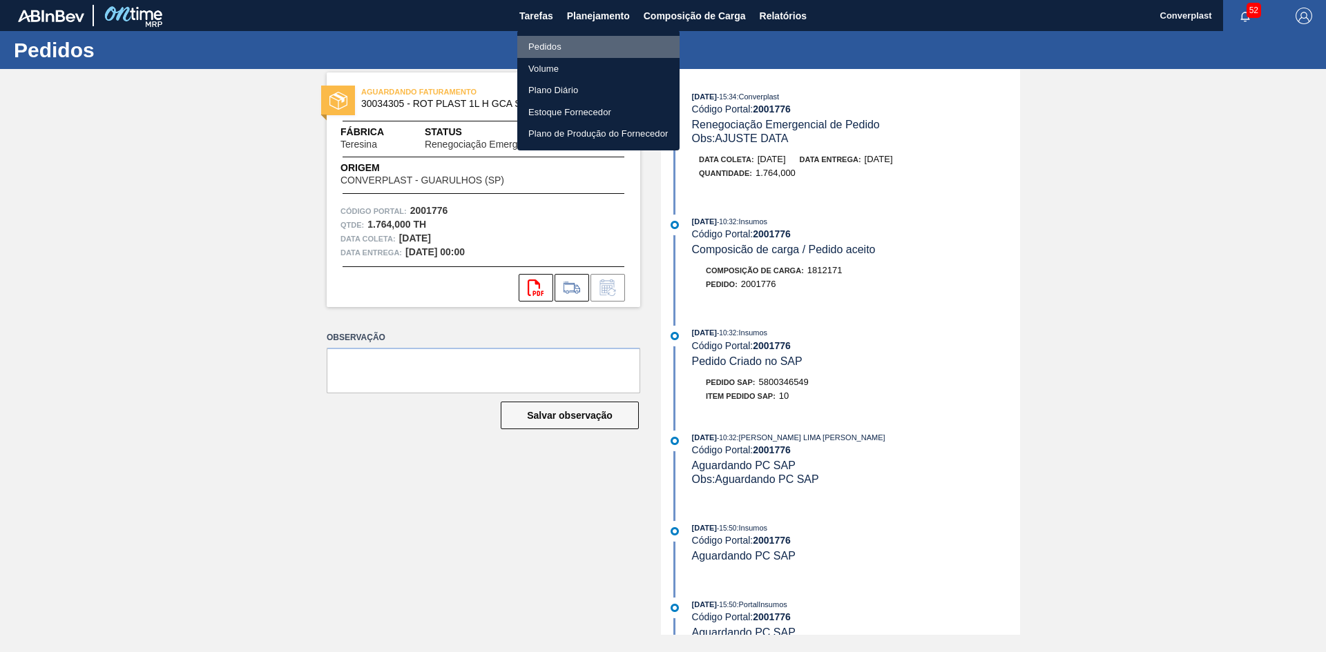
click at [581, 50] on li "Pedidos" at bounding box center [598, 47] width 162 height 22
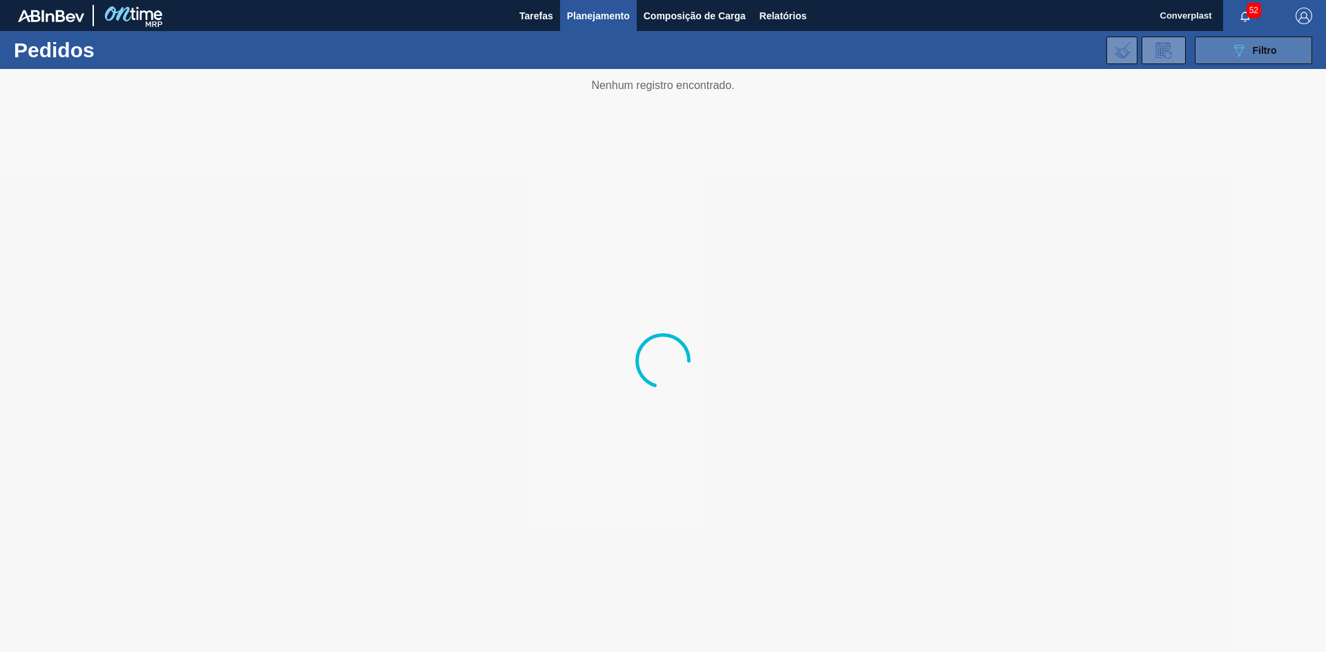
click at [1222, 50] on button "089F7B8B-B2A5-4AFE-B5C0-19BA573D28AC Filtro" at bounding box center [1252, 51] width 117 height 28
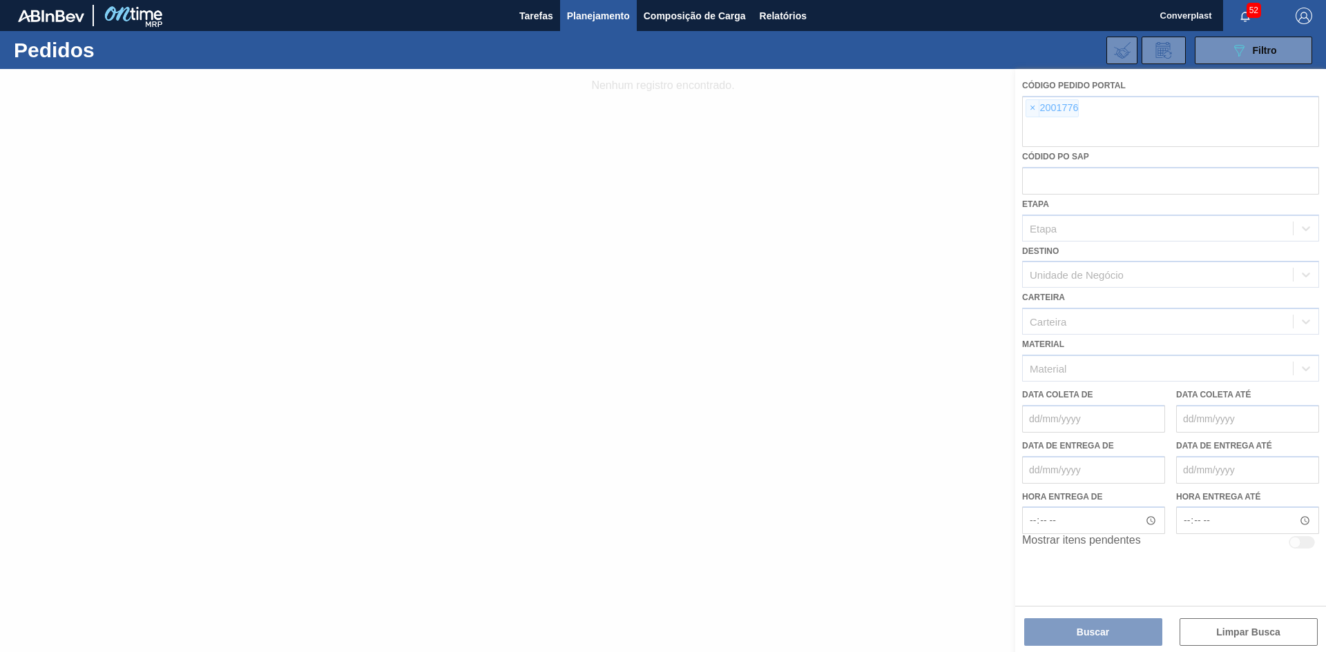
click at [1020, 108] on div at bounding box center [663, 360] width 1326 height 583
click at [1029, 108] on span "×" at bounding box center [1032, 108] width 13 height 17
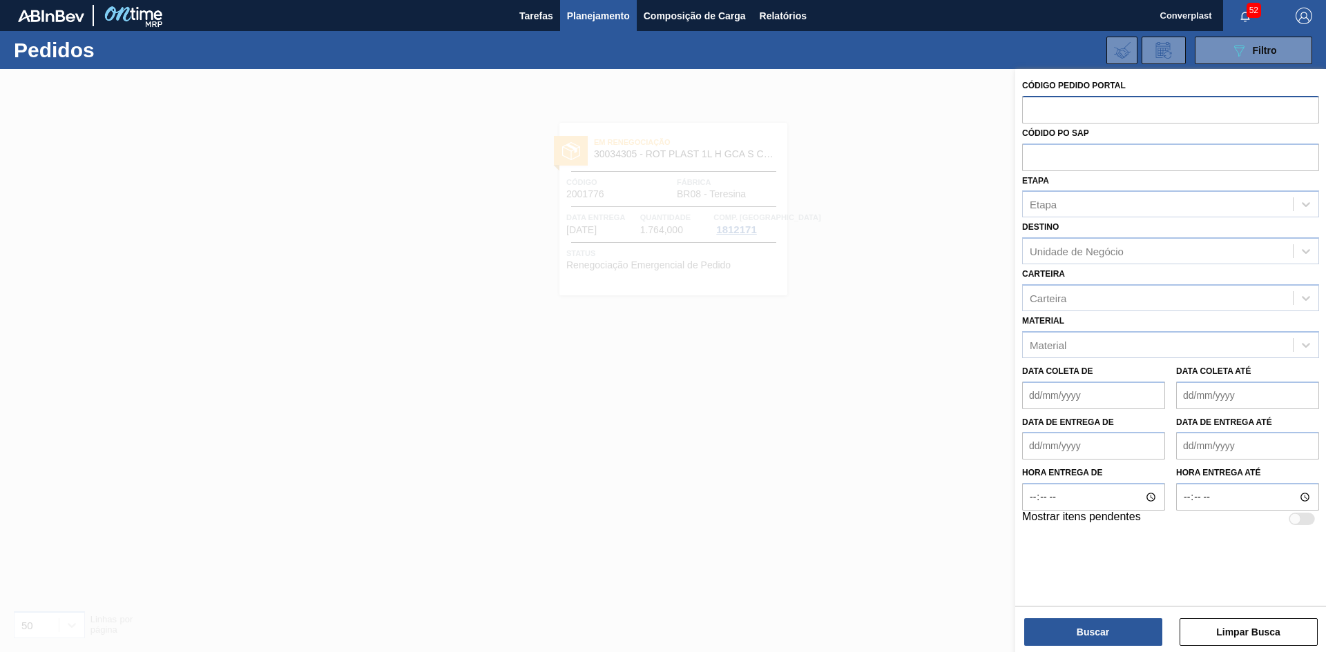
paste input "2003565"
type input "2003565"
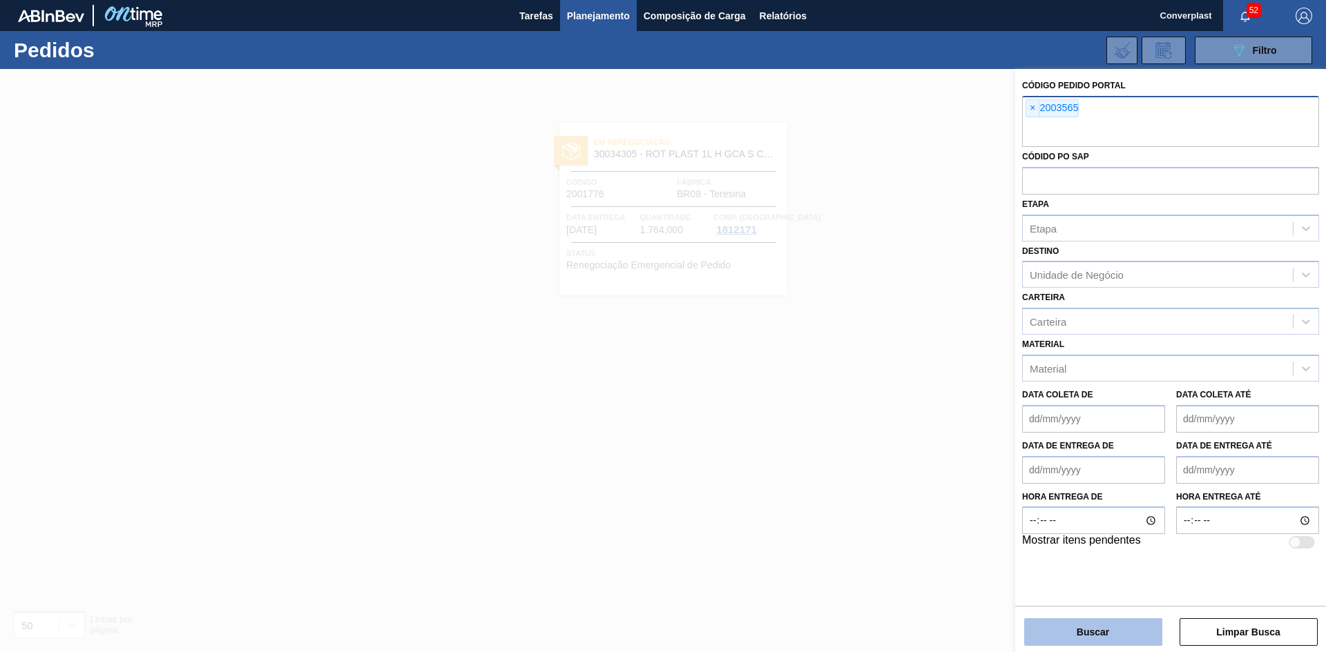
click at [1083, 634] on button "Buscar" at bounding box center [1093, 633] width 138 height 28
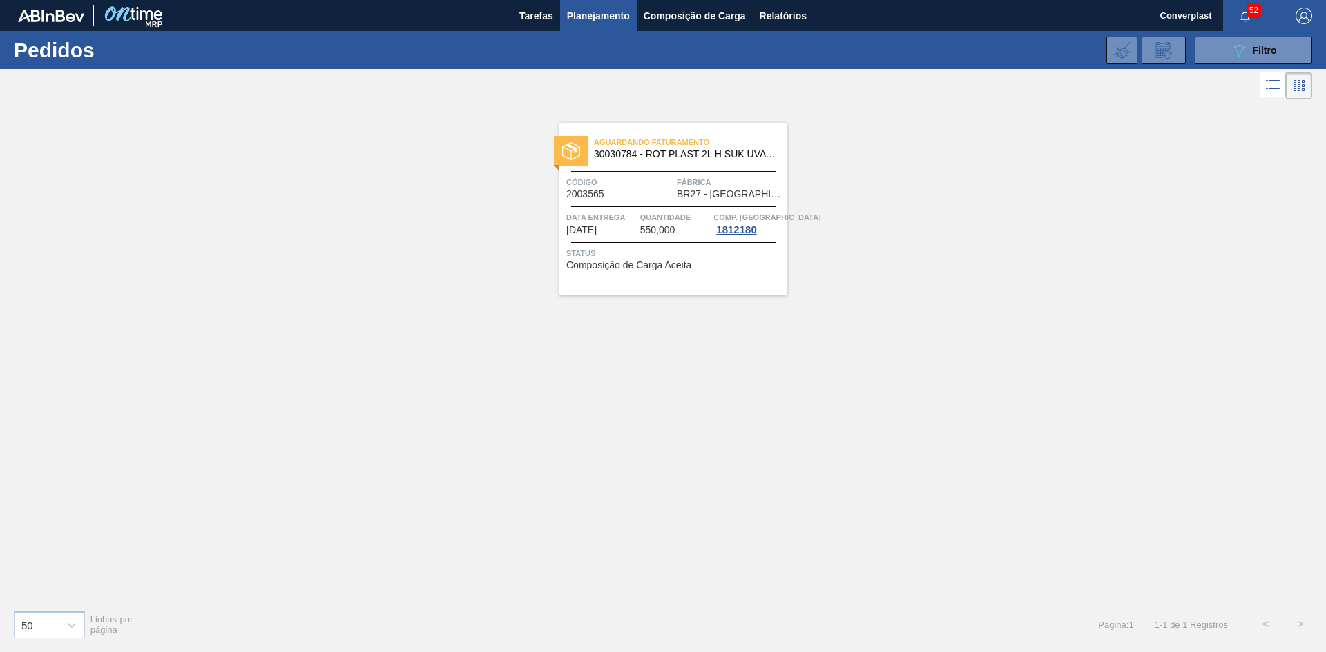
click at [748, 184] on span "Fábrica" at bounding box center [730, 182] width 107 height 14
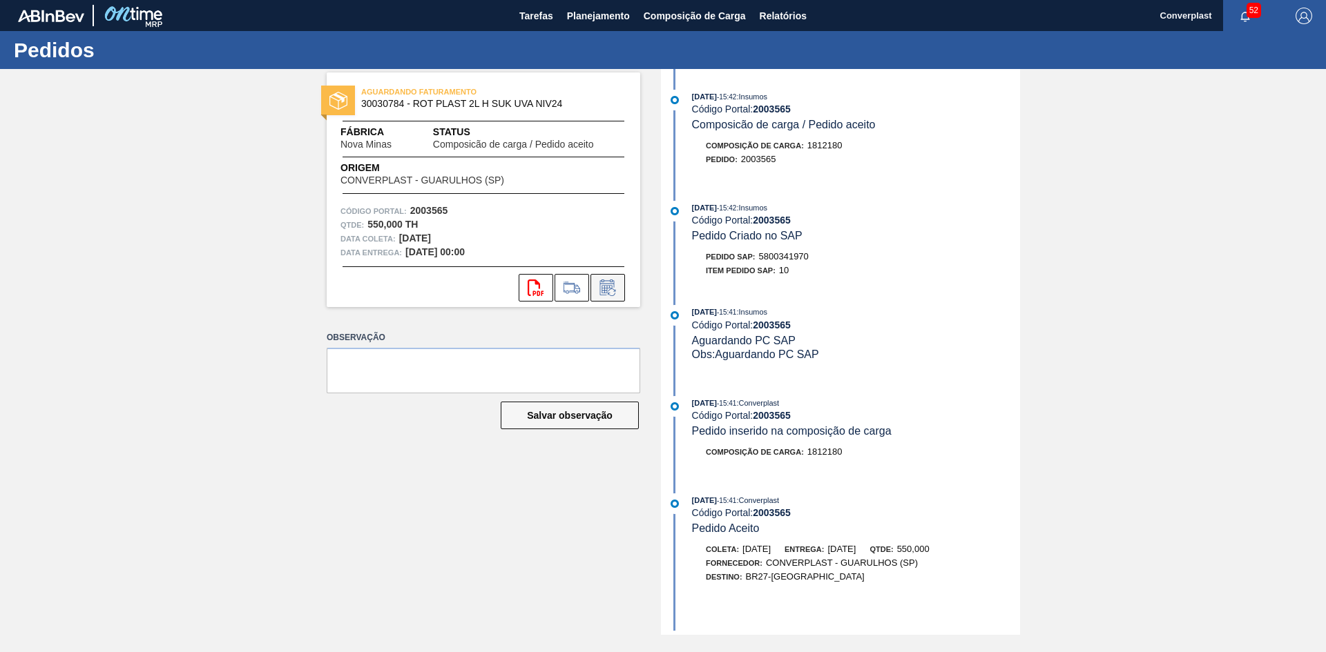
click at [614, 291] on icon at bounding box center [612, 293] width 8 height 8
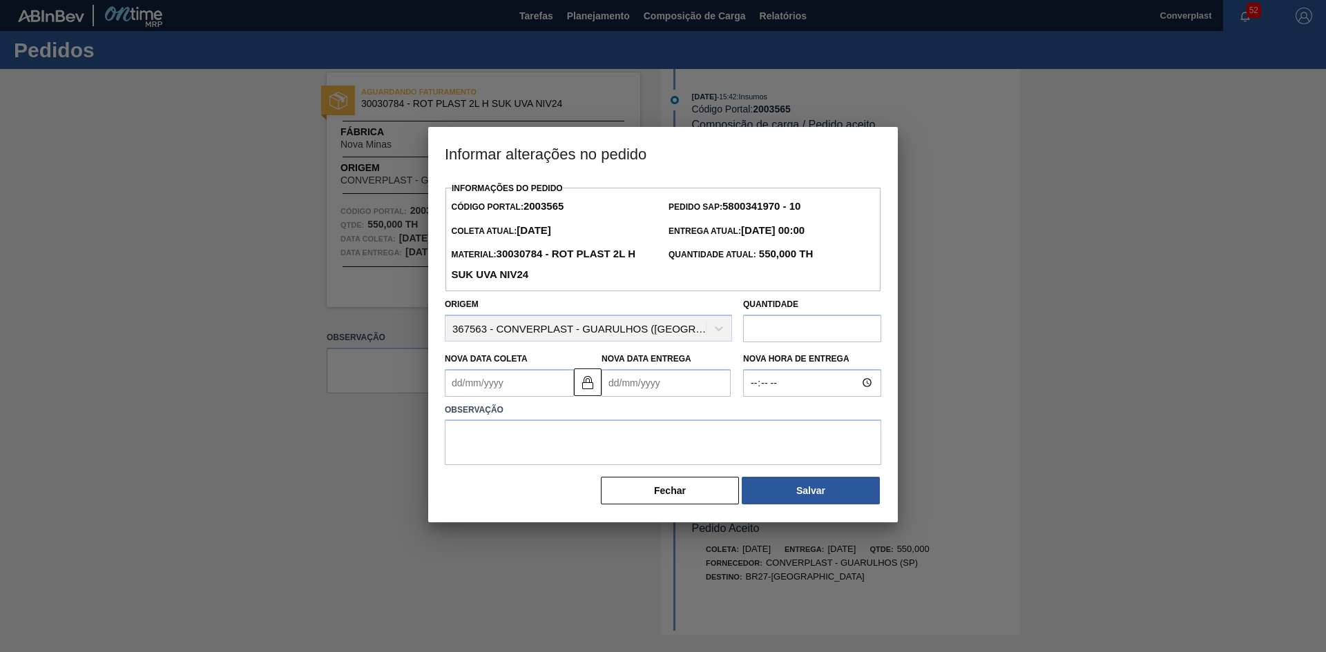
click at [790, 334] on input "text" at bounding box center [812, 329] width 138 height 28
type input "1.375"
click at [740, 417] on label "Observação" at bounding box center [663, 410] width 436 height 20
click at [738, 428] on textarea at bounding box center [663, 443] width 436 height 46
type textarea "ajuste quantidade"
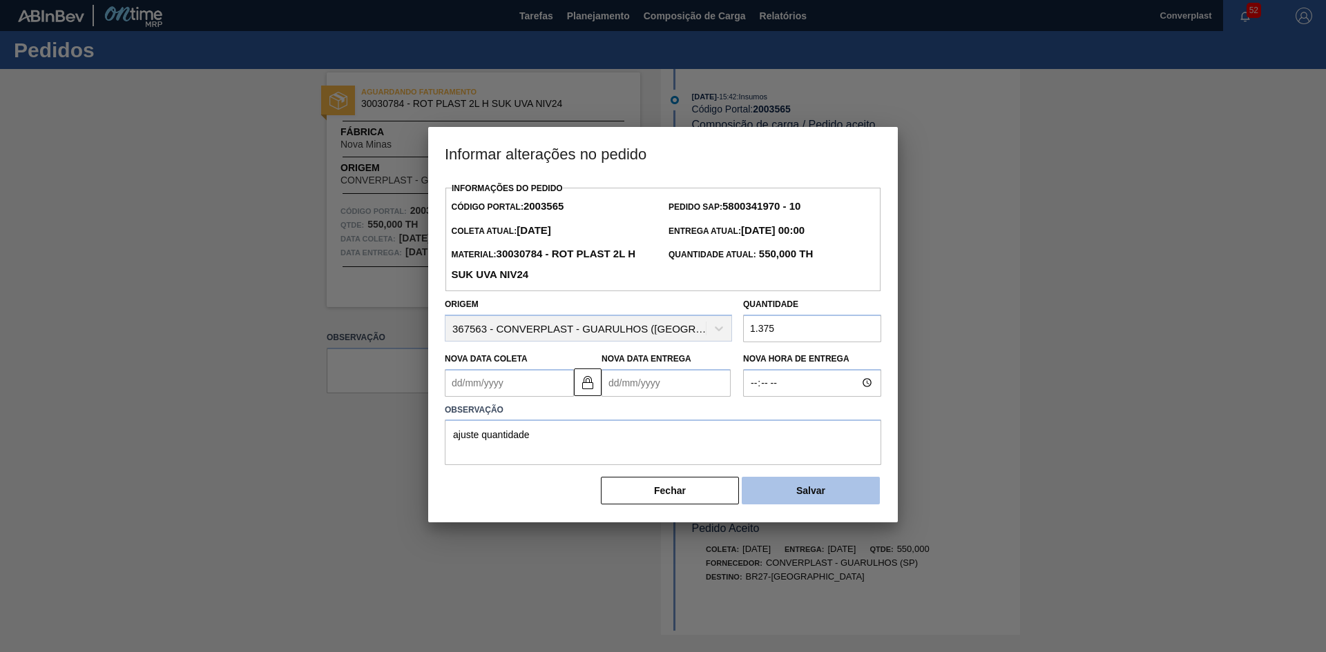
click at [814, 503] on button "Salvar" at bounding box center [811, 491] width 138 height 28
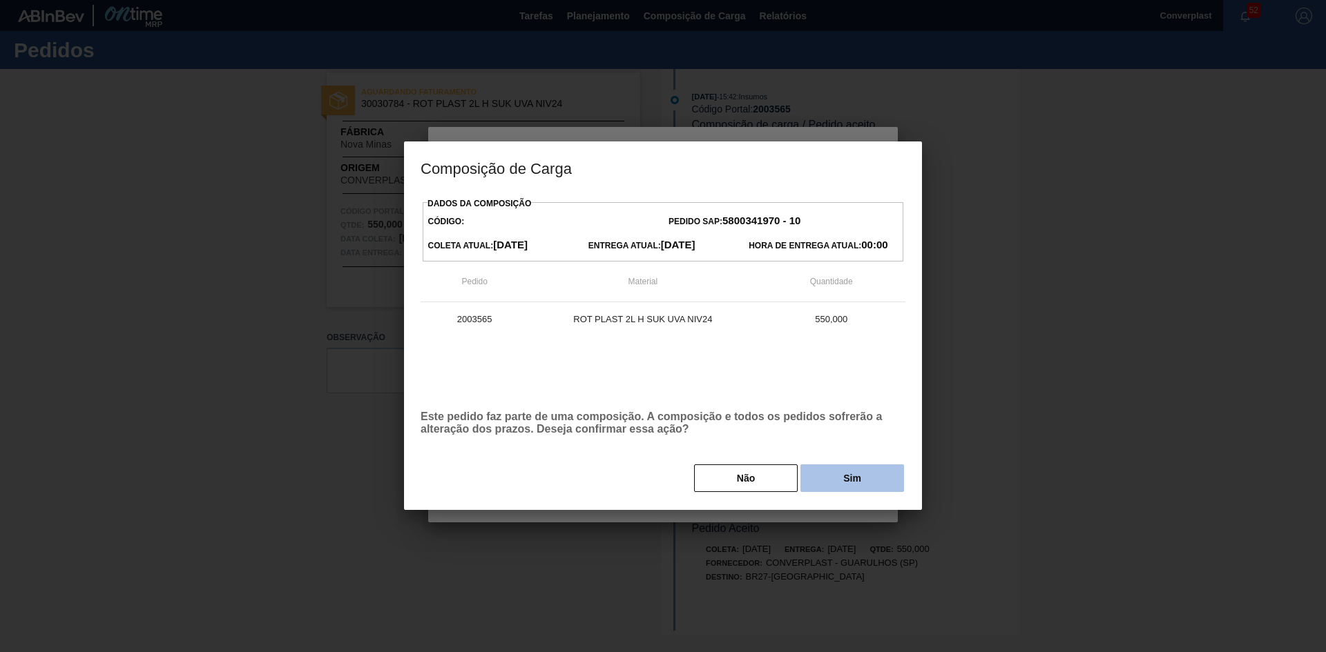
click at [871, 466] on button "Sim" at bounding box center [852, 479] width 104 height 28
